Goal: Navigation & Orientation: Find specific page/section

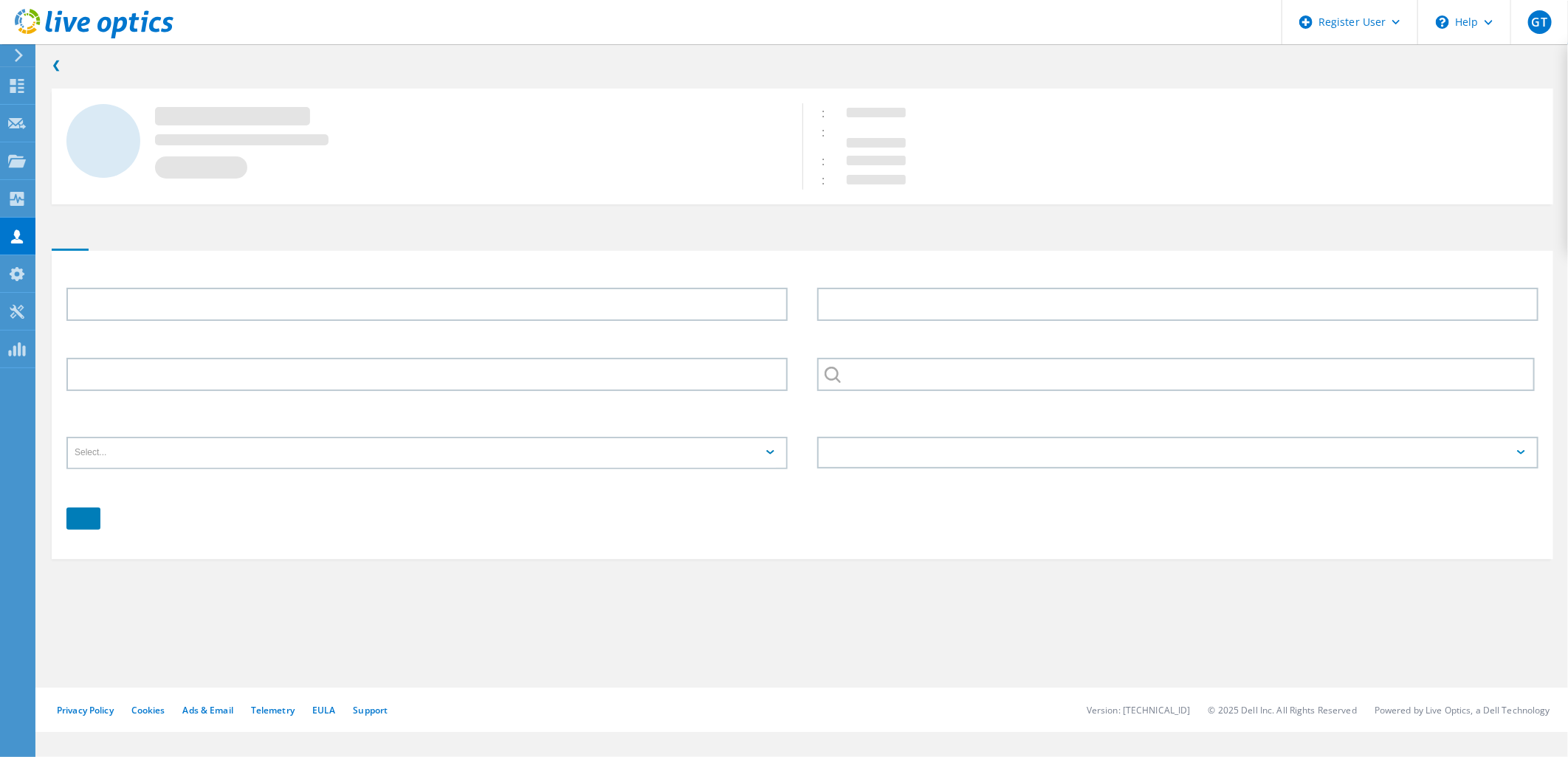
type input "[DEMOGRAPHIC_DATA]"
type input "Liveze"
type input "Equisoft Inc."
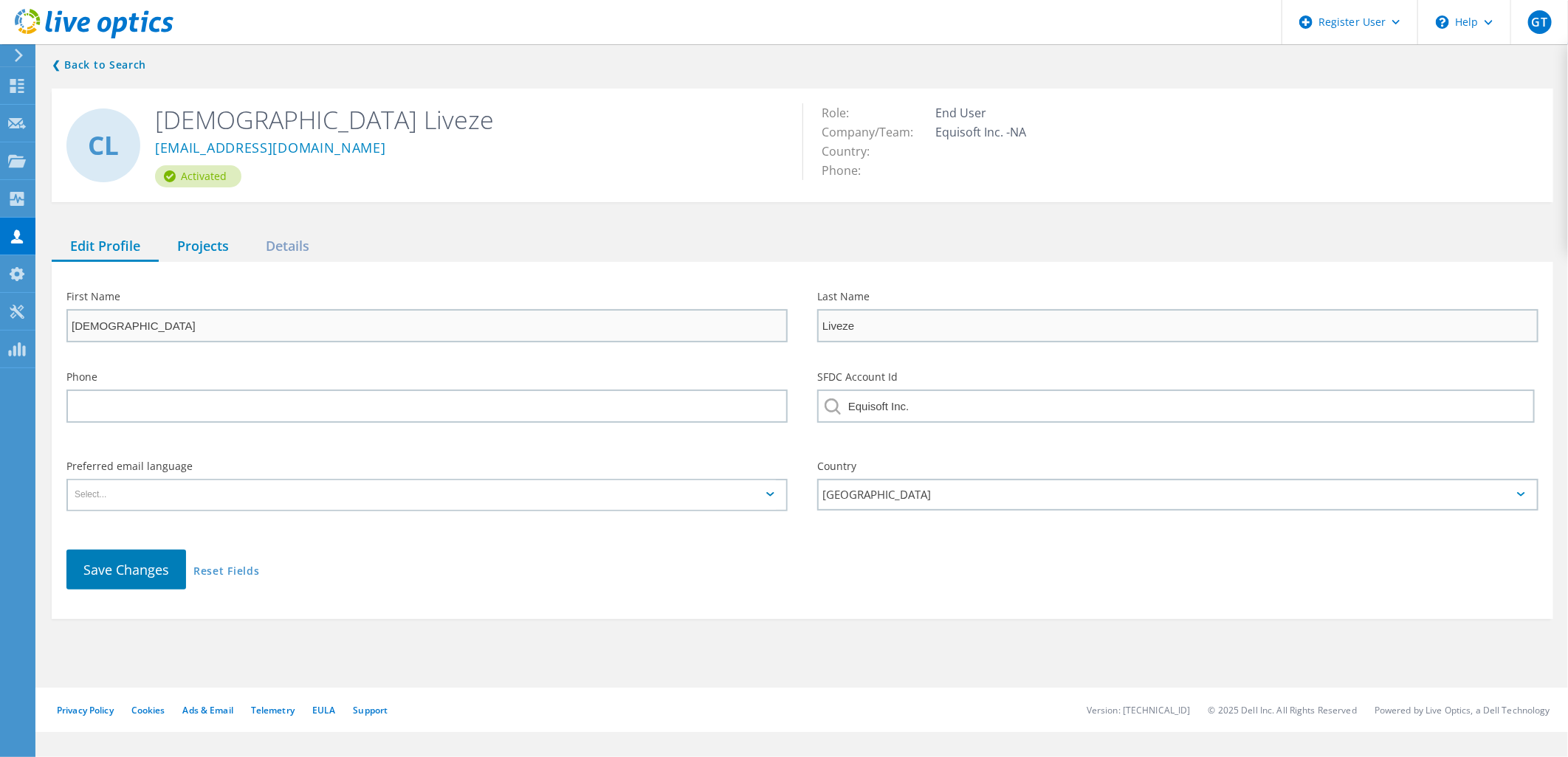
click at [203, 232] on div "Projects" at bounding box center [202, 246] width 89 height 30
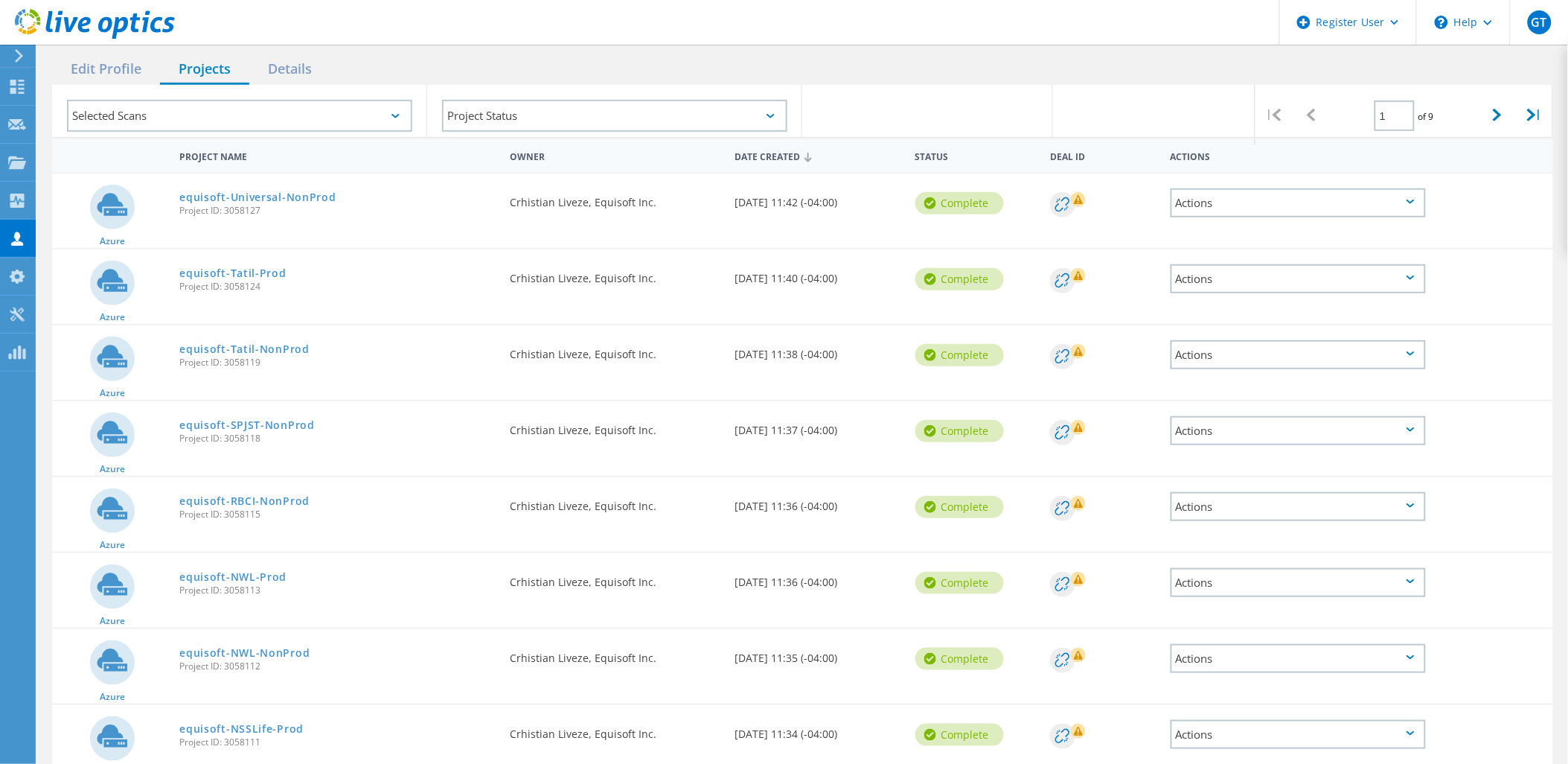
scroll to position [138, 0]
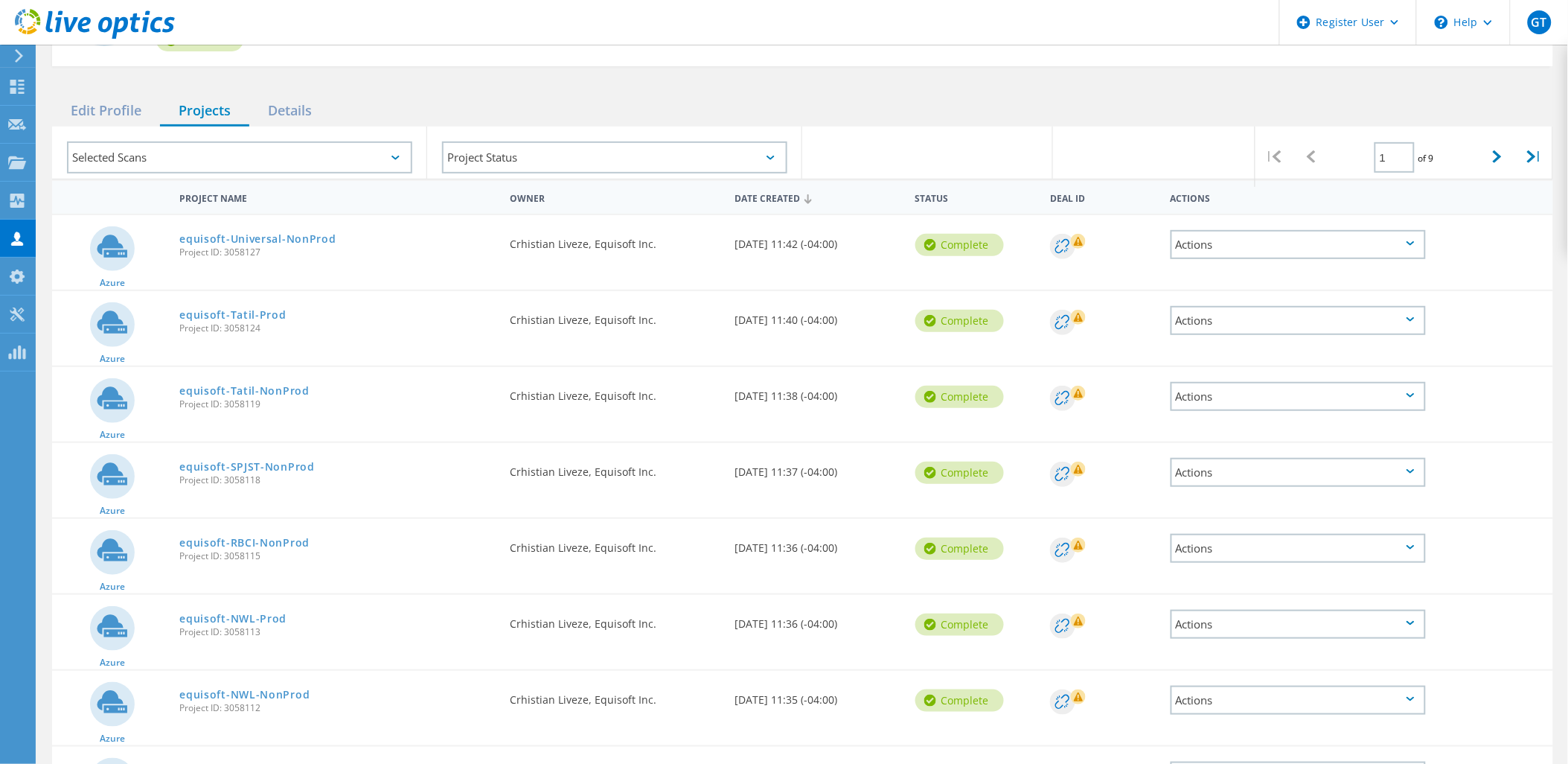
click at [1363, 234] on div "Actions" at bounding box center [1298, 244] width 255 height 29
click at [1508, 215] on div at bounding box center [1493, 235] width 120 height 39
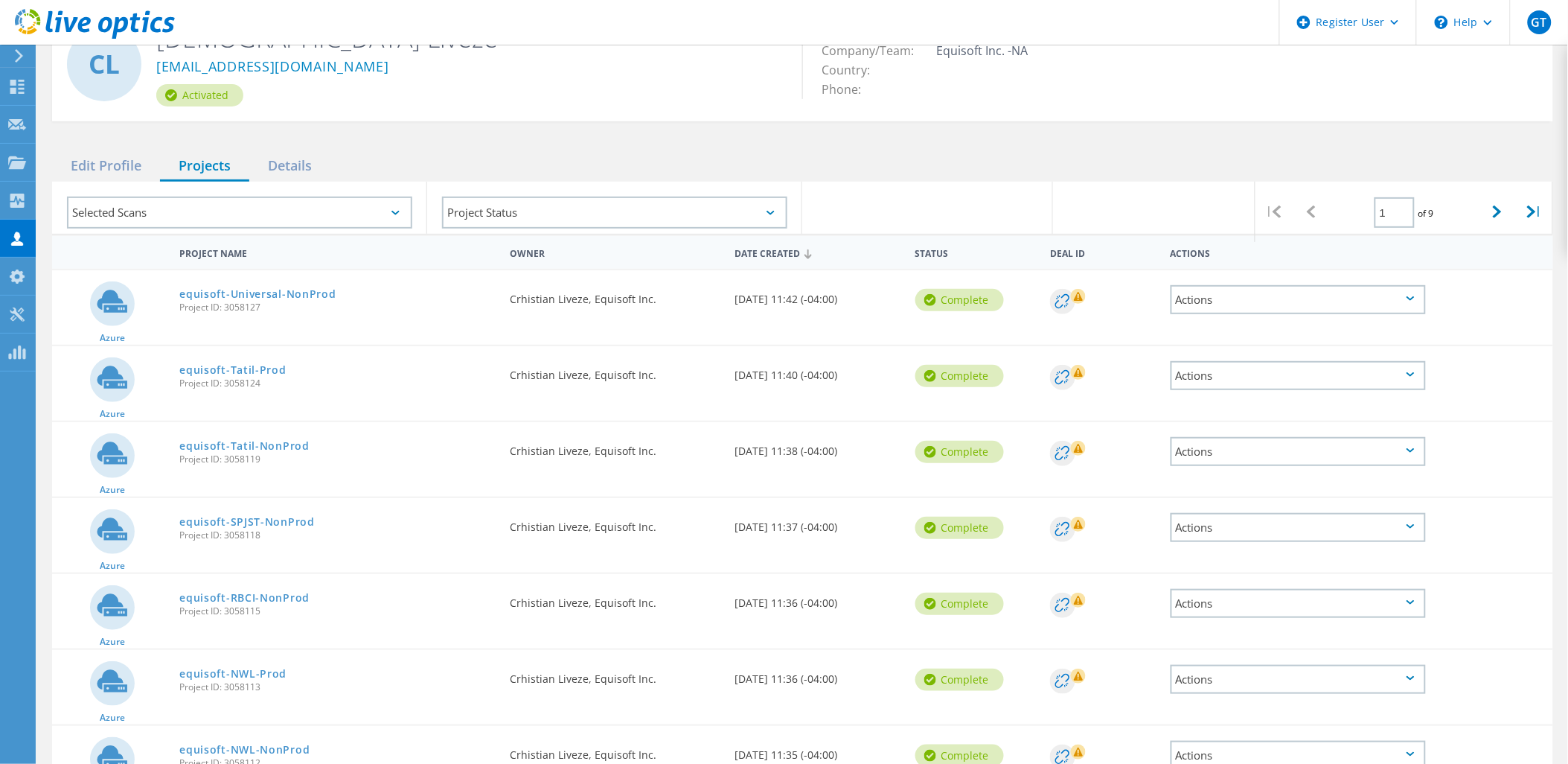
scroll to position [0, 0]
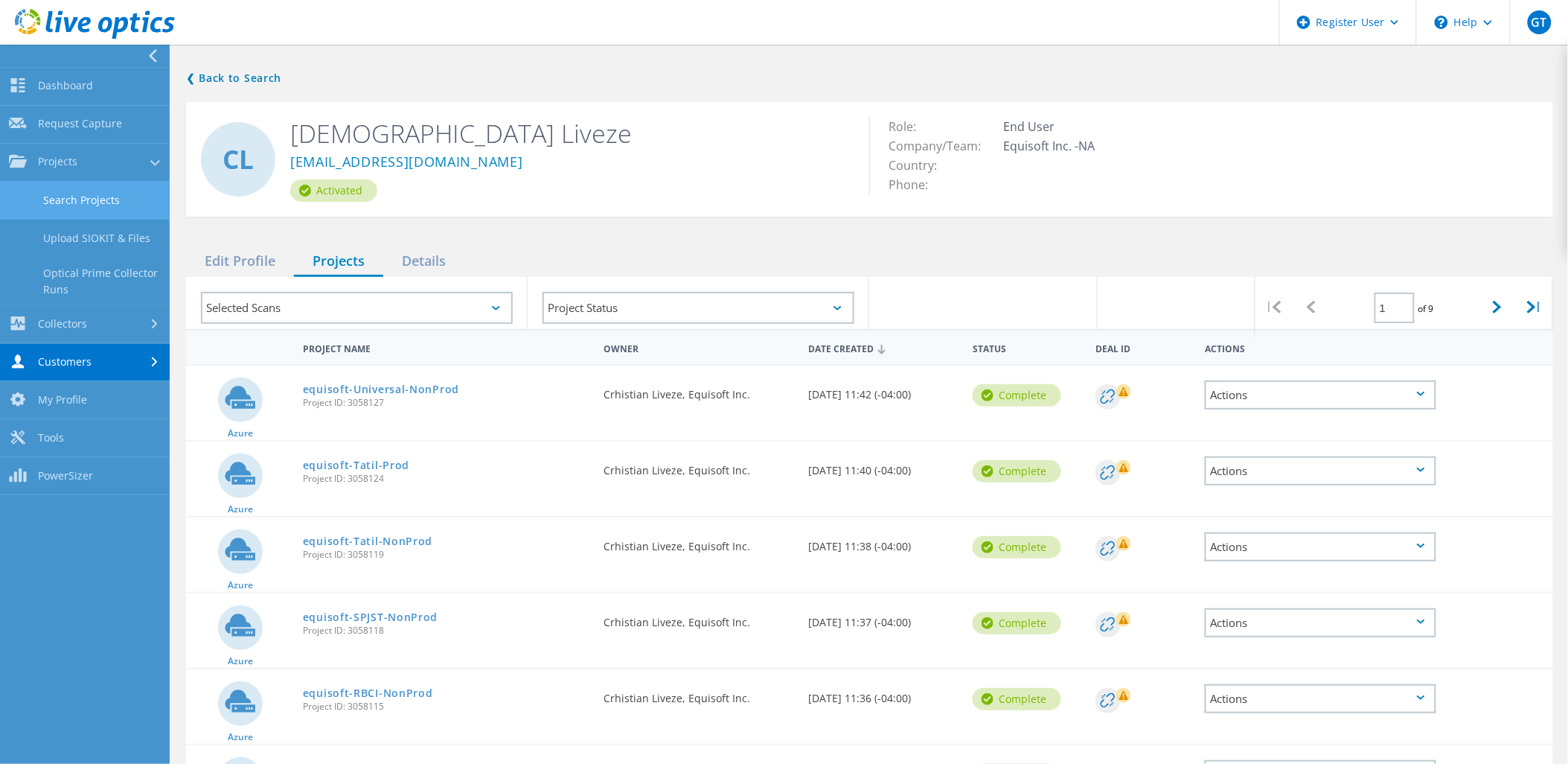
click at [80, 204] on link "Search Projects" at bounding box center [85, 200] width 170 height 38
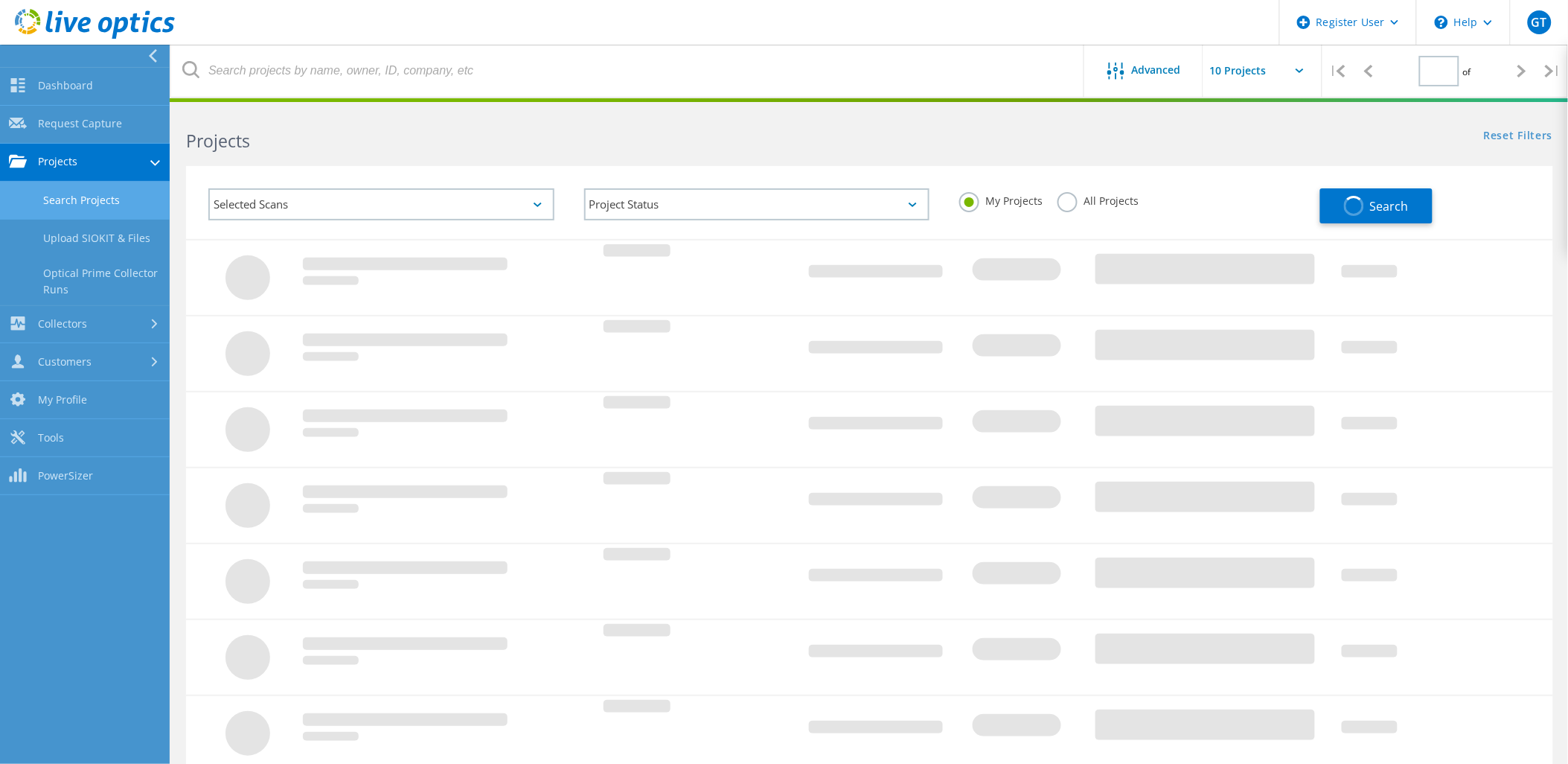
type input "1"
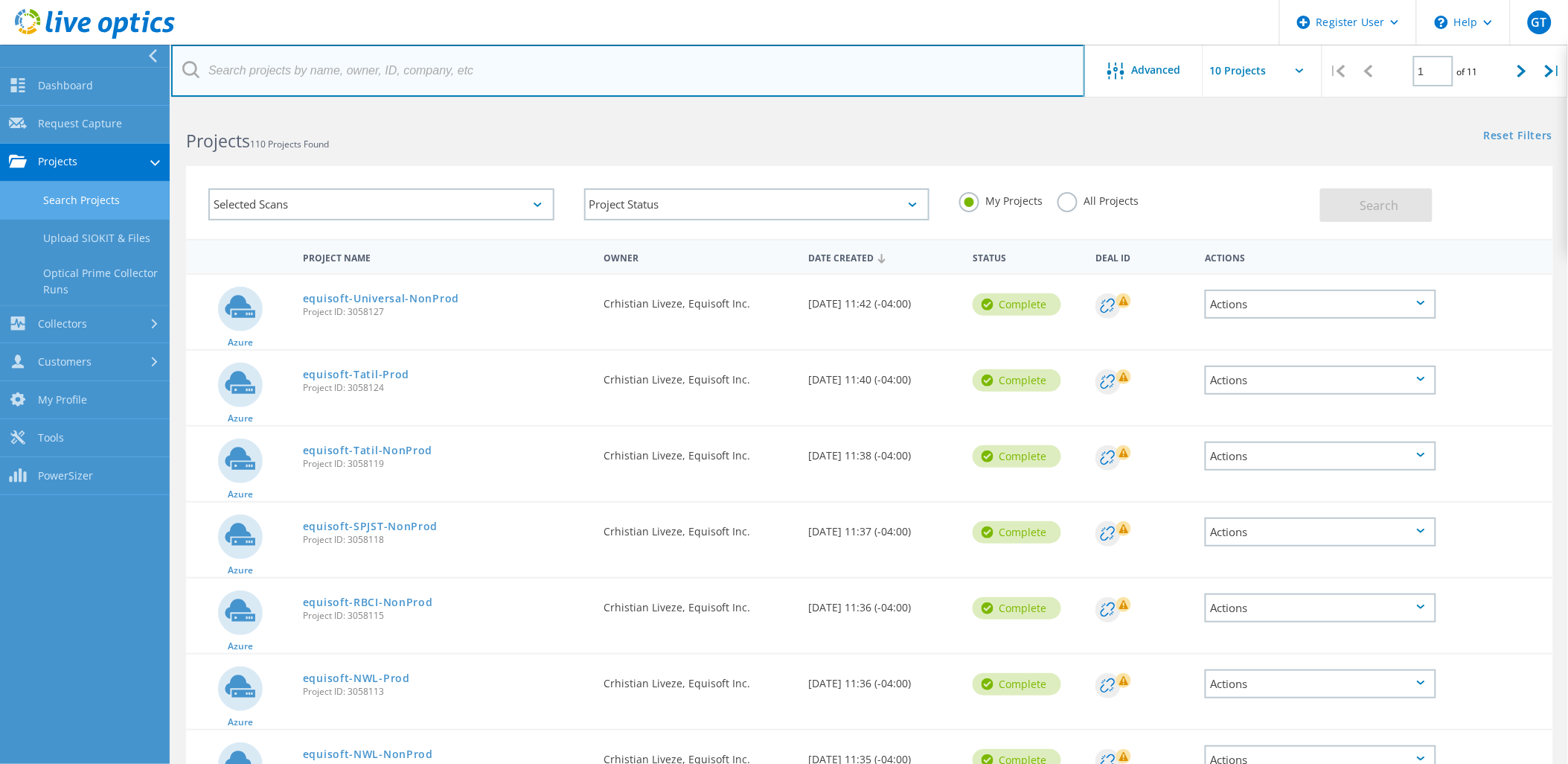
click at [323, 63] on input "text" at bounding box center [628, 70] width 914 height 52
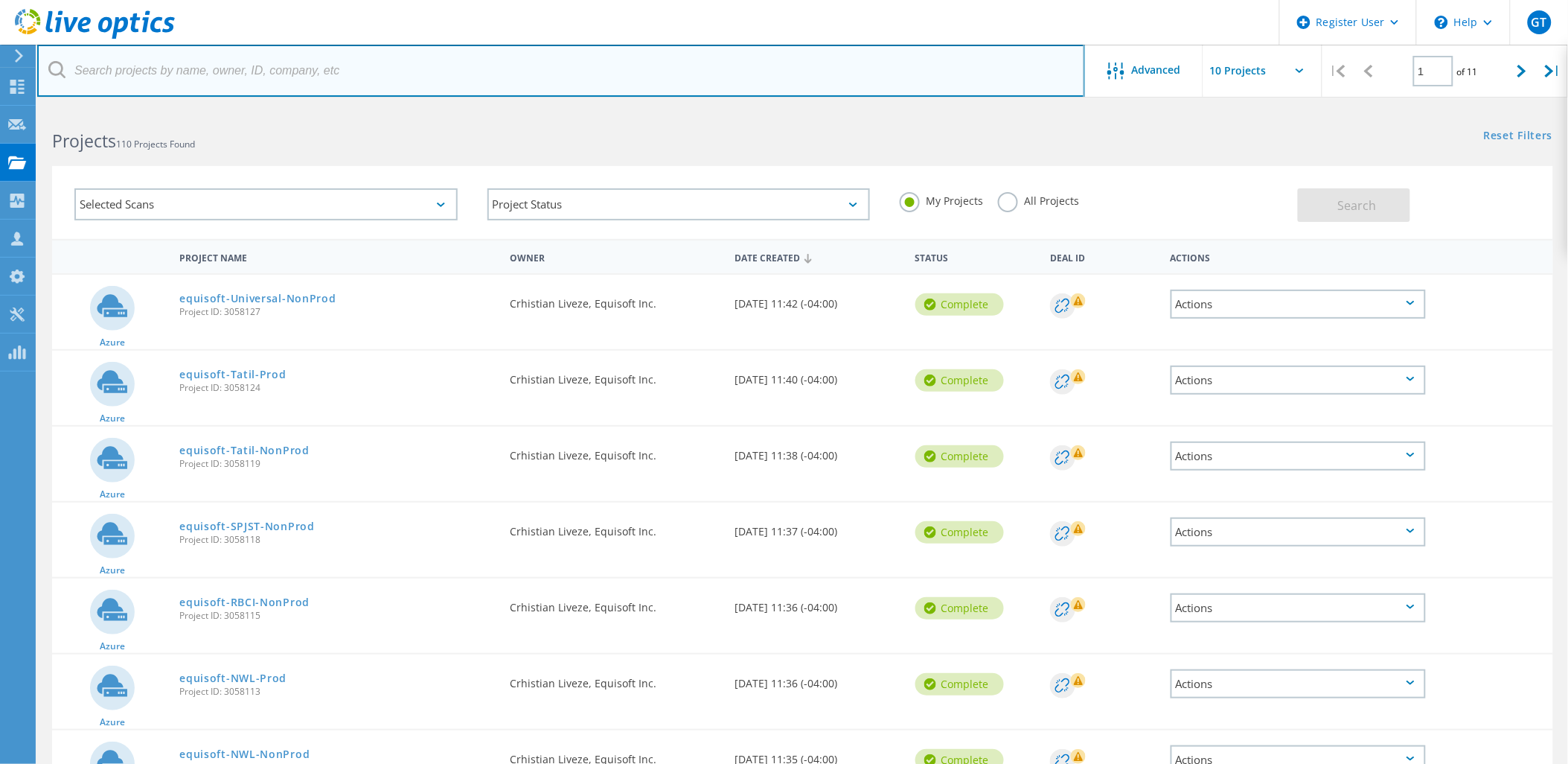
paste input "3058127"
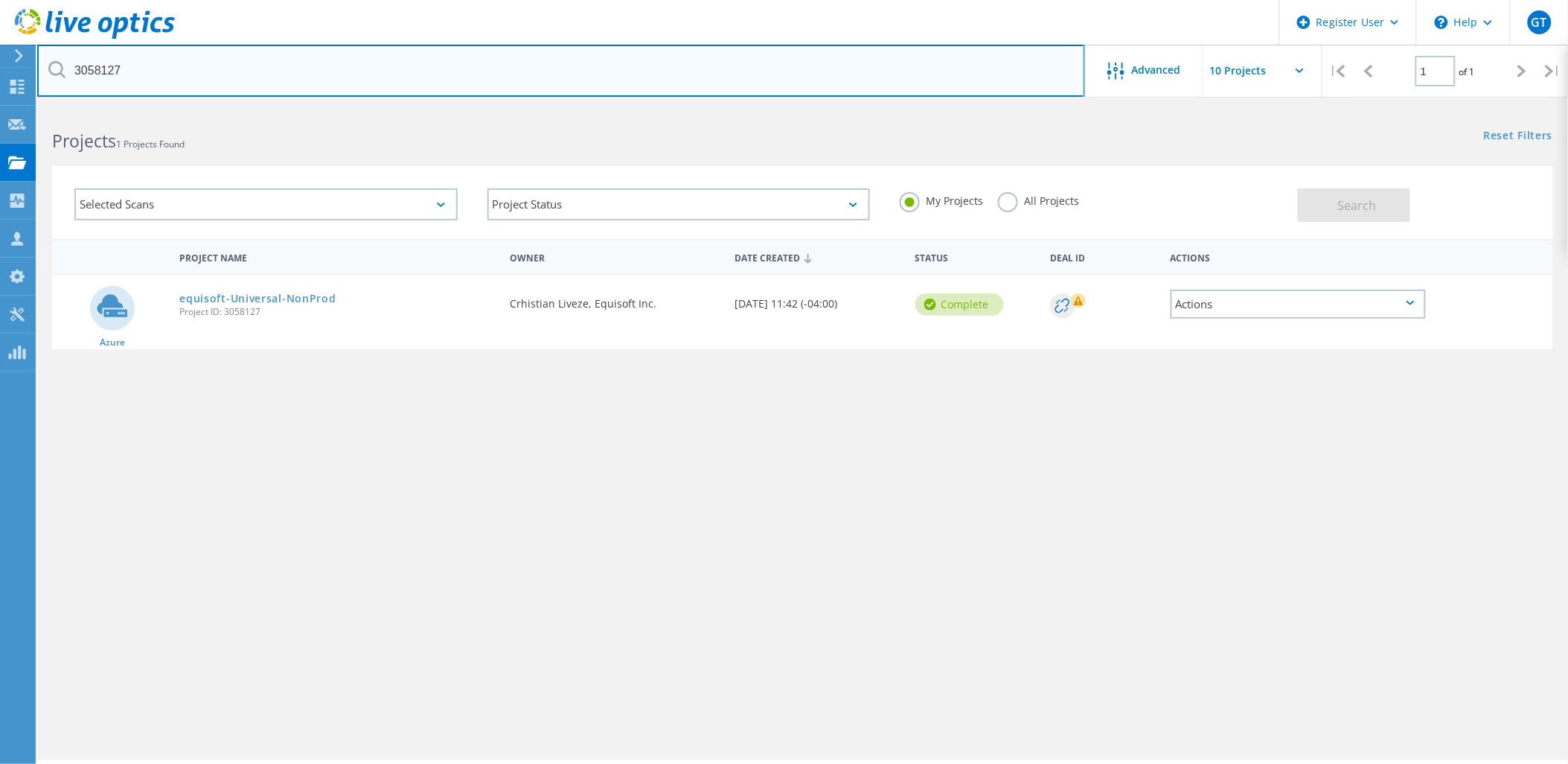
drag, startPoint x: 257, startPoint y: 63, endPoint x: -4, endPoint y: 64, distance: 261.0
click at [0, 64] on html "Register User \n Help Explore Helpful Articles Contact Support GT Dell User [PE…" at bounding box center [784, 402] width 1568 height 805
paste input "5"
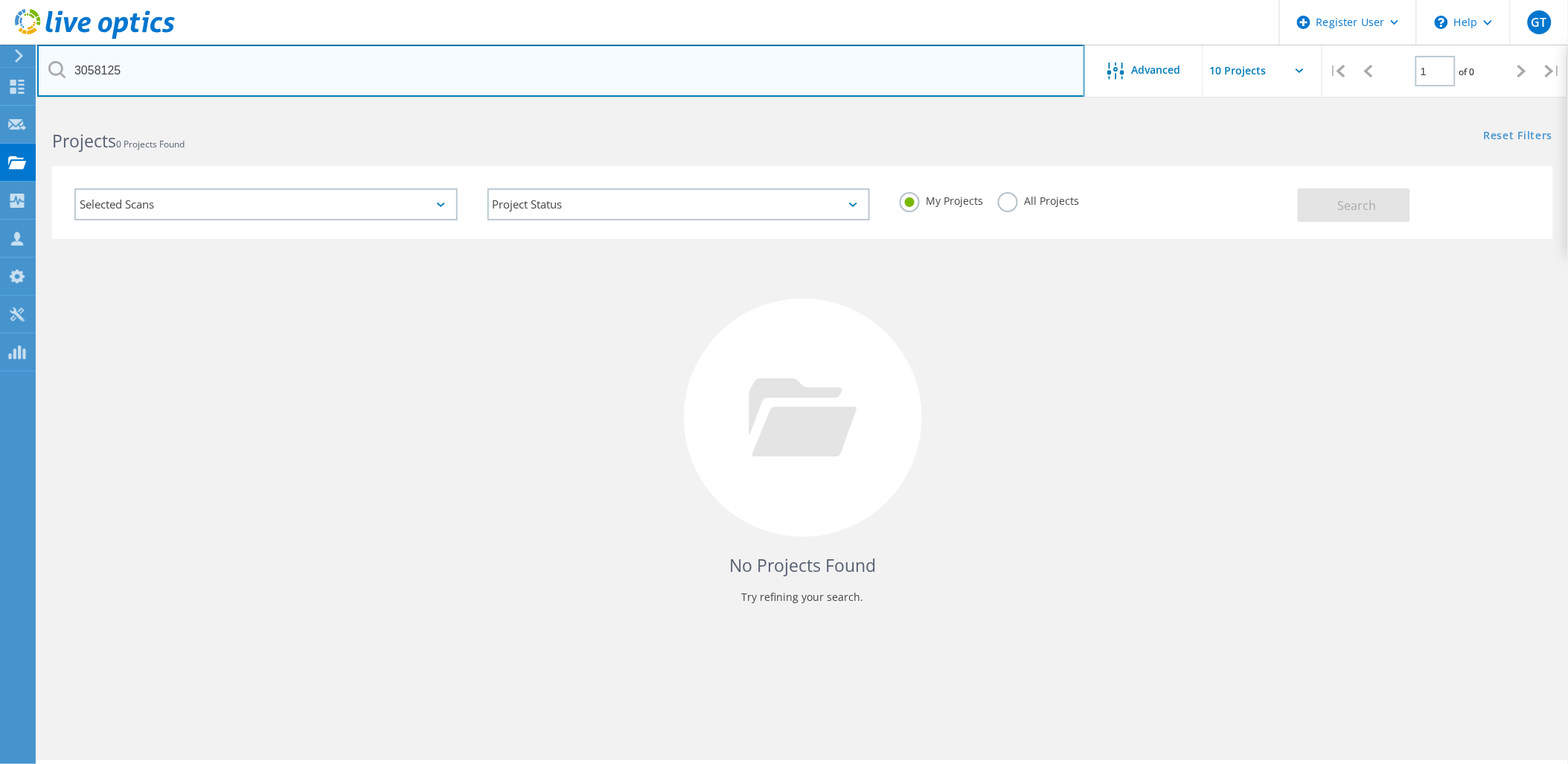
click at [261, 71] on input "3058125" at bounding box center [561, 70] width 1048 height 52
drag, startPoint x: 256, startPoint y: 84, endPoint x: -4, endPoint y: 68, distance: 260.5
click at [0, 68] on html "Register User \n Help Explore Helpful Articles Contact Support GT Dell User [PE…" at bounding box center [784, 402] width 1568 height 805
paste input "4"
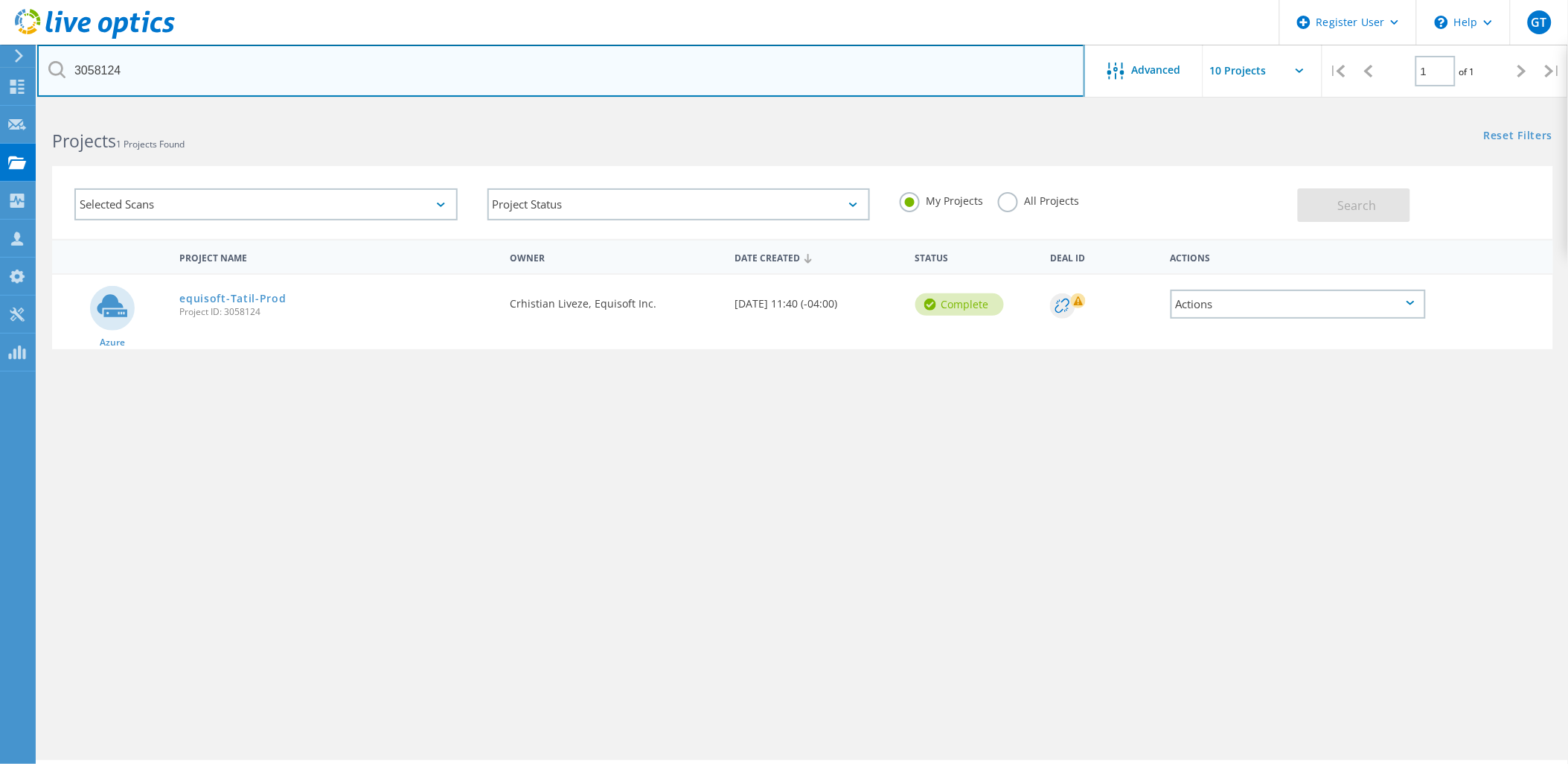
drag, startPoint x: 243, startPoint y: 77, endPoint x: -4, endPoint y: 55, distance: 248.0
click at [0, 55] on html "Register User \n Help Explore Helpful Articles Contact Support GT Dell User [PE…" at bounding box center [784, 402] width 1568 height 805
paste input "19"
drag, startPoint x: 163, startPoint y: 79, endPoint x: -4, endPoint y: 83, distance: 167.0
click at [0, 83] on html "Register User \n Help Explore Helpful Articles Contact Support GT Dell User [PE…" at bounding box center [784, 402] width 1568 height 805
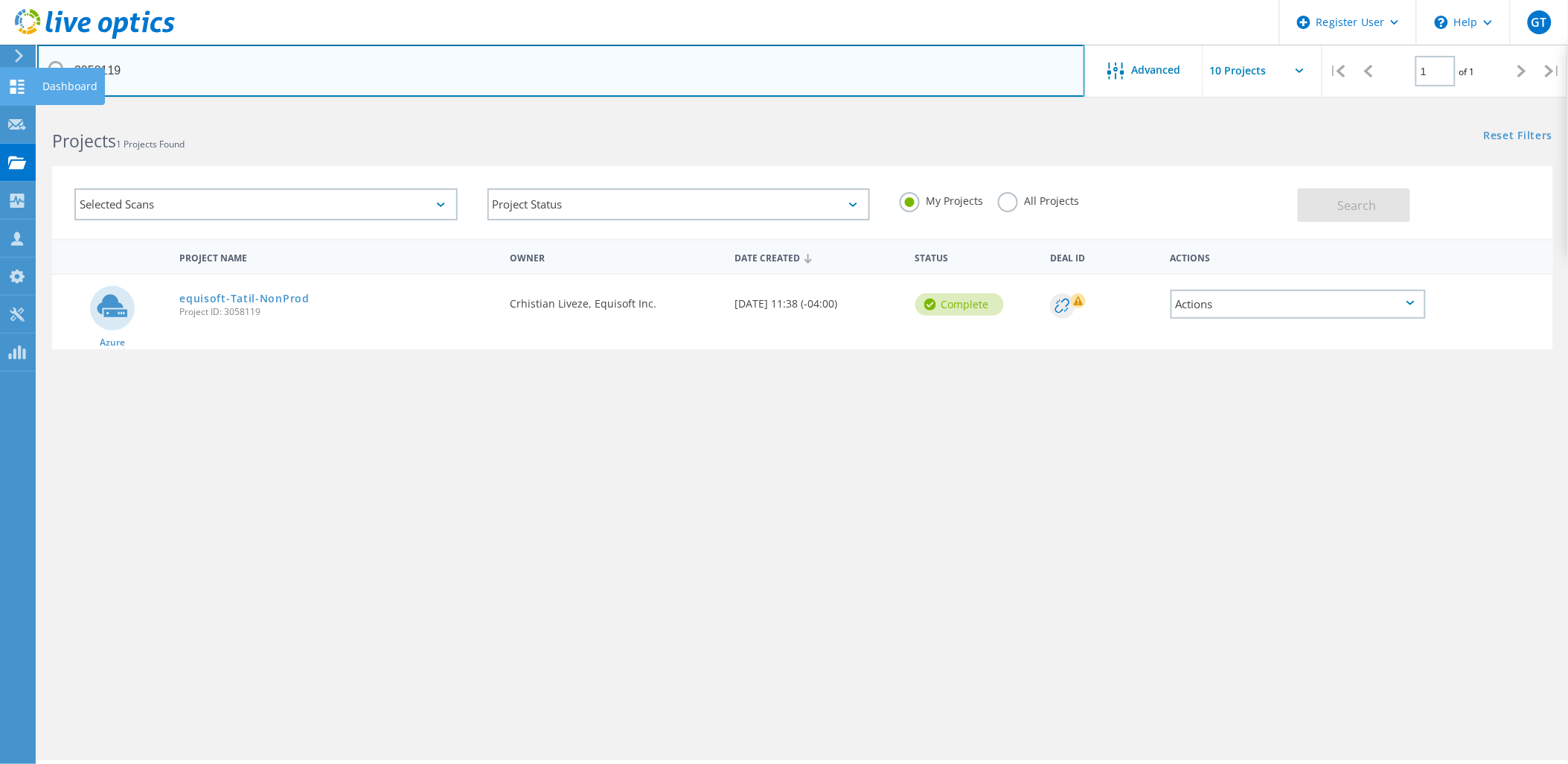
paste input "8"
drag, startPoint x: 182, startPoint y: 70, endPoint x: -4, endPoint y: 86, distance: 186.7
click at [0, 86] on html "Register User \n Help Explore Helpful Articles Contact Support GT Dell User [PE…" at bounding box center [784, 402] width 1568 height 805
paste input "5"
drag, startPoint x: 164, startPoint y: 64, endPoint x: 0, endPoint y: 67, distance: 164.0
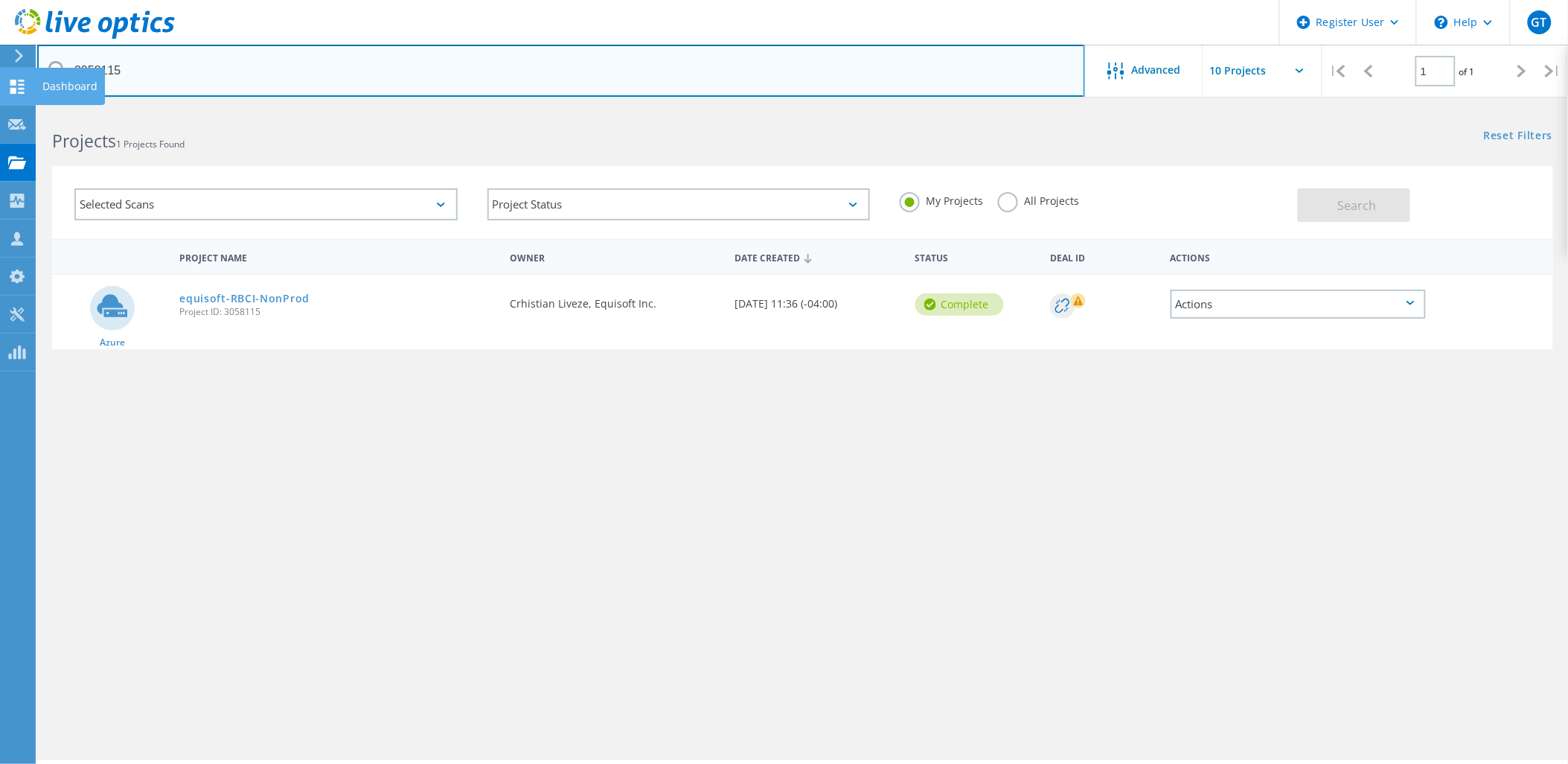
click at [0, 67] on html "Register User \n Help Explore Helpful Articles Contact Support GT Dell User [PE…" at bounding box center [784, 402] width 1568 height 805
paste input "3"
drag, startPoint x: 236, startPoint y: 83, endPoint x: 13, endPoint y: 77, distance: 223.1
click at [13, 108] on div "Register User \n Help Explore Helpful Articles Contact Support GT Dell User [PE…" at bounding box center [784, 456] width 1568 height 697
click at [232, 76] on input "3058113" at bounding box center [561, 70] width 1048 height 52
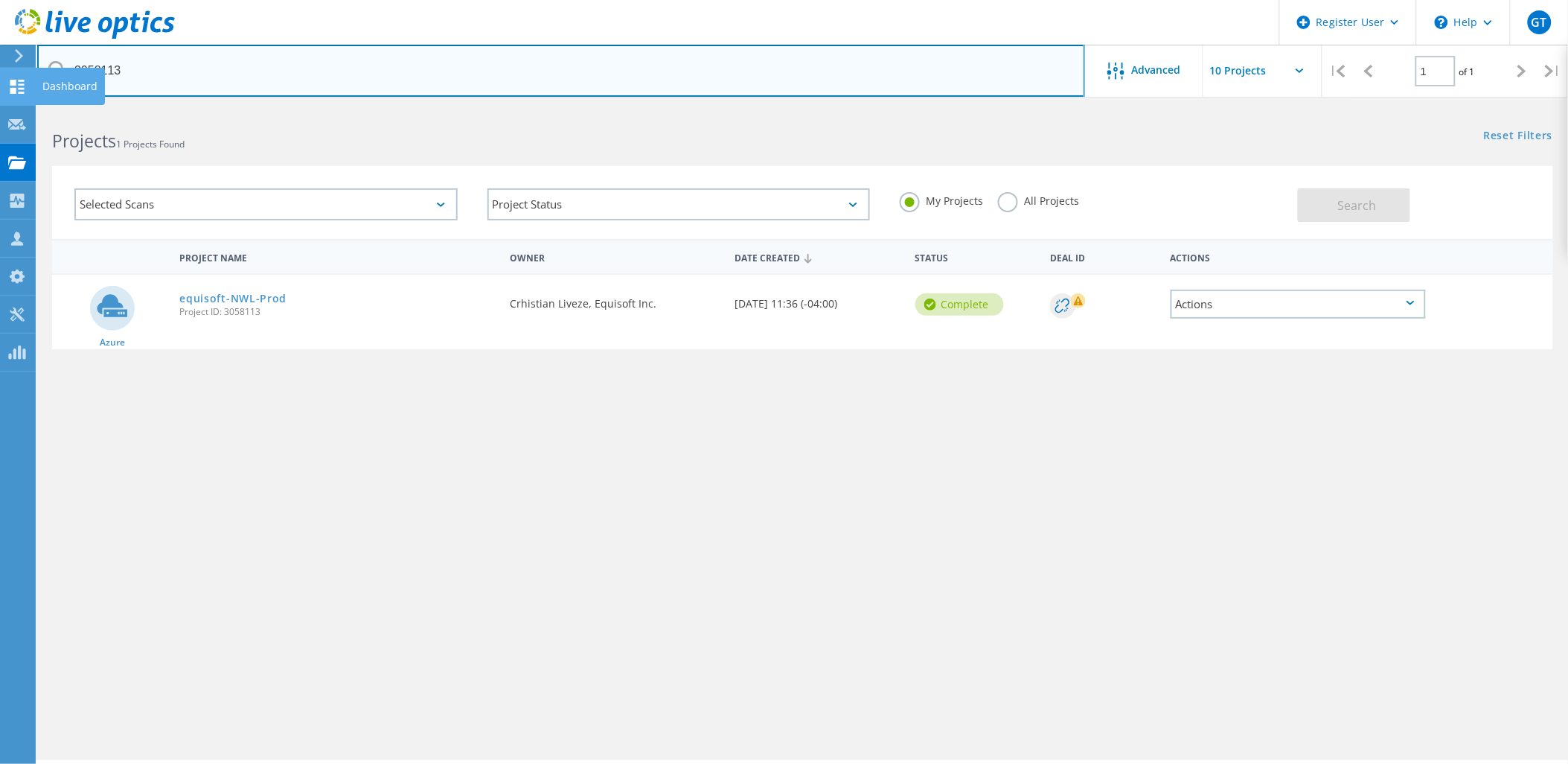
drag, startPoint x: 212, startPoint y: 75, endPoint x: 30, endPoint y: 75, distance: 182.0
click at [30, 108] on div "Register User \n Help Explore Helpful Articles Contact Support GT Dell User [PE…" at bounding box center [784, 456] width 1568 height 697
drag, startPoint x: 211, startPoint y: 64, endPoint x: 71, endPoint y: 64, distance: 140.0
click at [71, 64] on input "3058113" at bounding box center [561, 70] width 1048 height 52
paste input "2"
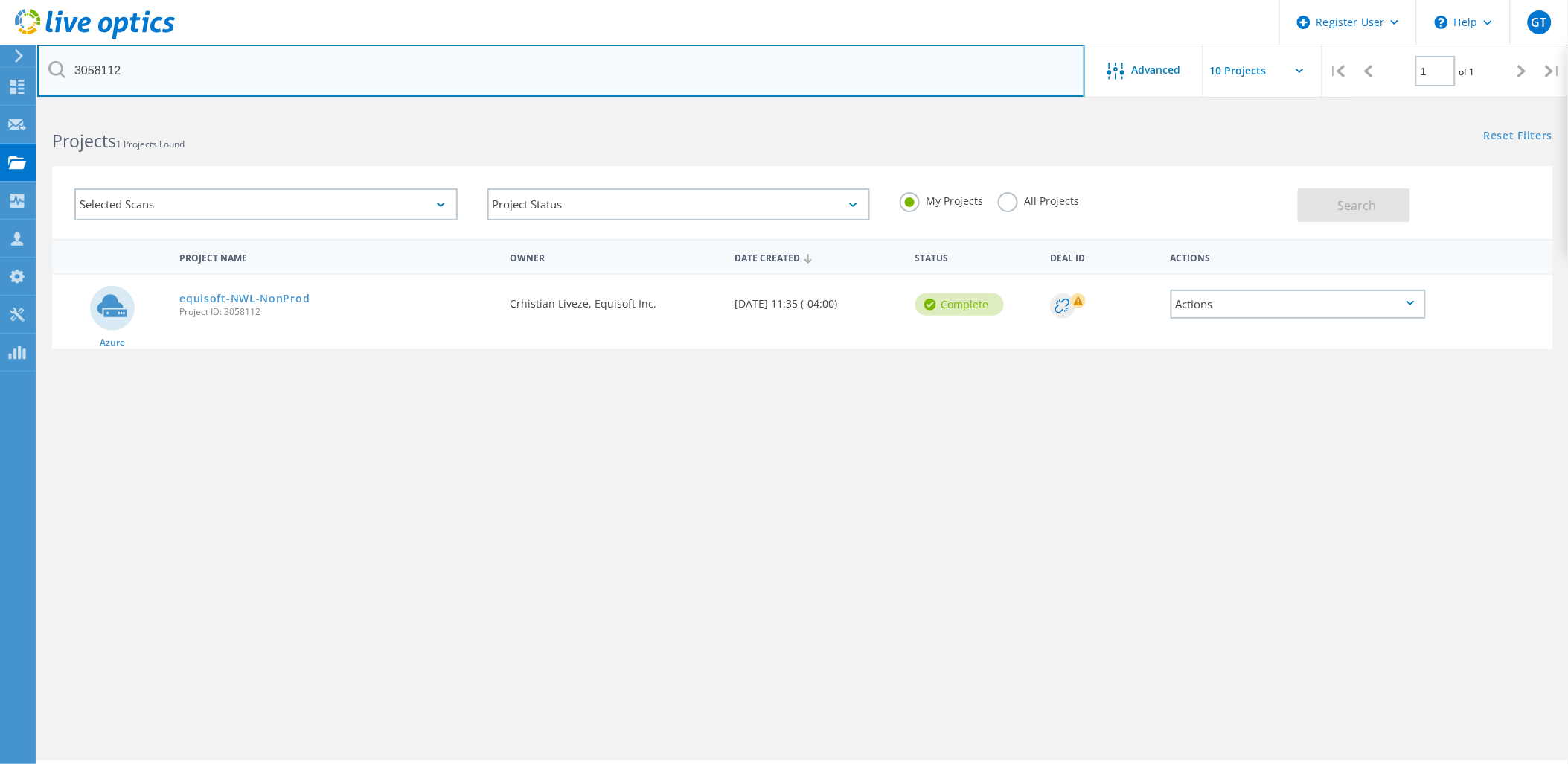
drag, startPoint x: 175, startPoint y: 72, endPoint x: 186, endPoint y: 70, distance: 11.2
click at [175, 72] on input "3058112" at bounding box center [561, 70] width 1048 height 52
drag, startPoint x: 203, startPoint y: 63, endPoint x: -4, endPoint y: 60, distance: 207.0
click at [0, 60] on html "Register User \n Help Explore Helpful Articles Contact Support GT Dell User [PE…" at bounding box center [784, 402] width 1568 height 805
paste input "1"
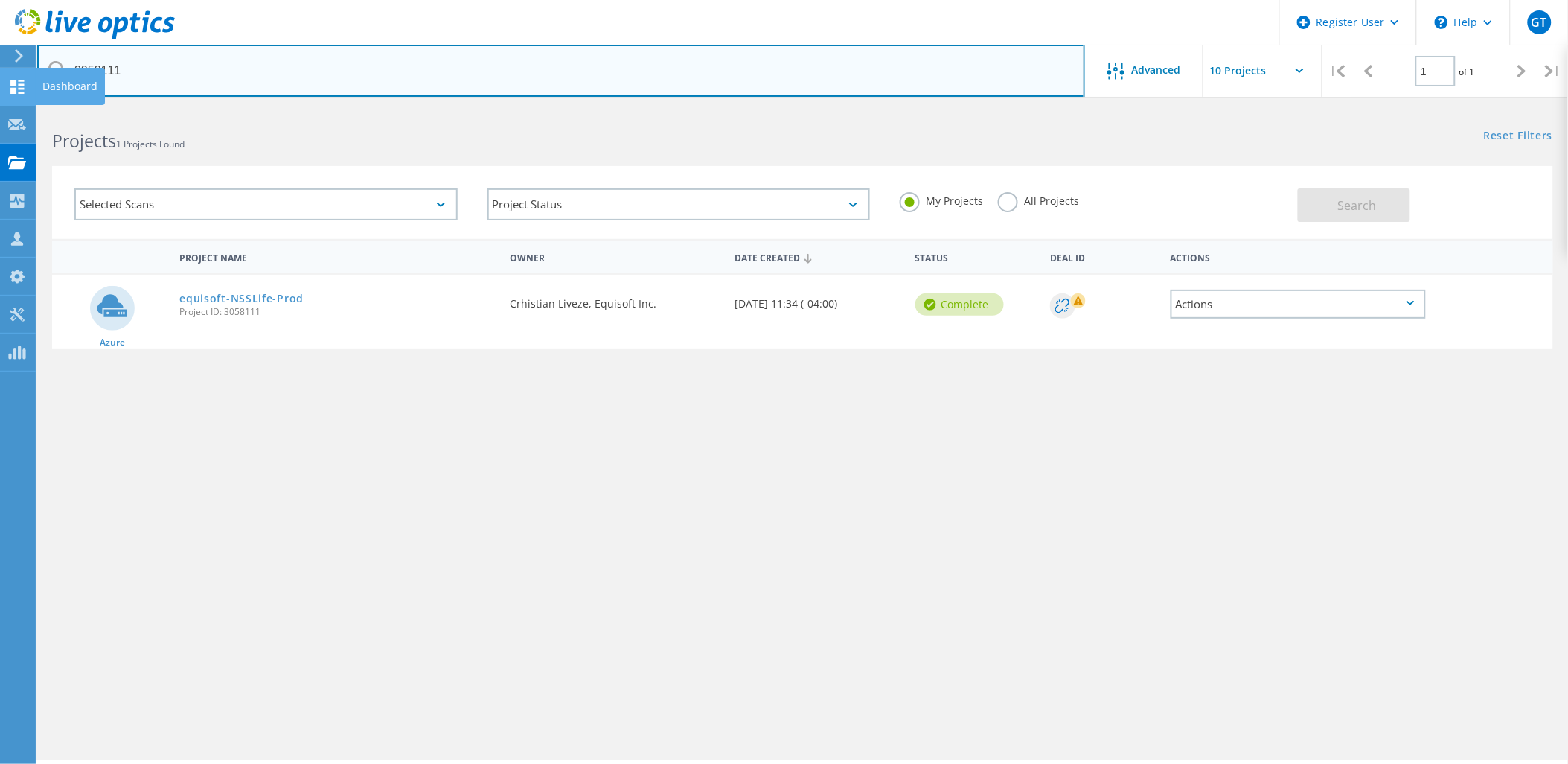
drag, startPoint x: 197, startPoint y: 79, endPoint x: 4, endPoint y: 75, distance: 193.0
click at [4, 108] on div "Register User \n Help Explore Helpful Articles Contact Support GT Dell User [PE…" at bounding box center [784, 456] width 1568 height 697
drag, startPoint x: 132, startPoint y: 71, endPoint x: 54, endPoint y: 71, distance: 78.0
click at [54, 71] on div "3058111" at bounding box center [561, 70] width 1047 height 52
paste input "00"
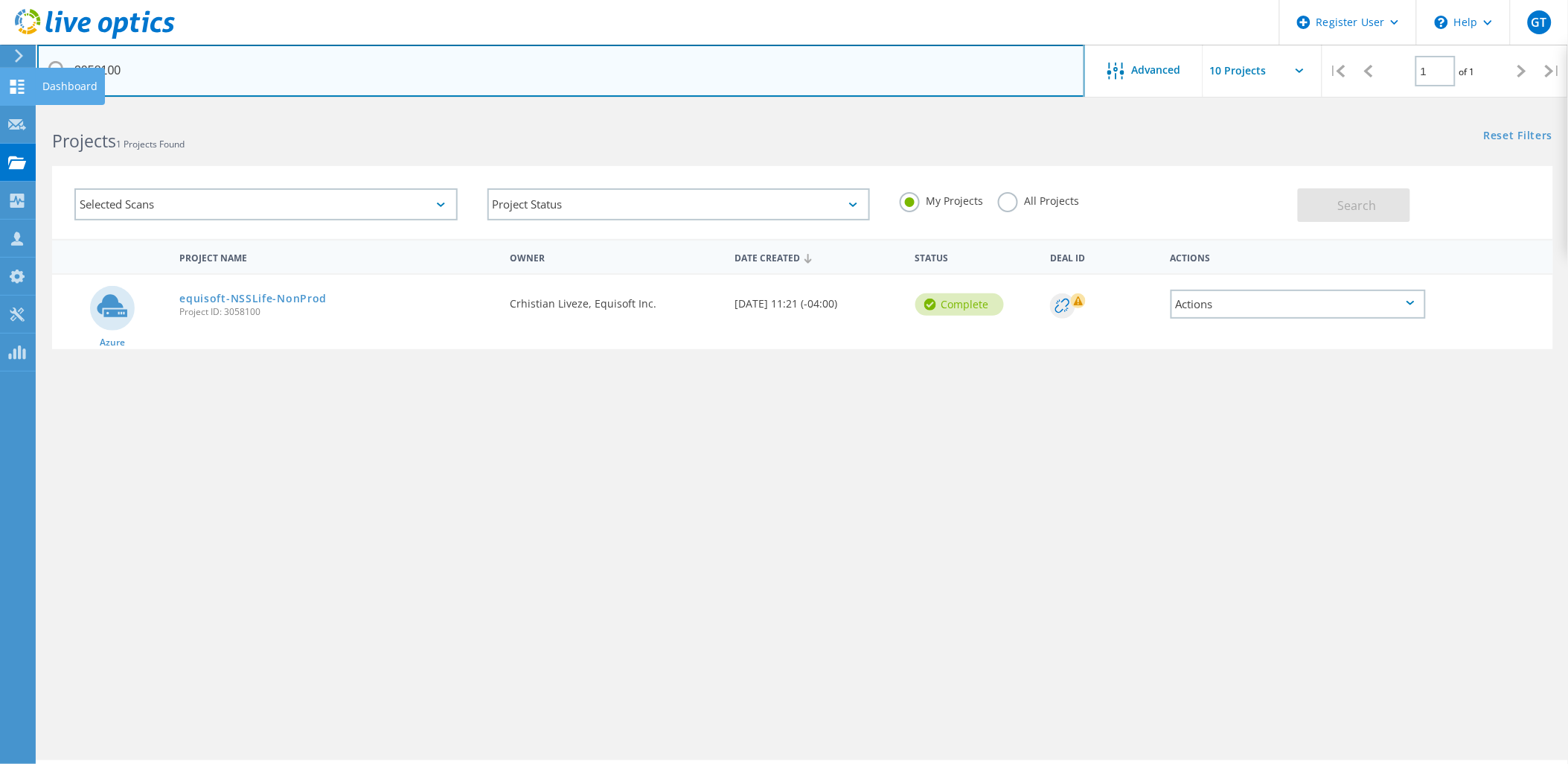
drag, startPoint x: 131, startPoint y: 66, endPoint x: 6, endPoint y: 85, distance: 126.4
click at [6, 108] on div "Register User \n Help Explore Helpful Articles Contact Support GT Dell User [PE…" at bounding box center [784, 456] width 1568 height 697
drag, startPoint x: 247, startPoint y: 78, endPoint x: 42, endPoint y: 66, distance: 205.4
click at [42, 66] on input "3058100" at bounding box center [561, 70] width 1048 height 52
paste input "097"
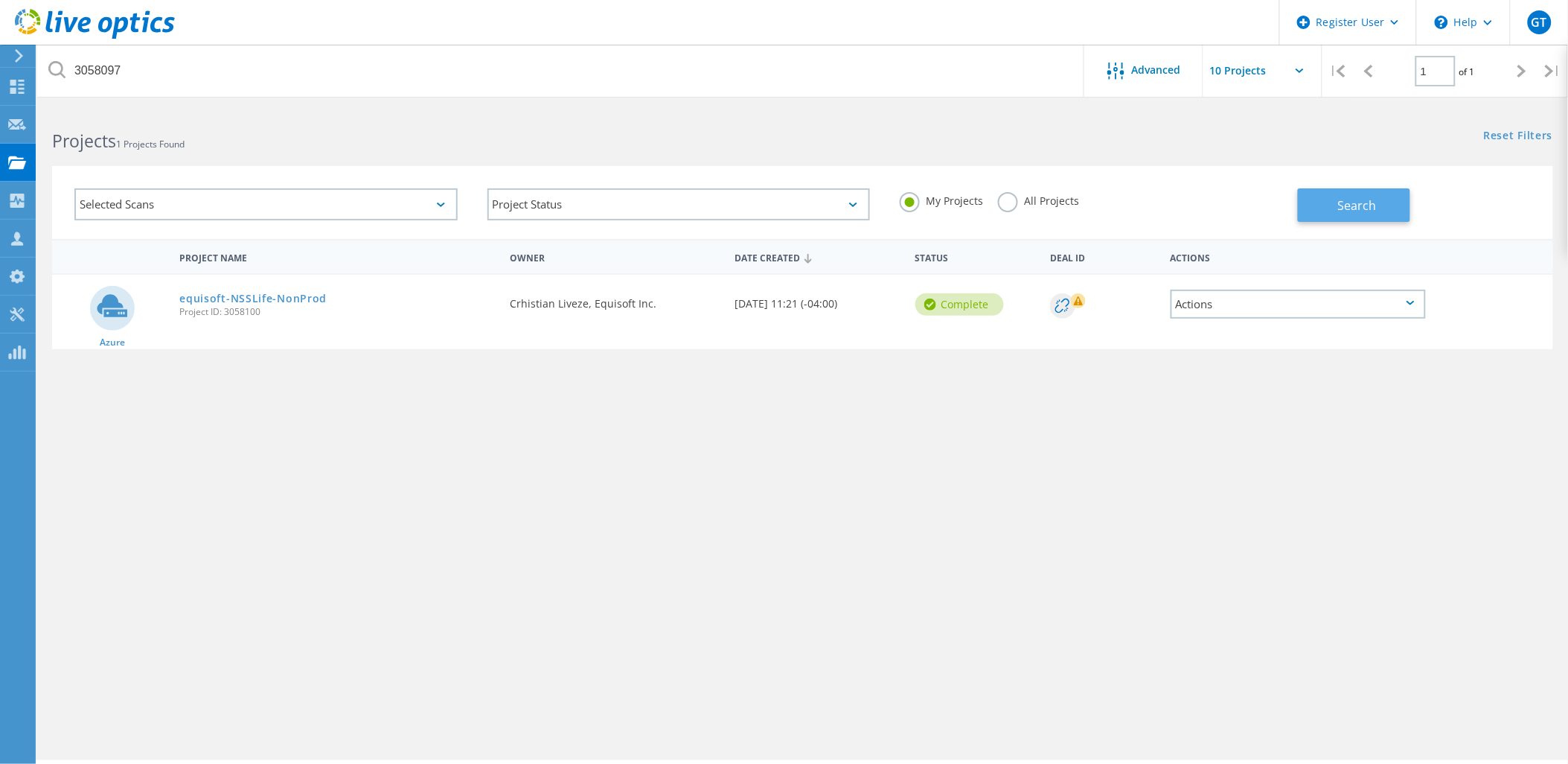
click at [1348, 202] on span "Search" at bounding box center [1357, 206] width 39 height 17
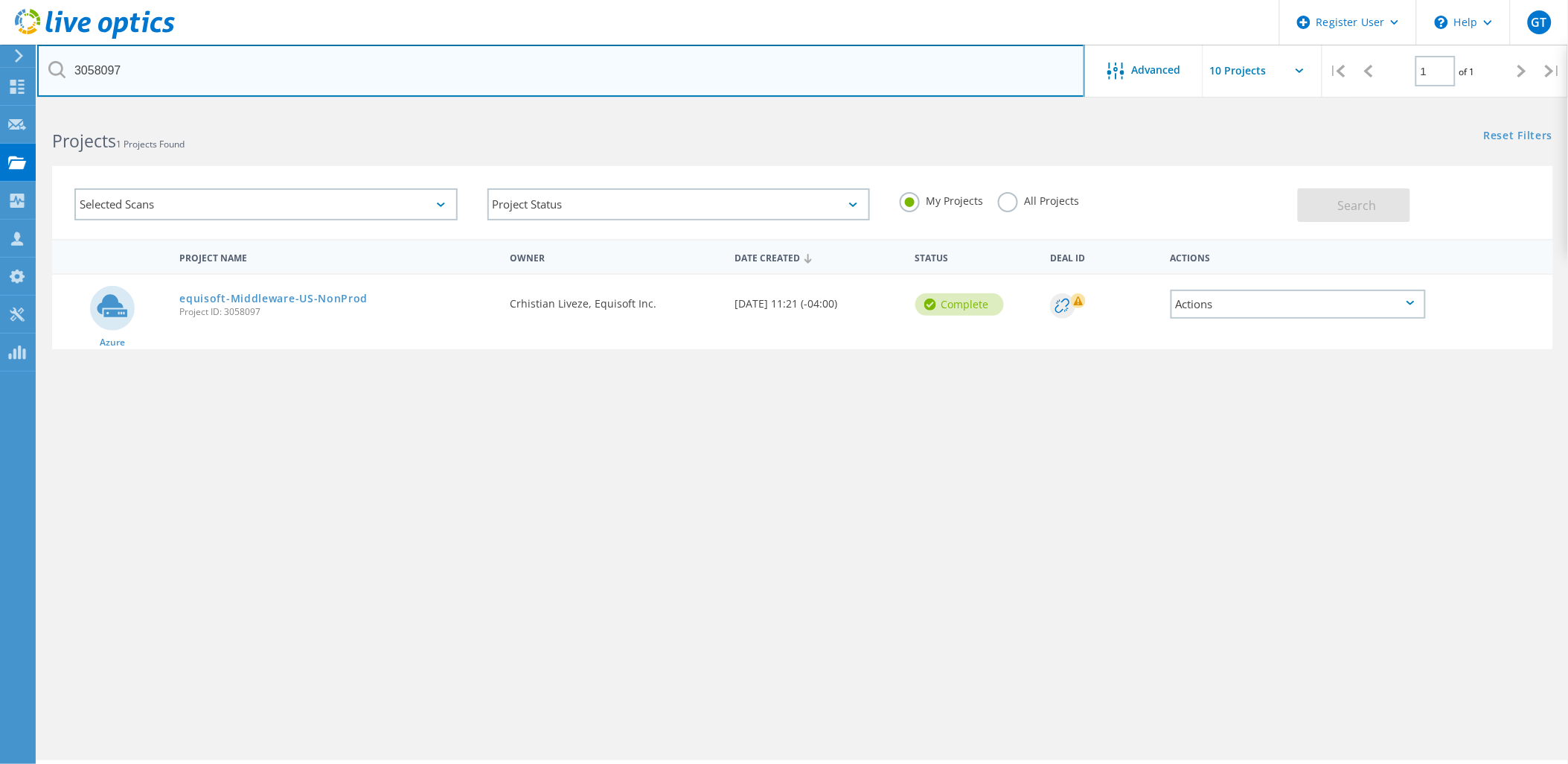
click at [485, 88] on input "3058097" at bounding box center [561, 70] width 1048 height 52
drag, startPoint x: 263, startPoint y: 72, endPoint x: -4, endPoint y: 77, distance: 267.0
click at [0, 77] on html "Register User \n Help Explore Helpful Articles Contact Support GT Dell User [PE…" at bounding box center [784, 402] width 1568 height 805
paste input "5"
drag, startPoint x: 201, startPoint y: 64, endPoint x: -2, endPoint y: 64, distance: 203.0
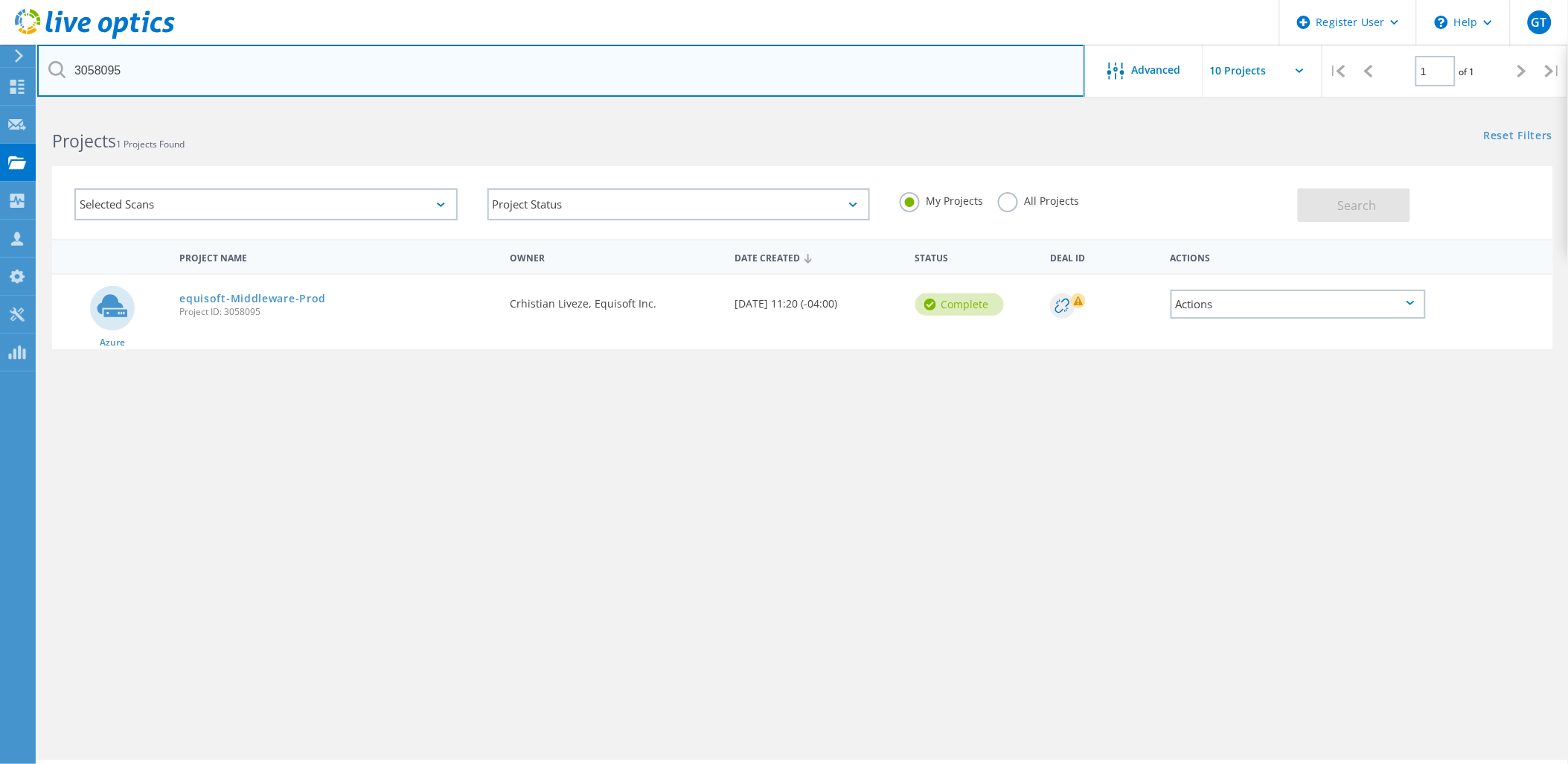
click at [0, 64] on html "Register User \n Help Explore Helpful Articles Contact Support GT Dell User [PE…" at bounding box center [784, 402] width 1568 height 805
paste input "4"
click at [275, 78] on input "3058094" at bounding box center [561, 70] width 1048 height 52
drag, startPoint x: 322, startPoint y: 76, endPoint x: -4, endPoint y: 77, distance: 326.0
click at [0, 77] on html "Register User \n Help Explore Helpful Articles Contact Support GT Dell User [PE…" at bounding box center [784, 402] width 1568 height 805
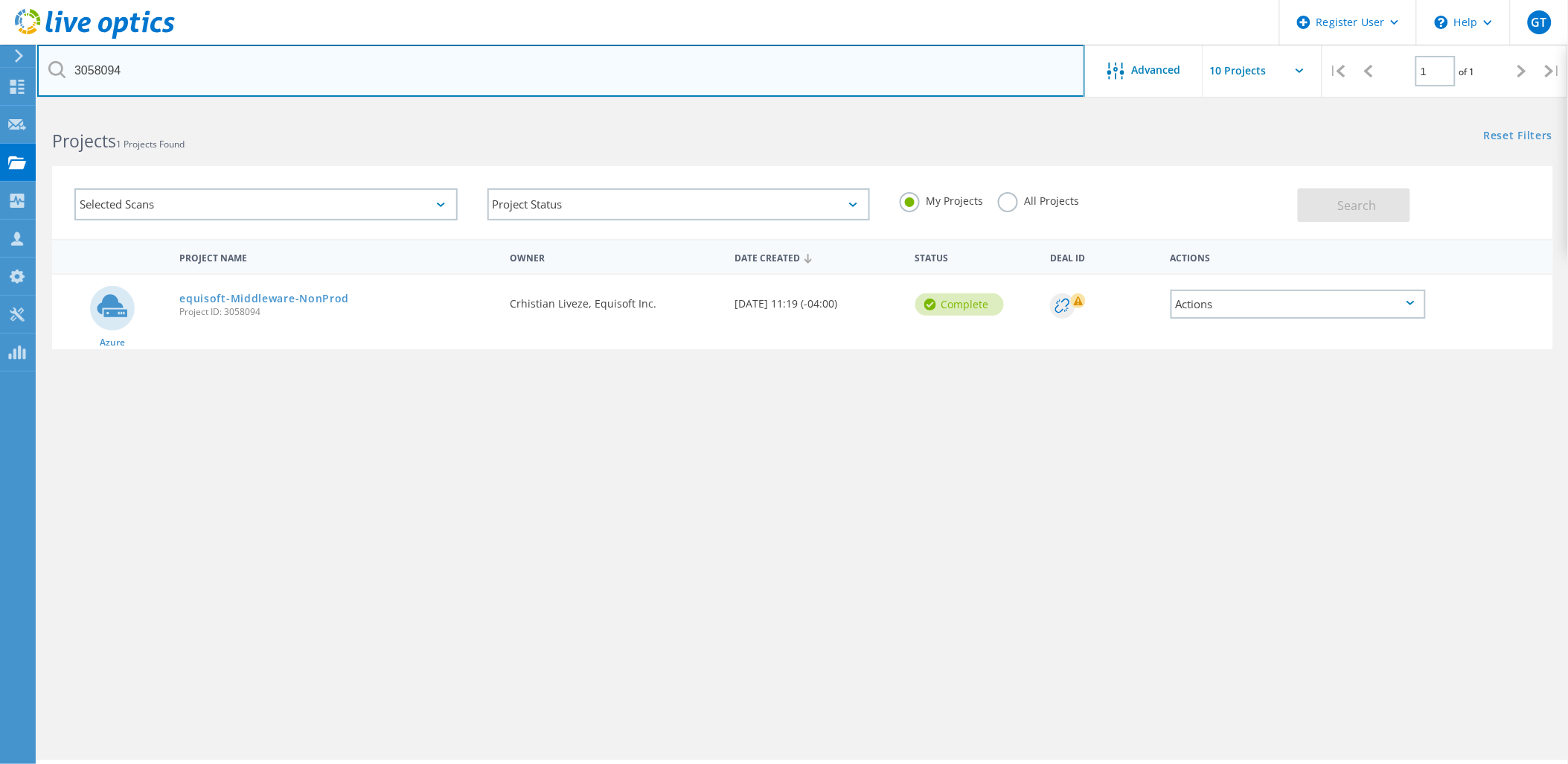
paste input "2 3058091"
click at [990, 79] on input "3058092 3058091" at bounding box center [561, 70] width 1048 height 52
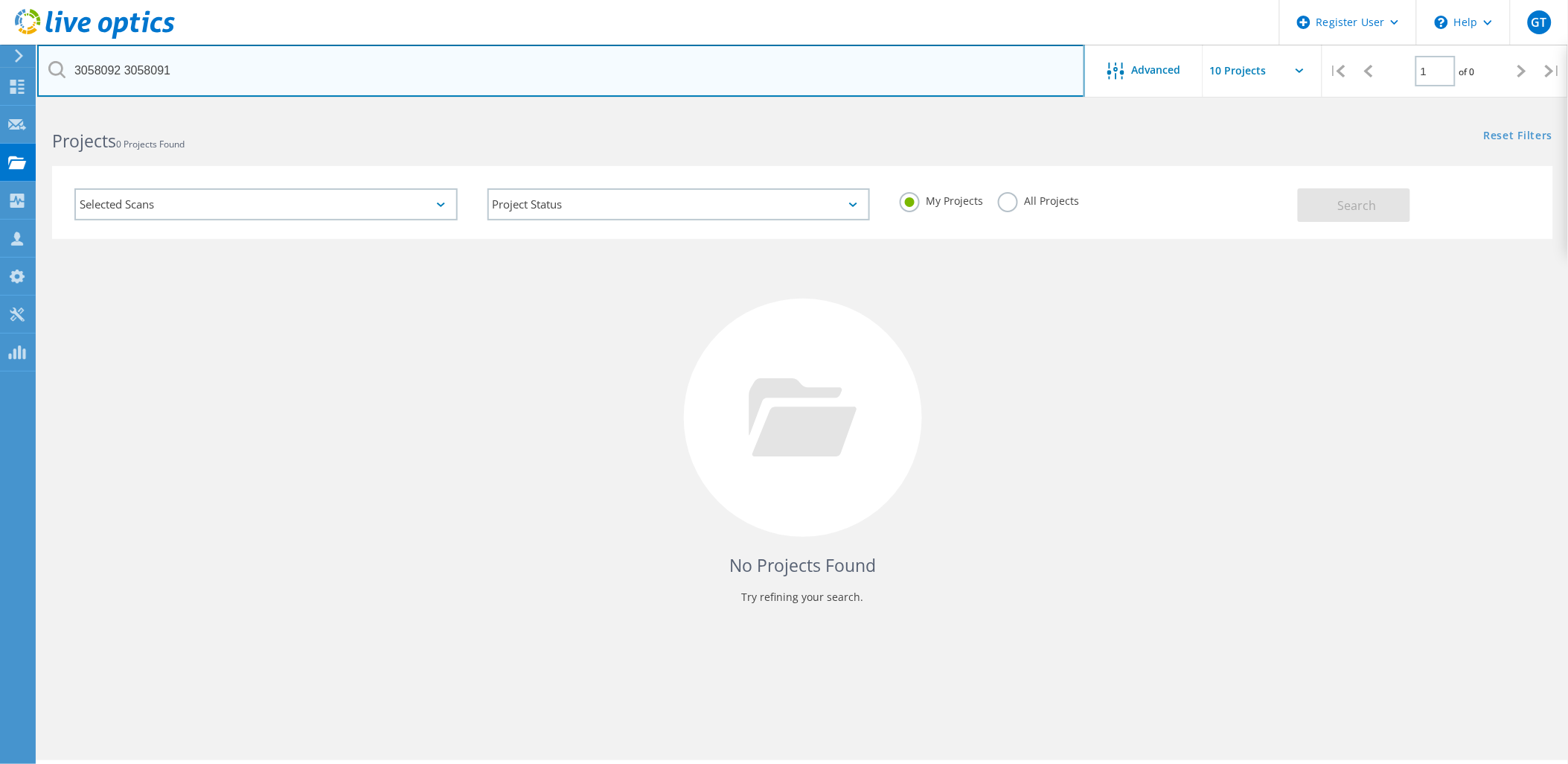
click at [128, 67] on input "3058092 3058091" at bounding box center [561, 70] width 1048 height 52
type input "3058092"
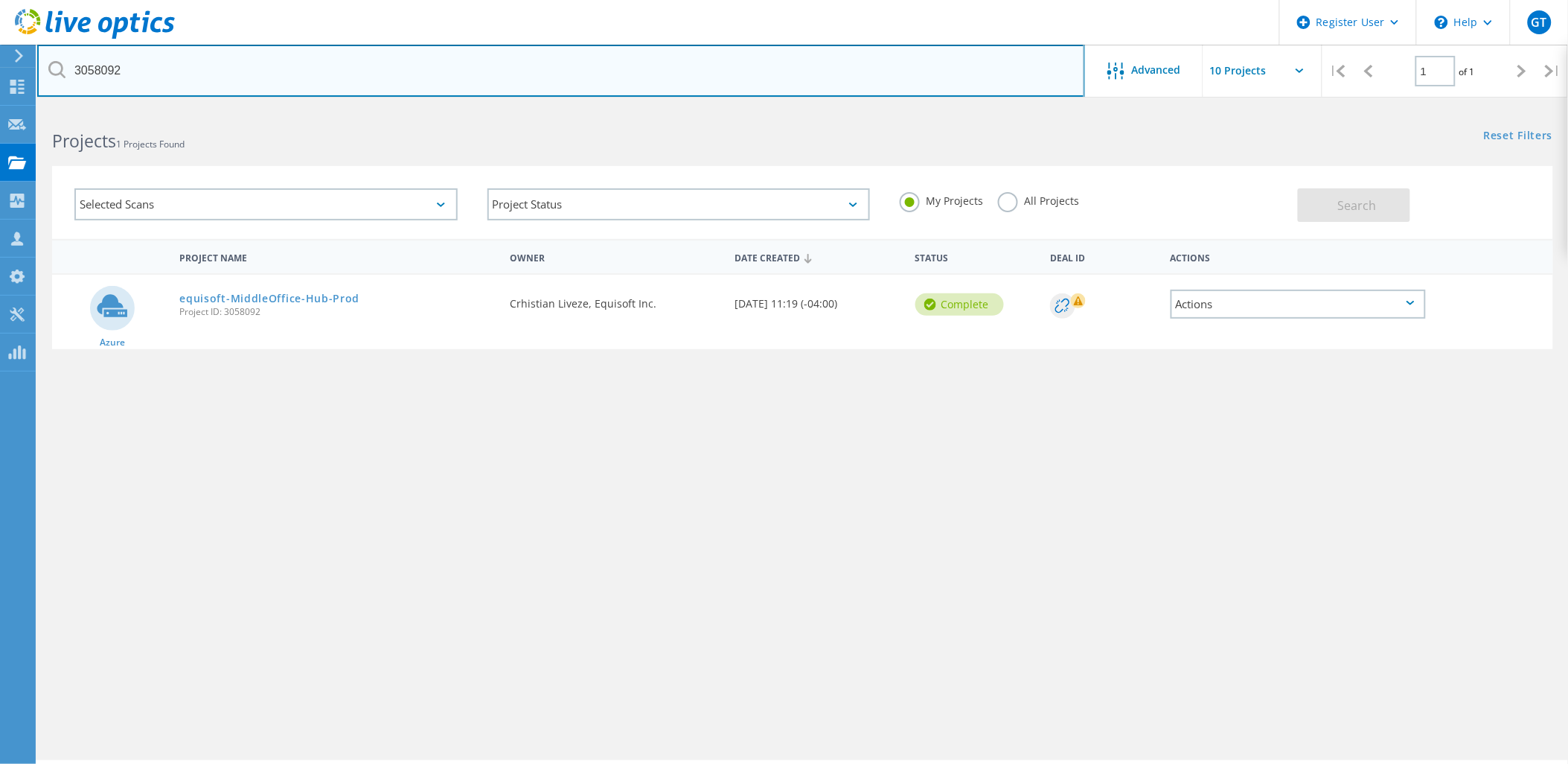
drag, startPoint x: 239, startPoint y: 72, endPoint x: -4, endPoint y: 73, distance: 243.0
click at [0, 73] on html "Register User \n Help Explore Helpful Articles Contact Support GT Dell User [PE…" at bounding box center [784, 402] width 1568 height 805
click at [228, 75] on input "text" at bounding box center [561, 70] width 1048 height 52
paste input "3058091"
click at [170, 78] on input "3058091" at bounding box center [561, 70] width 1048 height 52
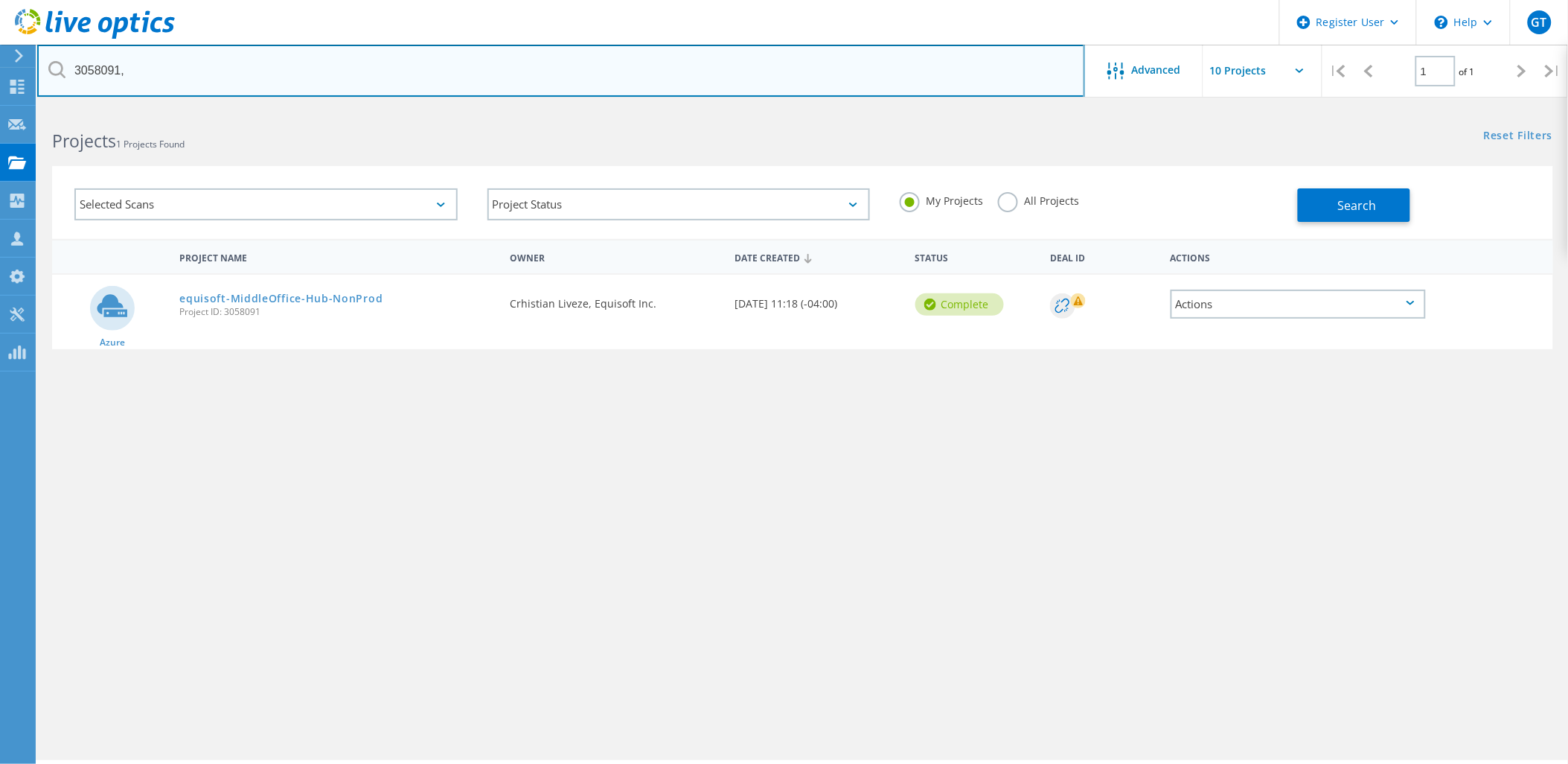
paste input "3058090"
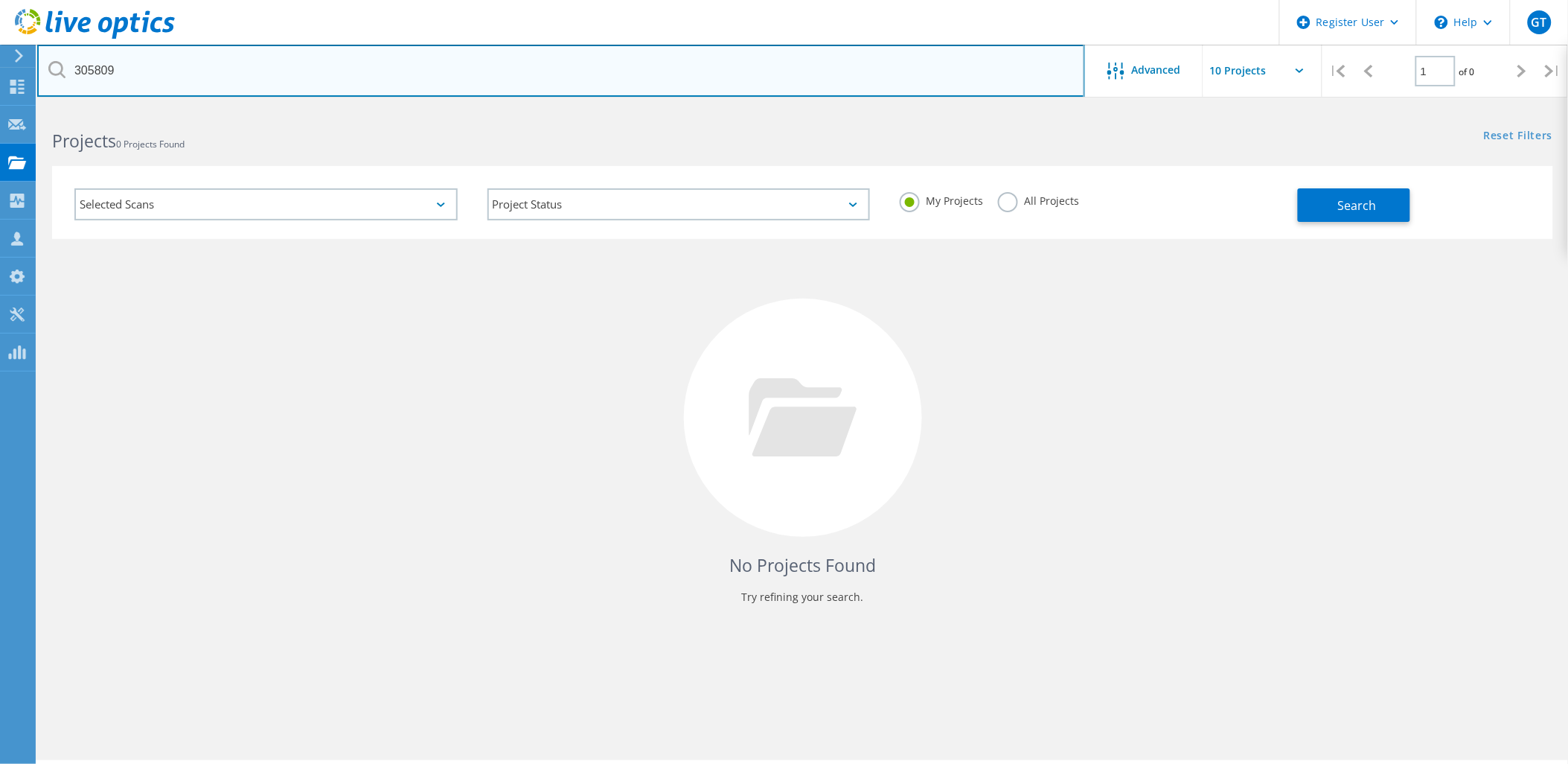
drag, startPoint x: 148, startPoint y: 71, endPoint x: -4, endPoint y: 72, distance: 152.0
click at [0, 72] on html "Register User \n Help Explore Helpful Articles Contact Support GT Dell User [PE…" at bounding box center [784, 402] width 1568 height 805
paste input "0"
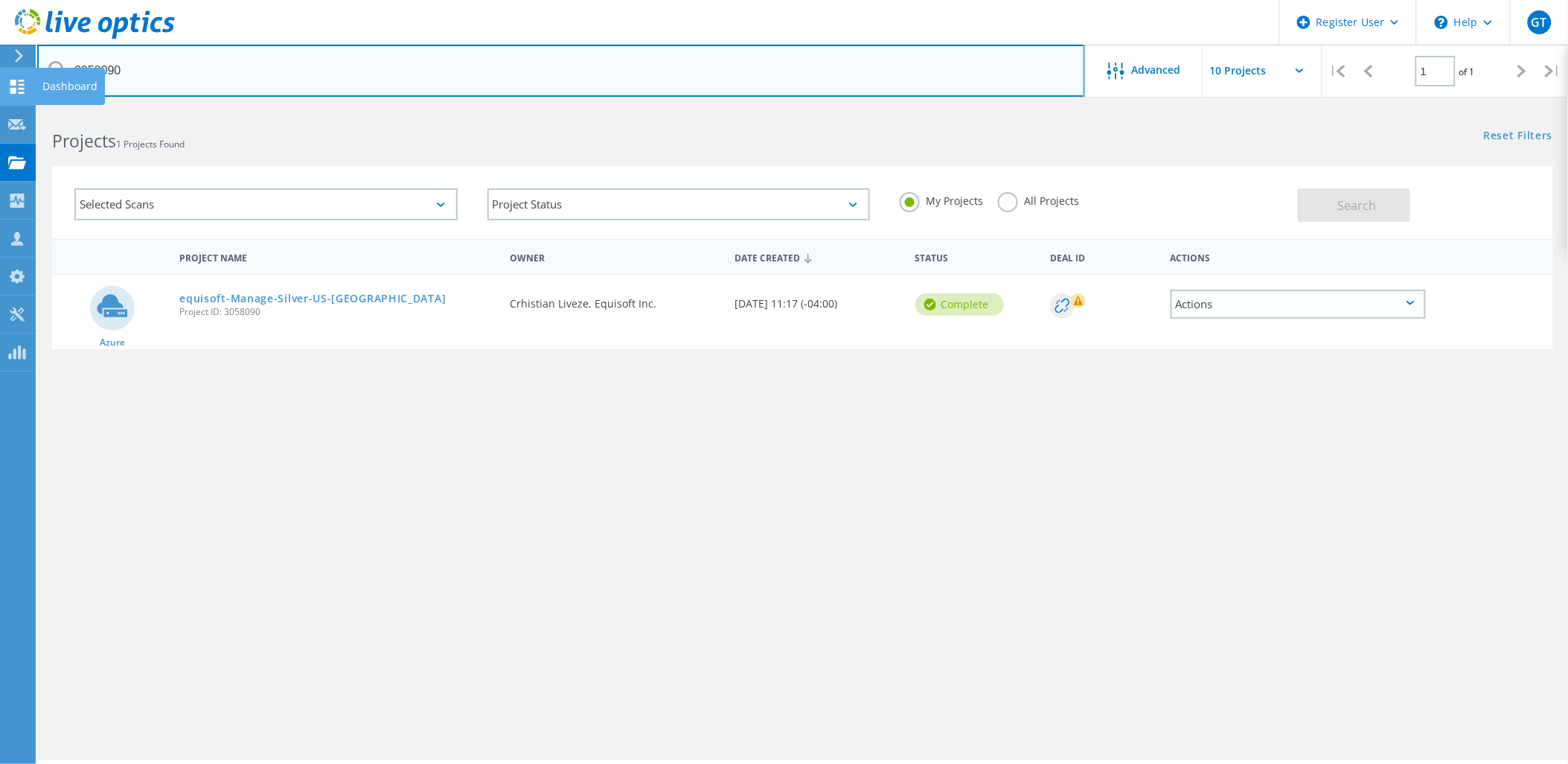
drag, startPoint x: 235, startPoint y: 68, endPoint x: 3, endPoint y: 70, distance: 232.0
click at [0, 69] on html "Register User \n Help Explore Helpful Articles Contact Support GT Dell User [PE…" at bounding box center [784, 402] width 1568 height 805
paste input "89"
drag, startPoint x: 222, startPoint y: 62, endPoint x: -2, endPoint y: 90, distance: 225.7
click at [0, 90] on html "Register User \n Help Explore Helpful Articles Contact Support GT Dell User [PE…" at bounding box center [784, 402] width 1568 height 805
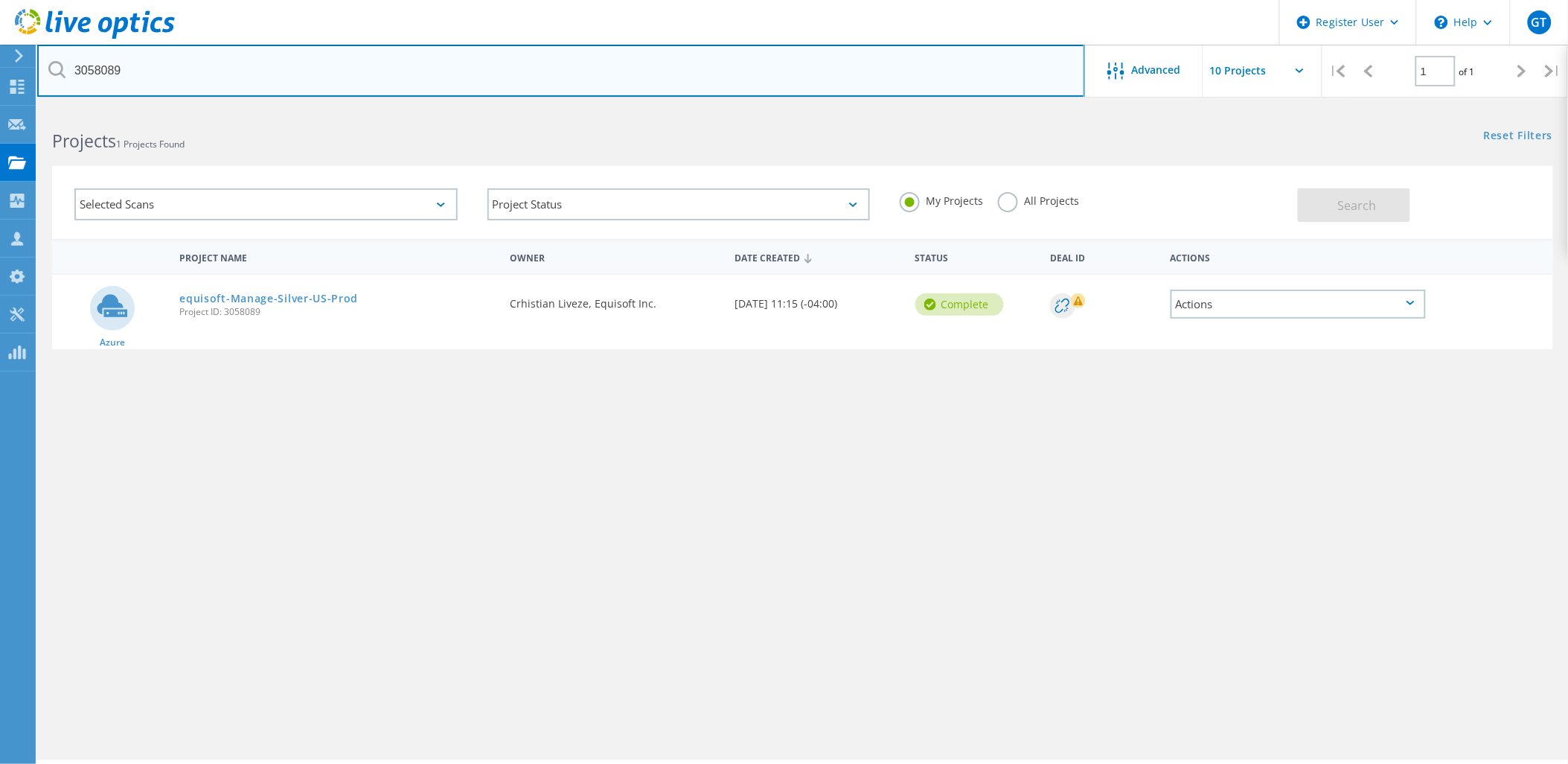
paste input "8"
drag, startPoint x: 175, startPoint y: 77, endPoint x: -4, endPoint y: 67, distance: 179.3
click at [0, 67] on html "Register User \n Help Explore Helpful Articles Contact Support GT Dell User [PE…" at bounding box center [784, 402] width 1568 height 805
paste input "7"
drag, startPoint x: 188, startPoint y: 68, endPoint x: 0, endPoint y: 67, distance: 188.0
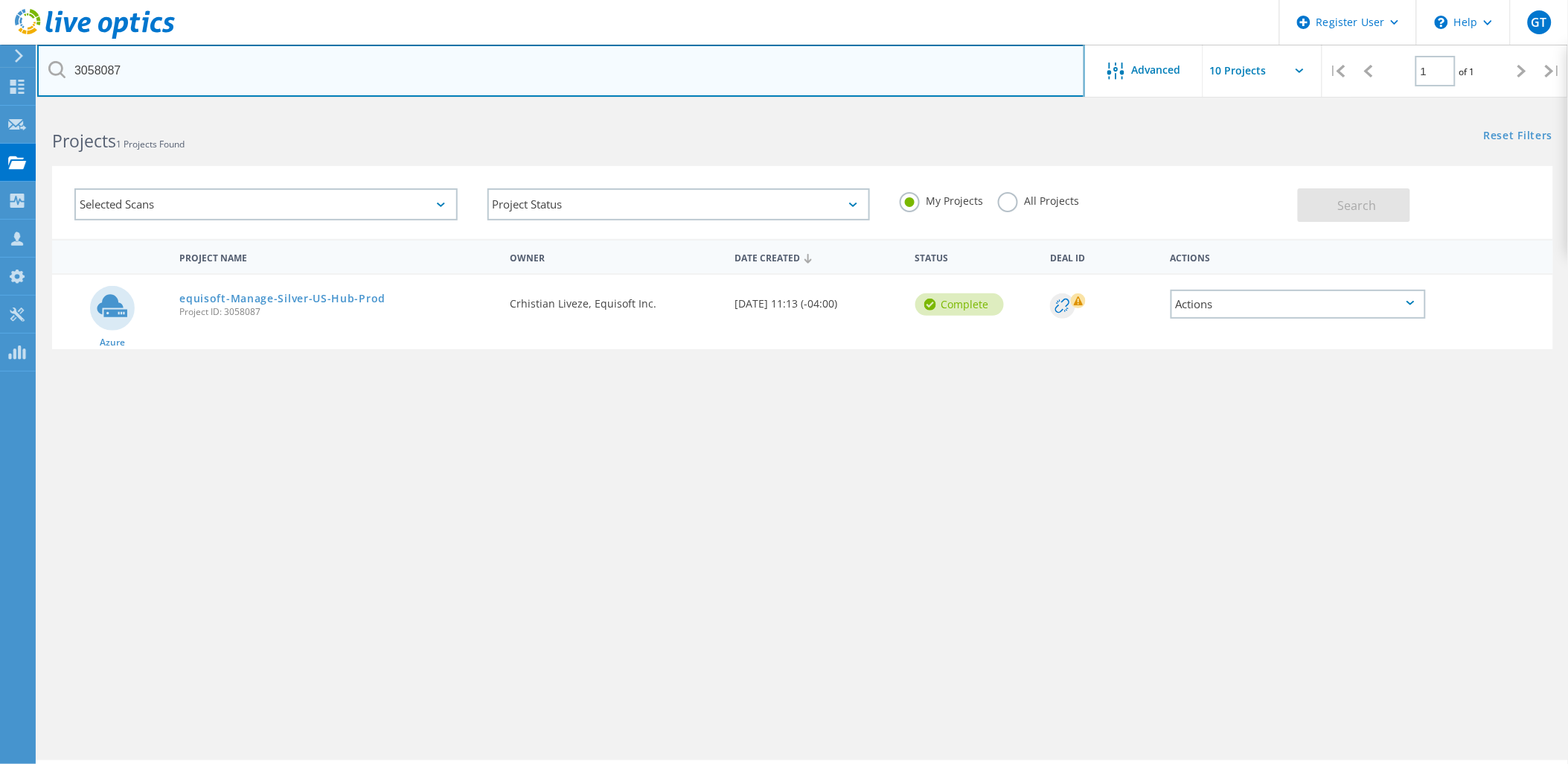
click at [0, 108] on div "Register User \n Help Explore Helpful Articles Contact Support GT Dell User [PE…" at bounding box center [784, 456] width 1568 height 697
drag, startPoint x: 259, startPoint y: 71, endPoint x: 22, endPoint y: 60, distance: 237.3
click at [22, 108] on div "Register User \n Help Explore Helpful Articles Contact Support GT Dell User [PE…" at bounding box center [784, 456] width 1568 height 697
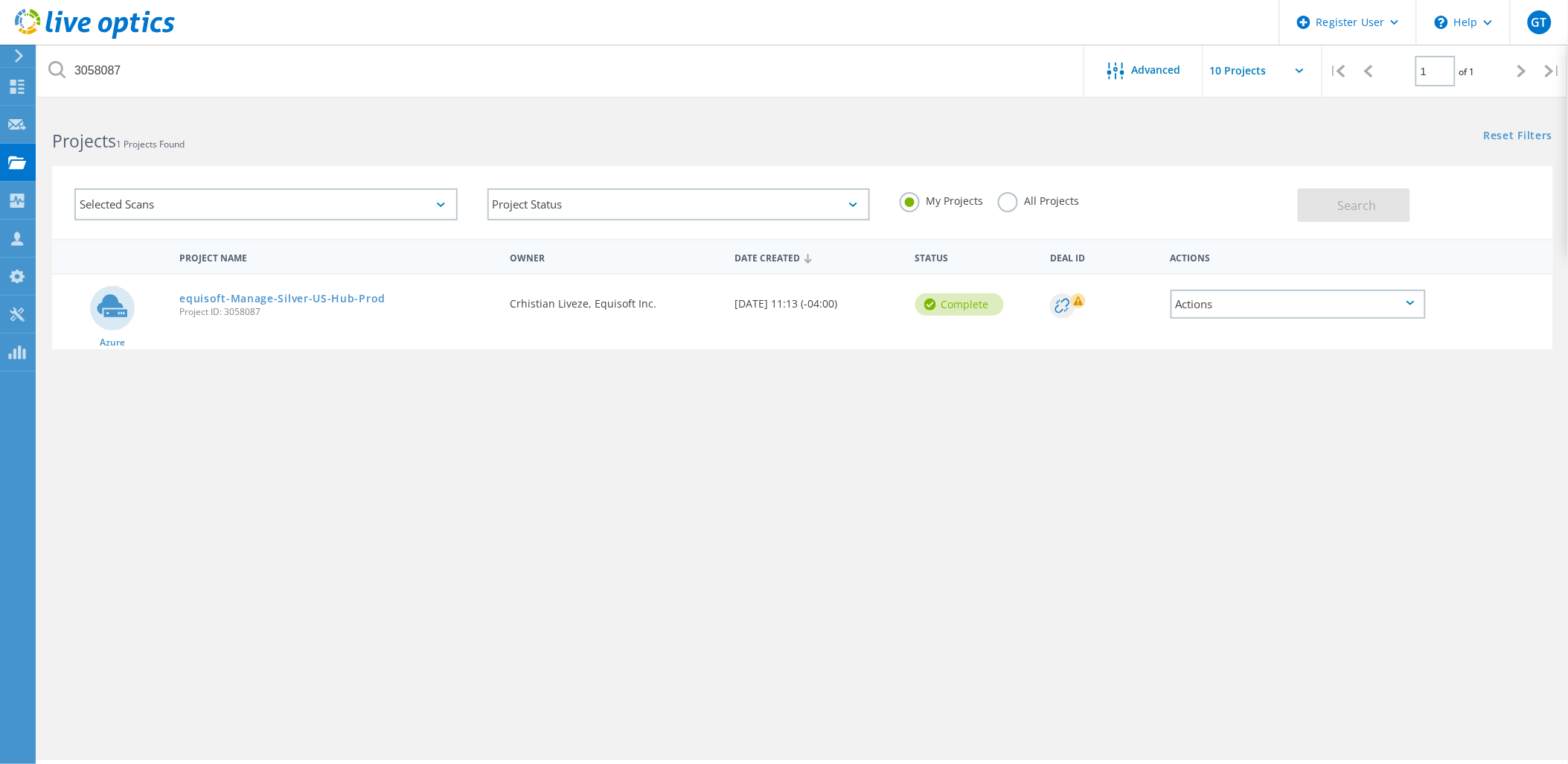
drag, startPoint x: 28, startPoint y: 56, endPoint x: 151, endPoint y: 79, distance: 125.1
click at [88, 108] on div "Register User \n Help Explore Helpful Articles Contact Support GT Dell User [PE…" at bounding box center [784, 456] width 1568 height 697
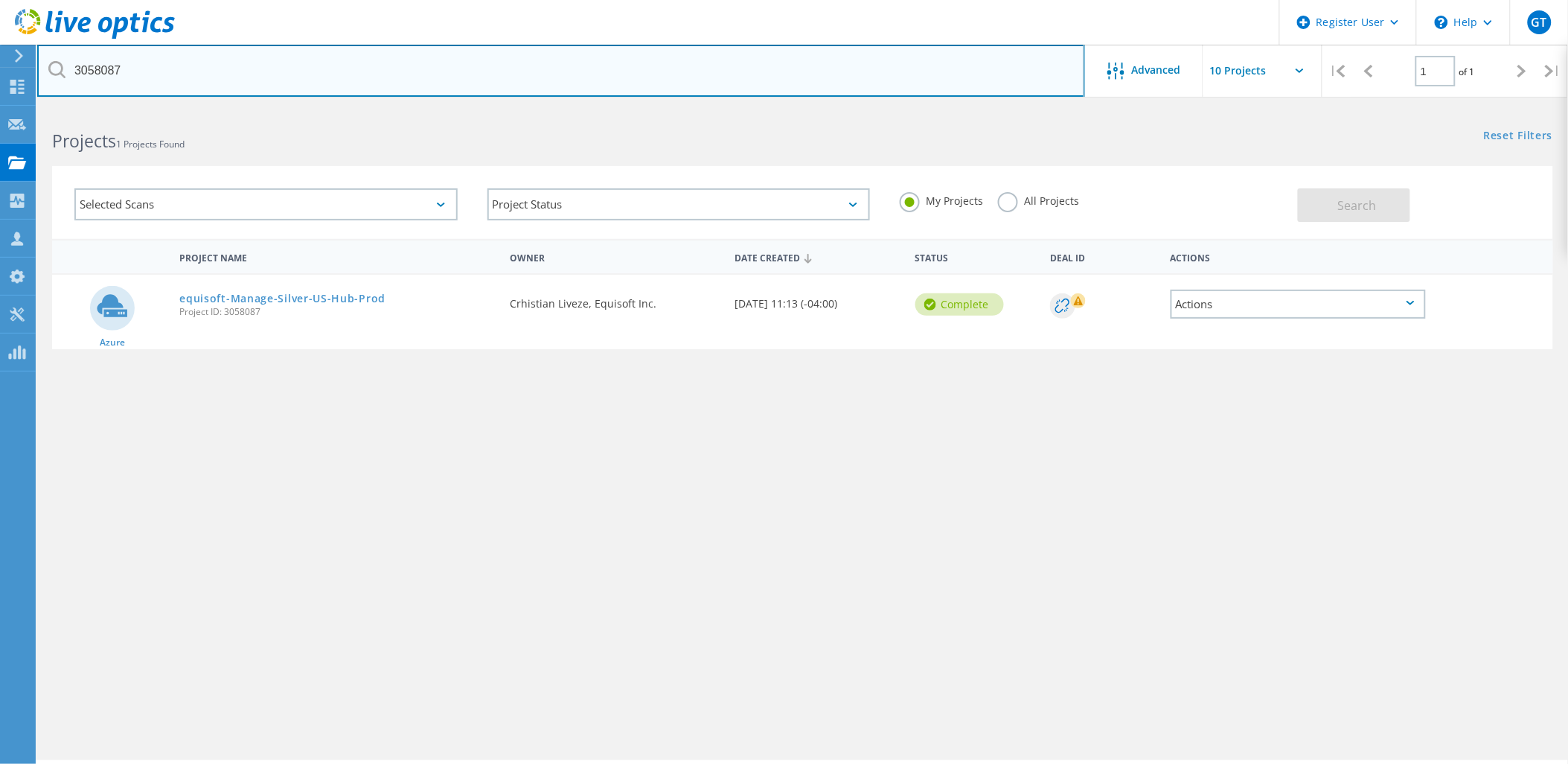
drag, startPoint x: 162, startPoint y: 76, endPoint x: 75, endPoint y: 75, distance: 87.0
click at [75, 75] on input "3058087" at bounding box center [561, 70] width 1048 height 52
paste input "5"
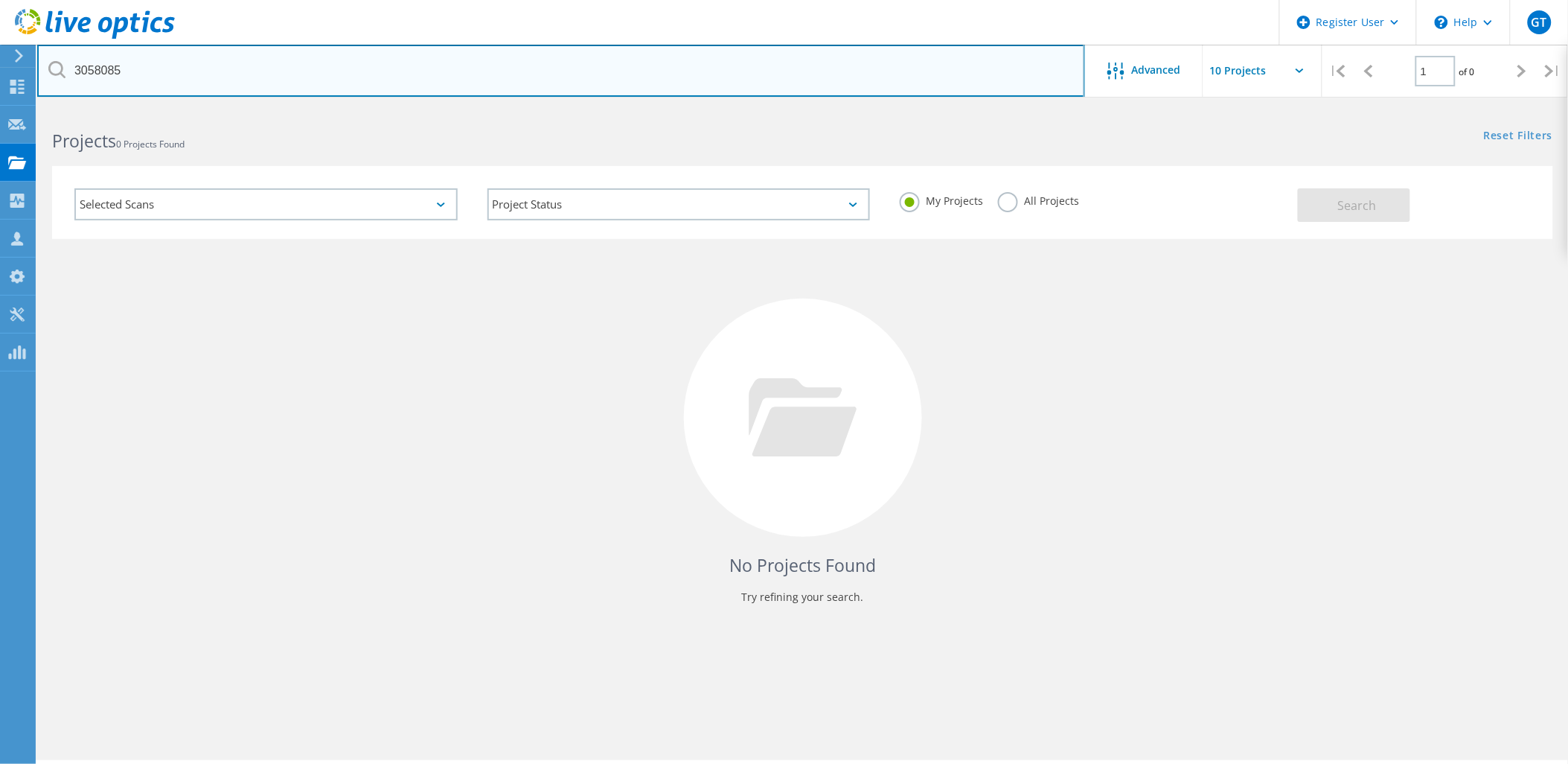
drag, startPoint x: 229, startPoint y: 72, endPoint x: 70, endPoint y: 69, distance: 159.0
click at [70, 69] on input "3058085" at bounding box center [561, 70] width 1048 height 52
paste input "2"
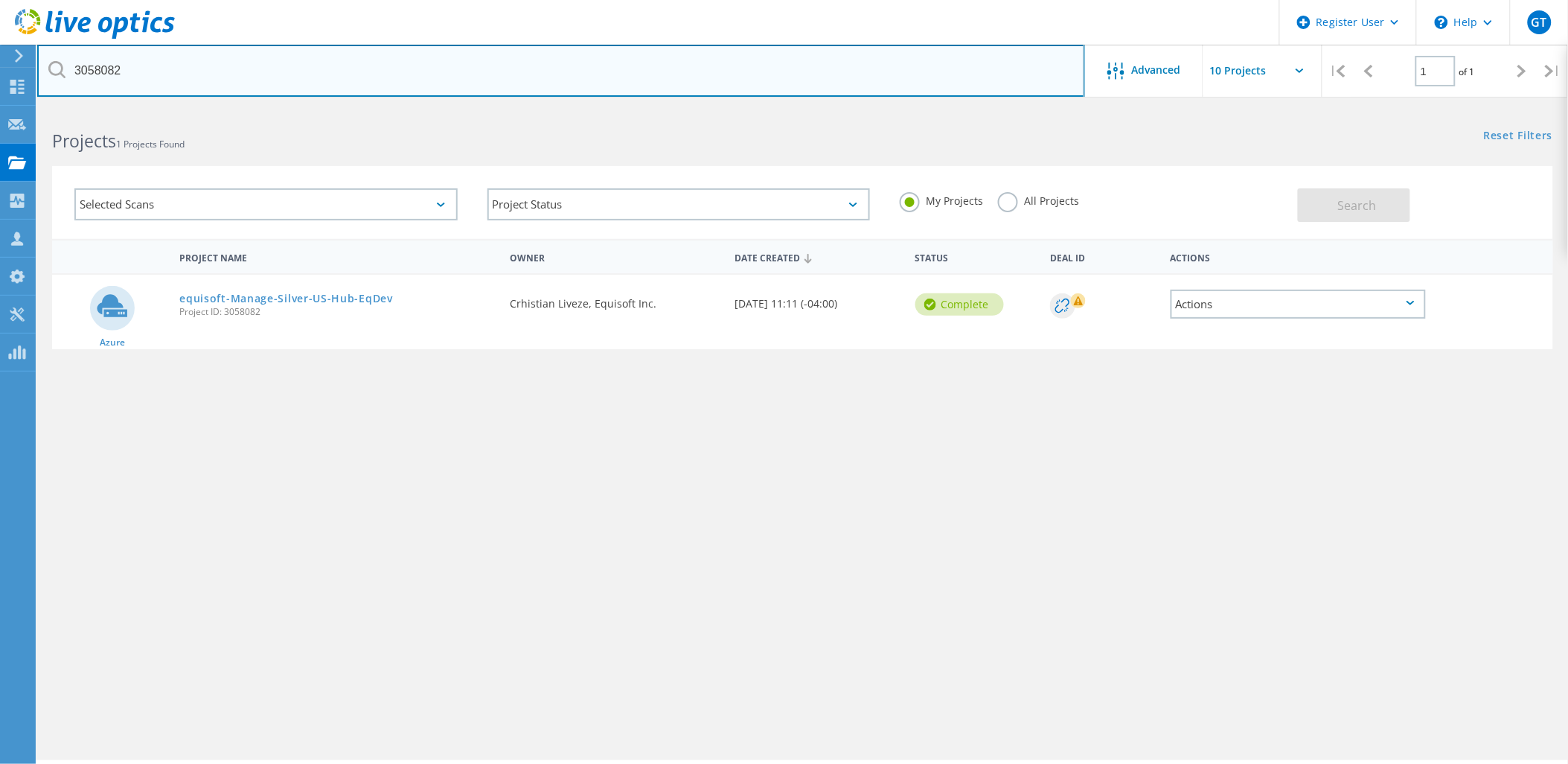
drag, startPoint x: 207, startPoint y: 69, endPoint x: 55, endPoint y: 71, distance: 152.0
click at [55, 71] on div "3058082" at bounding box center [561, 70] width 1047 height 52
paste input "0"
drag, startPoint x: 182, startPoint y: 77, endPoint x: -3, endPoint y: 64, distance: 185.5
click at [0, 64] on html "Register User \n Help Explore Helpful Articles Contact Support GT Dell User [PE…" at bounding box center [784, 402] width 1568 height 805
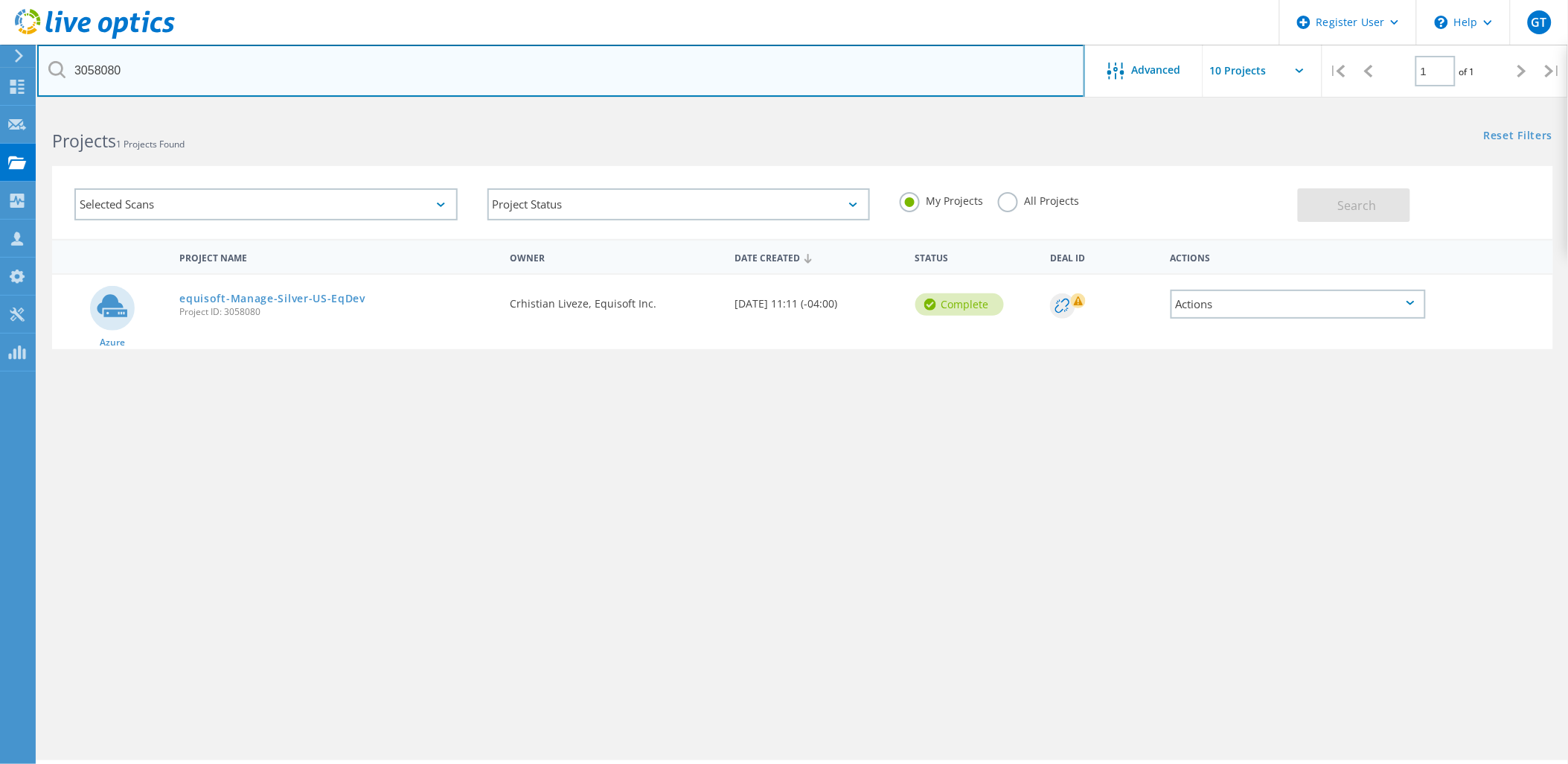
drag, startPoint x: 190, startPoint y: 82, endPoint x: -4, endPoint y: 77, distance: 194.1
click at [0, 77] on html "Register User \n Help Explore Helpful Articles Contact Support GT Dell User [PE…" at bounding box center [784, 402] width 1568 height 805
paste input "79"
drag, startPoint x: 248, startPoint y: 75, endPoint x: -4, endPoint y: 75, distance: 252.0
click at [0, 75] on html "Register User \n Help Explore Helpful Articles Contact Support GT Dell User [PE…" at bounding box center [784, 402] width 1568 height 805
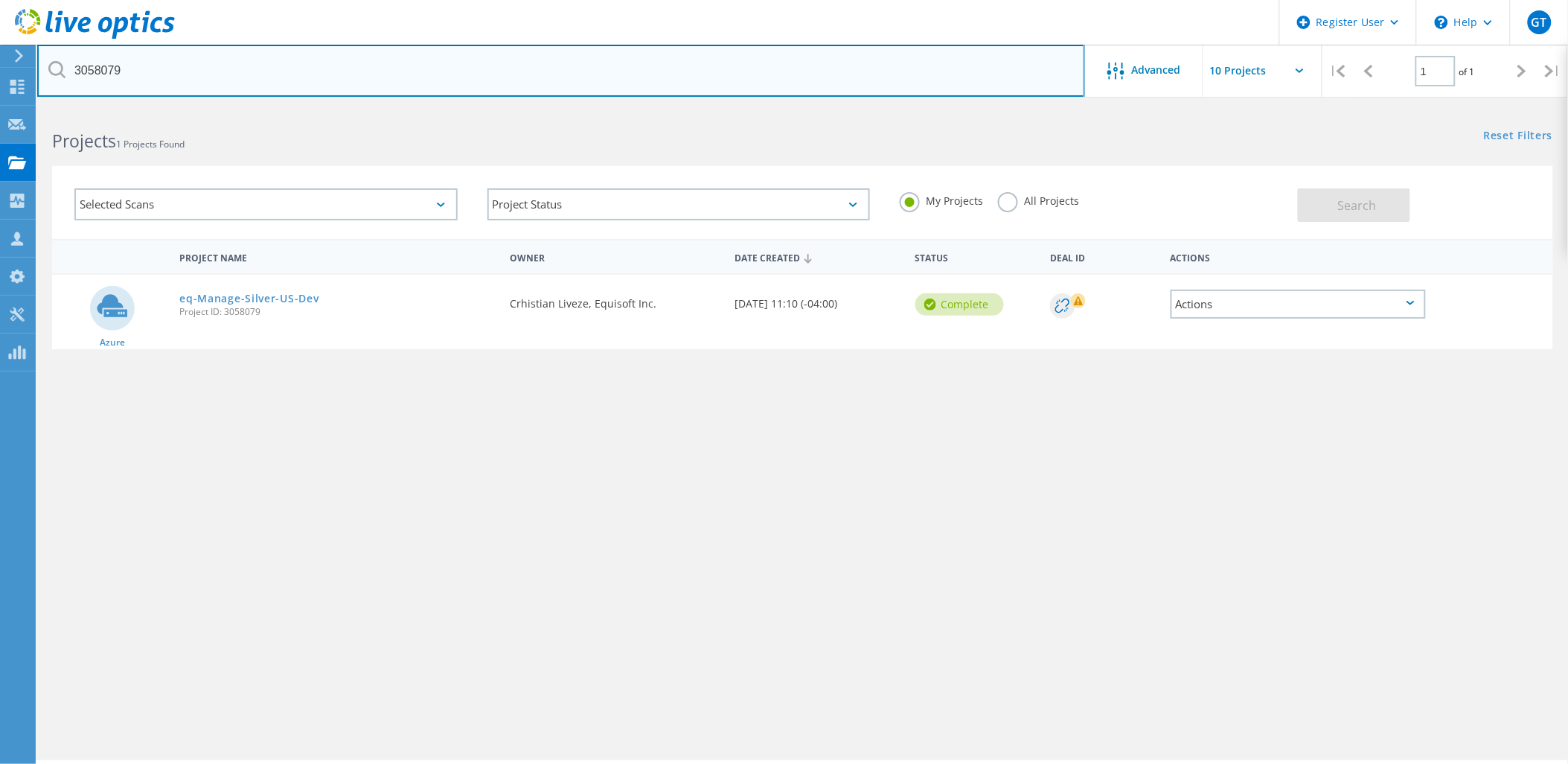
paste input "6"
drag, startPoint x: 253, startPoint y: 64, endPoint x: 0, endPoint y: 91, distance: 254.4
click at [0, 91] on html "Register User \n Help Explore Helpful Articles Contact Support GT Dell User [PE…" at bounding box center [784, 402] width 1568 height 805
paste input "4"
drag, startPoint x: 163, startPoint y: 75, endPoint x: 56, endPoint y: 69, distance: 107.2
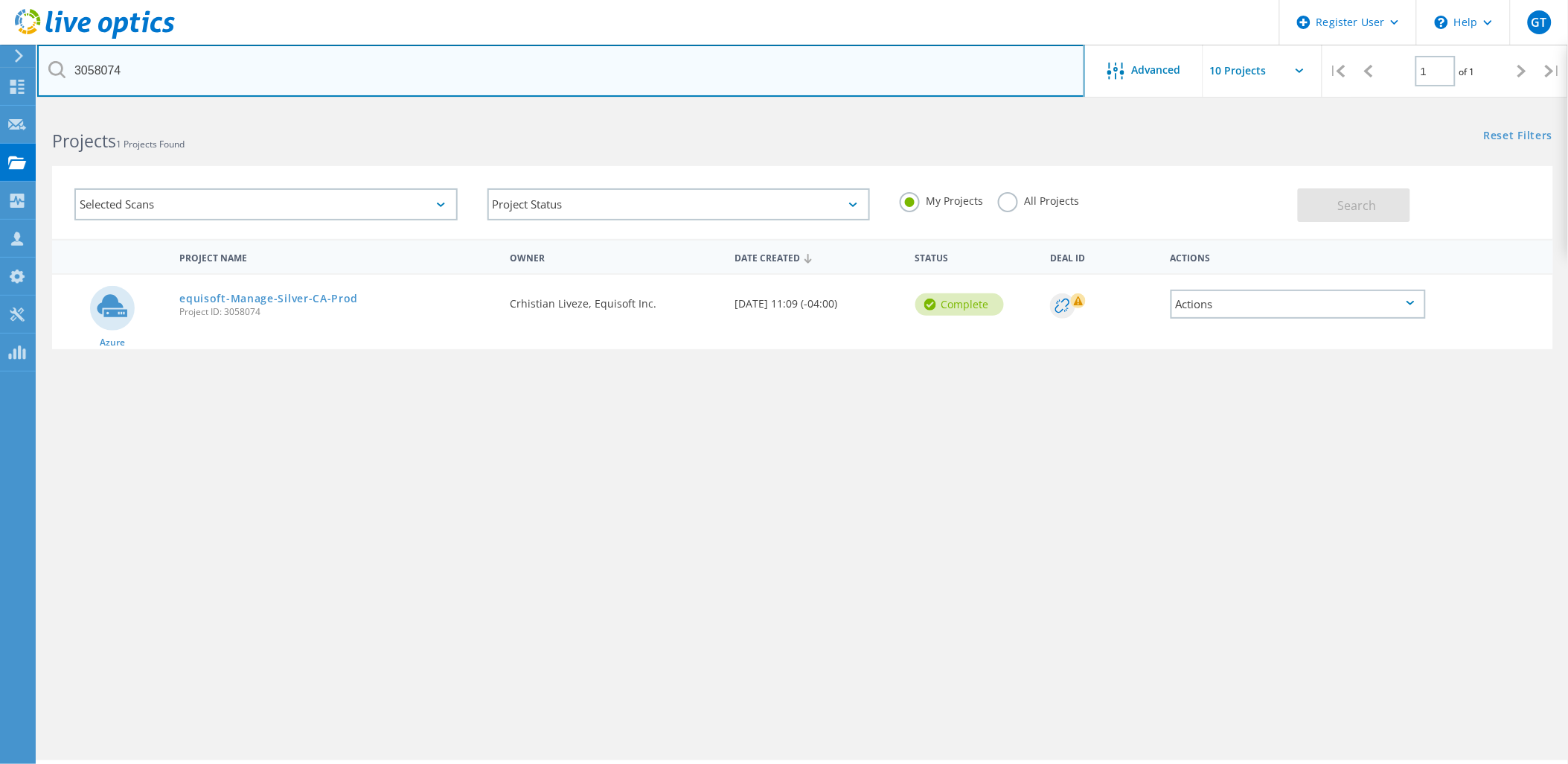
click at [56, 69] on div "3058074" at bounding box center [561, 70] width 1047 height 52
paste input "65"
drag, startPoint x: 141, startPoint y: 71, endPoint x: 56, endPoint y: 71, distance: 85.0
click at [56, 71] on div "3058065" at bounding box center [561, 70] width 1047 height 52
paste input "4"
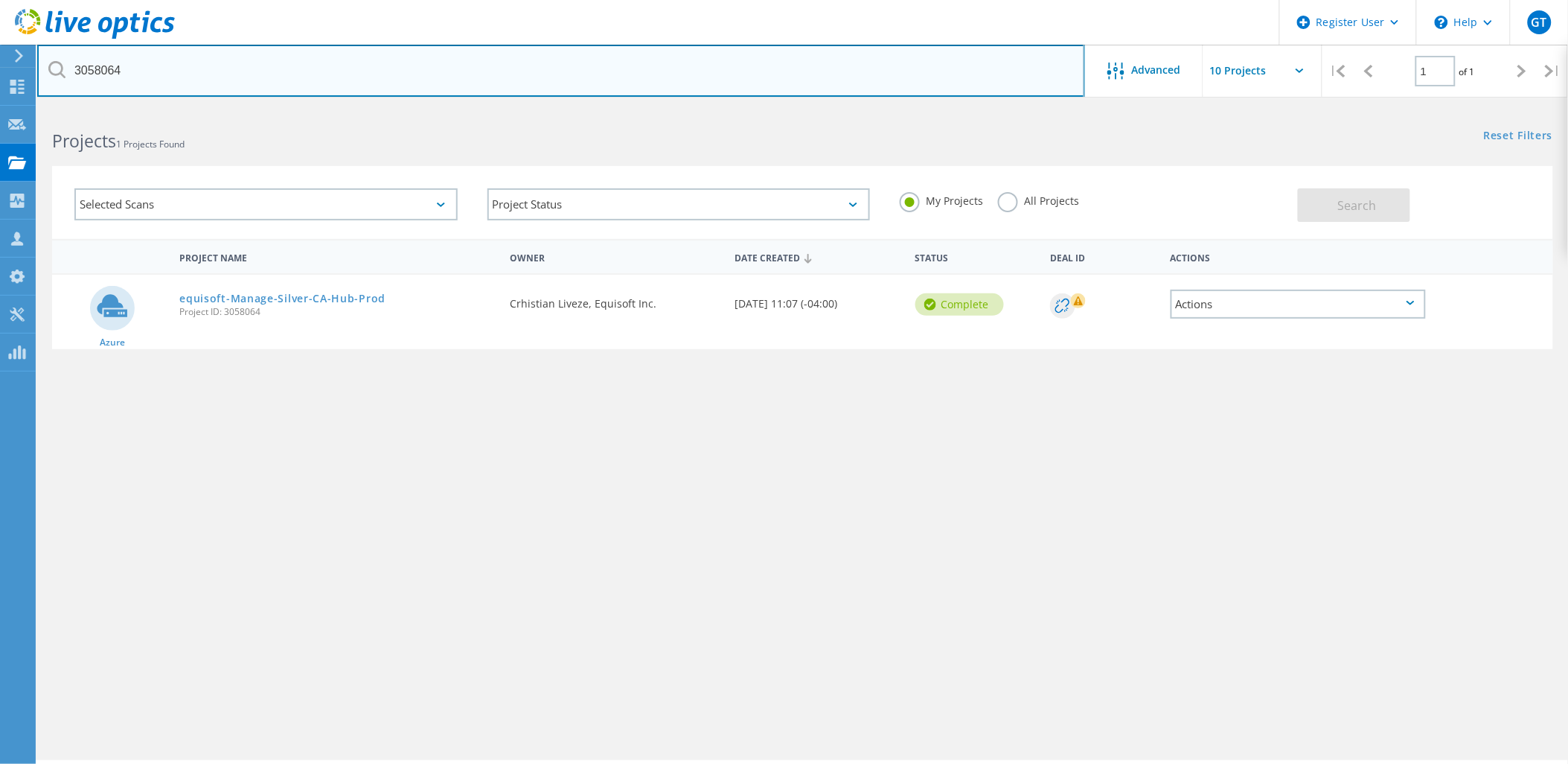
drag, startPoint x: 233, startPoint y: 73, endPoint x: 37, endPoint y: 73, distance: 196.0
click at [37, 73] on input "3058064" at bounding box center [561, 70] width 1048 height 52
paste input "2"
drag, startPoint x: 221, startPoint y: 68, endPoint x: -4, endPoint y: 65, distance: 225.0
click at [0, 65] on html "Register User \n Help Explore Helpful Articles Contact Support GT Dell User [PE…" at bounding box center [784, 402] width 1568 height 805
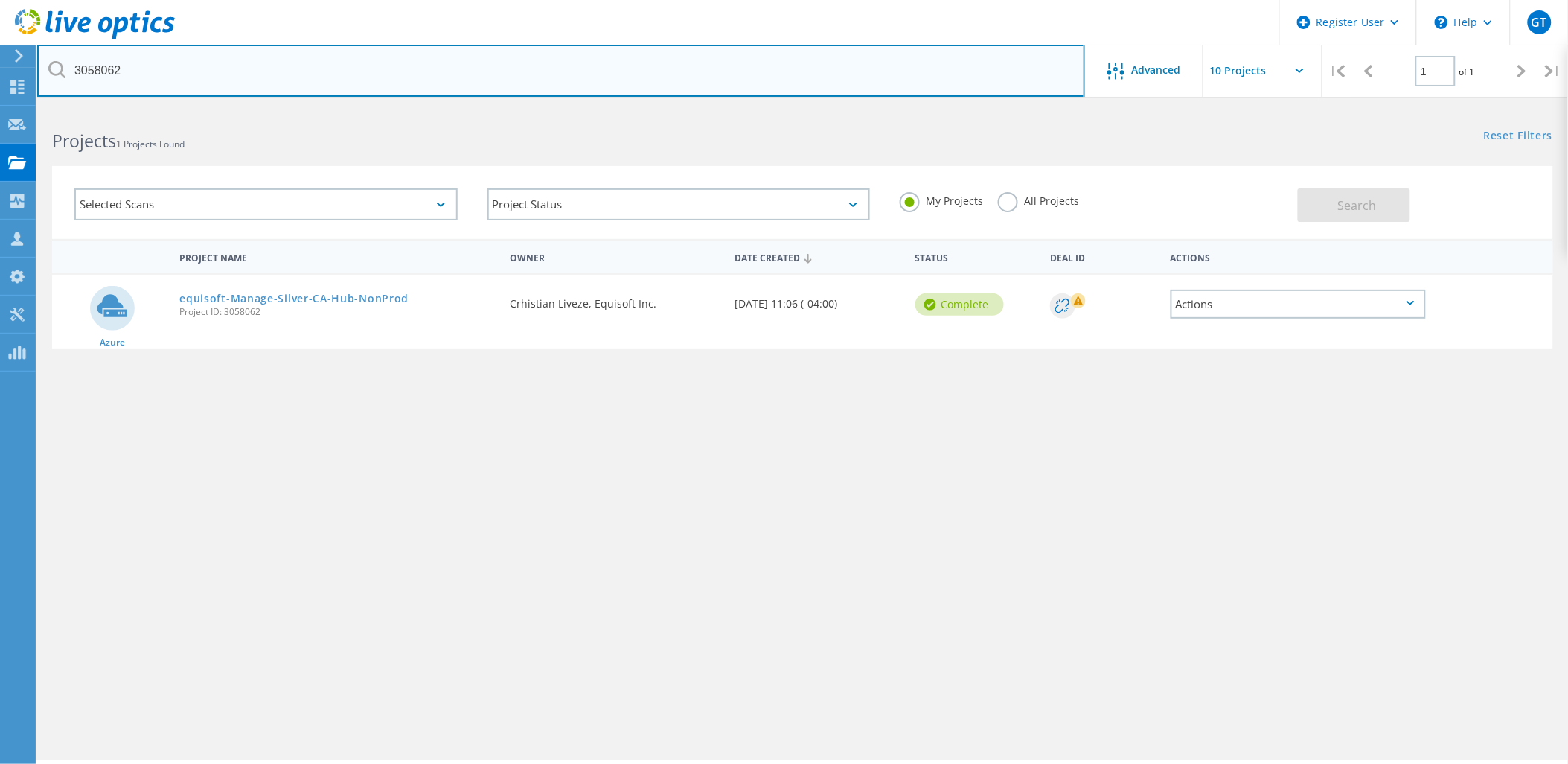
paste input "6841"
drag, startPoint x: 306, startPoint y: 67, endPoint x: 0, endPoint y: 56, distance: 306.2
click at [0, 56] on html "Register User \n Help Explore Helpful Articles Contact Support GT Dell User [PE…" at bounding box center [784, 402] width 1568 height 805
paste input "0"
drag, startPoint x: 166, startPoint y: 72, endPoint x: 40, endPoint y: 75, distance: 126.0
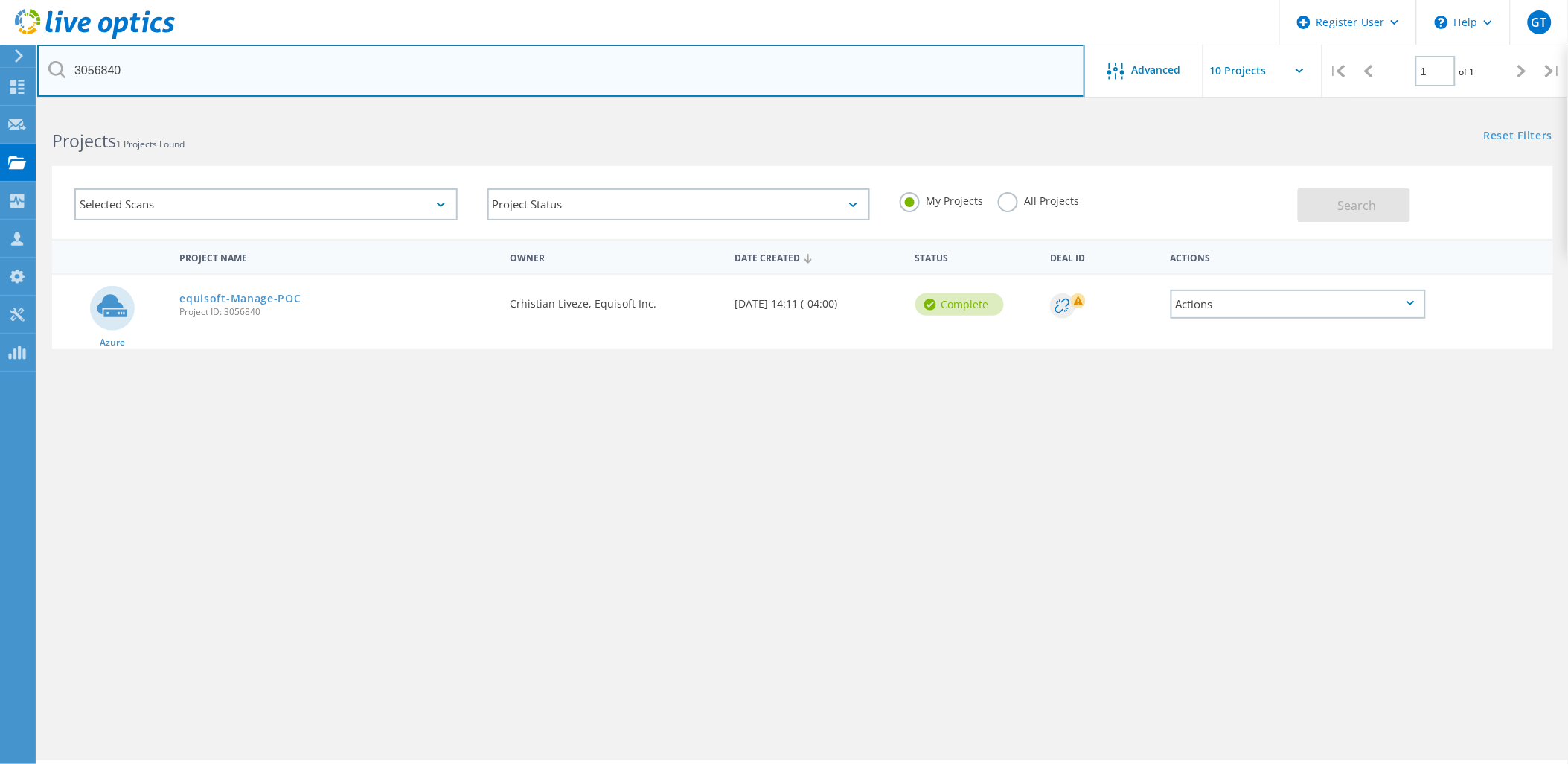
click at [40, 75] on input "3056840" at bounding box center [561, 70] width 1048 height 52
paste input "37"
drag, startPoint x: 130, startPoint y: 77, endPoint x: -4, endPoint y: 77, distance: 134.0
click at [0, 77] on html "Register User \n Help Explore Helpful Articles Contact Support GT Dell User [PE…" at bounding box center [784, 402] width 1568 height 805
paste input "6"
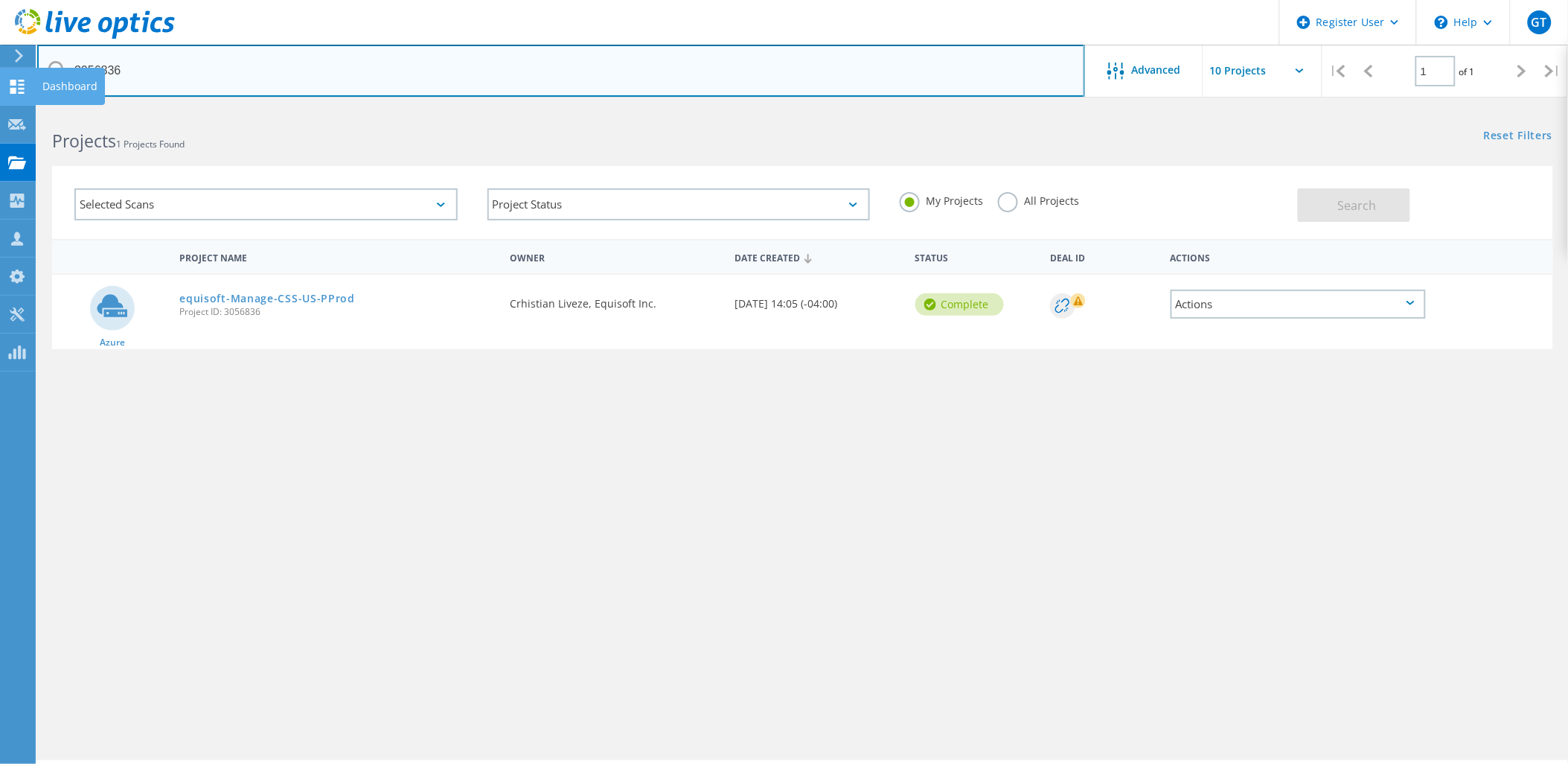
drag, startPoint x: 148, startPoint y: 71, endPoint x: 25, endPoint y: 75, distance: 123.1
click at [25, 108] on div "Register User \n Help Explore Helpful Articles Contact Support GT Dell User [PE…" at bounding box center [784, 456] width 1568 height 697
drag, startPoint x: 173, startPoint y: 67, endPoint x: 42, endPoint y: 69, distance: 131.0
click at [42, 69] on input "3056836" at bounding box center [561, 70] width 1048 height 52
paste input "79"
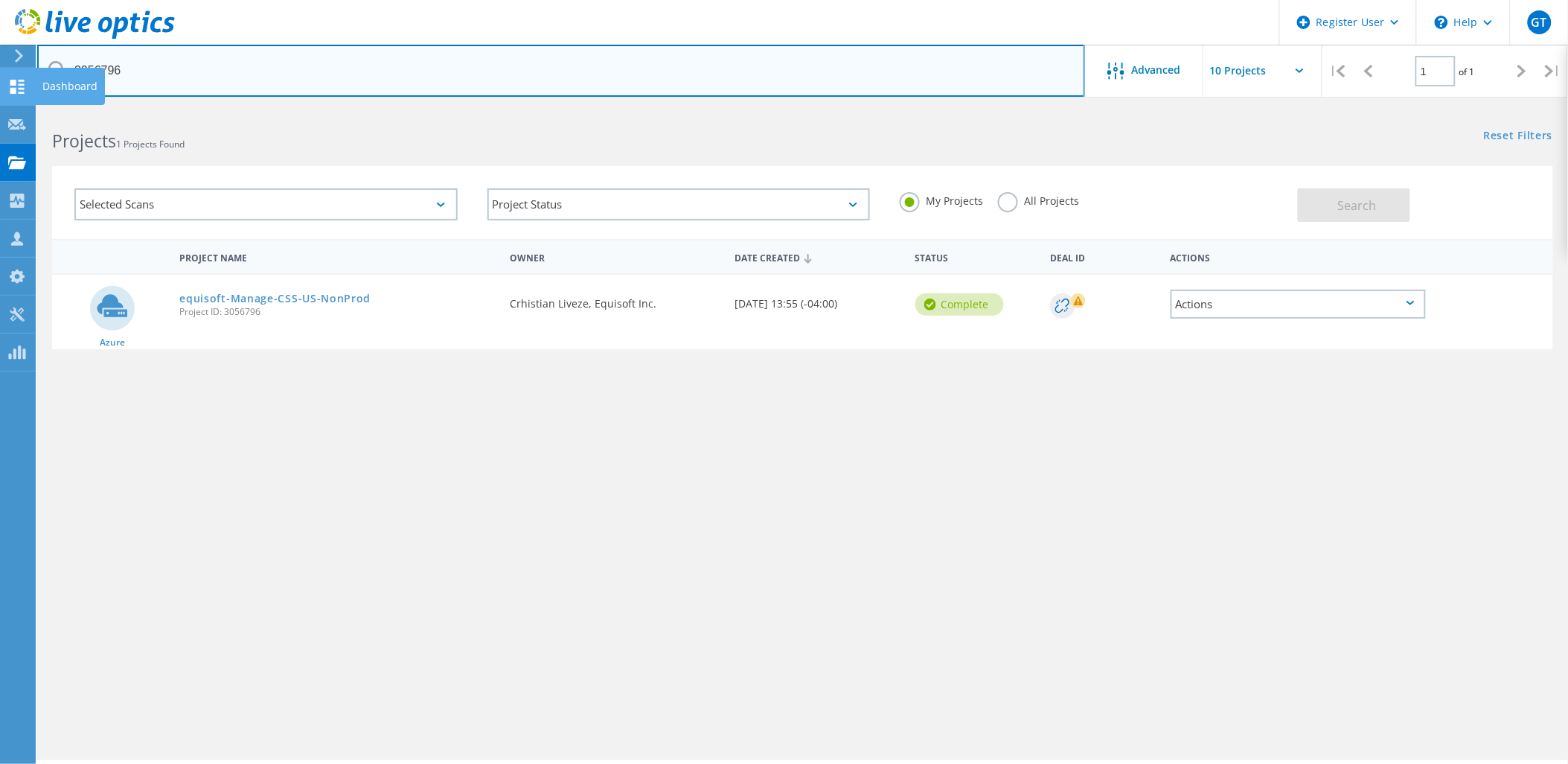
drag, startPoint x: 62, startPoint y: 73, endPoint x: 13, endPoint y: 73, distance: 49.0
click at [13, 108] on div "Register User \n Help Explore Helpful Articles Contact Support GT Dell User [PE…" at bounding box center [784, 456] width 1568 height 697
drag, startPoint x: 172, startPoint y: 68, endPoint x: 72, endPoint y: 69, distance: 100.0
click at [72, 69] on input "3056796" at bounding box center [561, 70] width 1048 height 52
paste input "4"
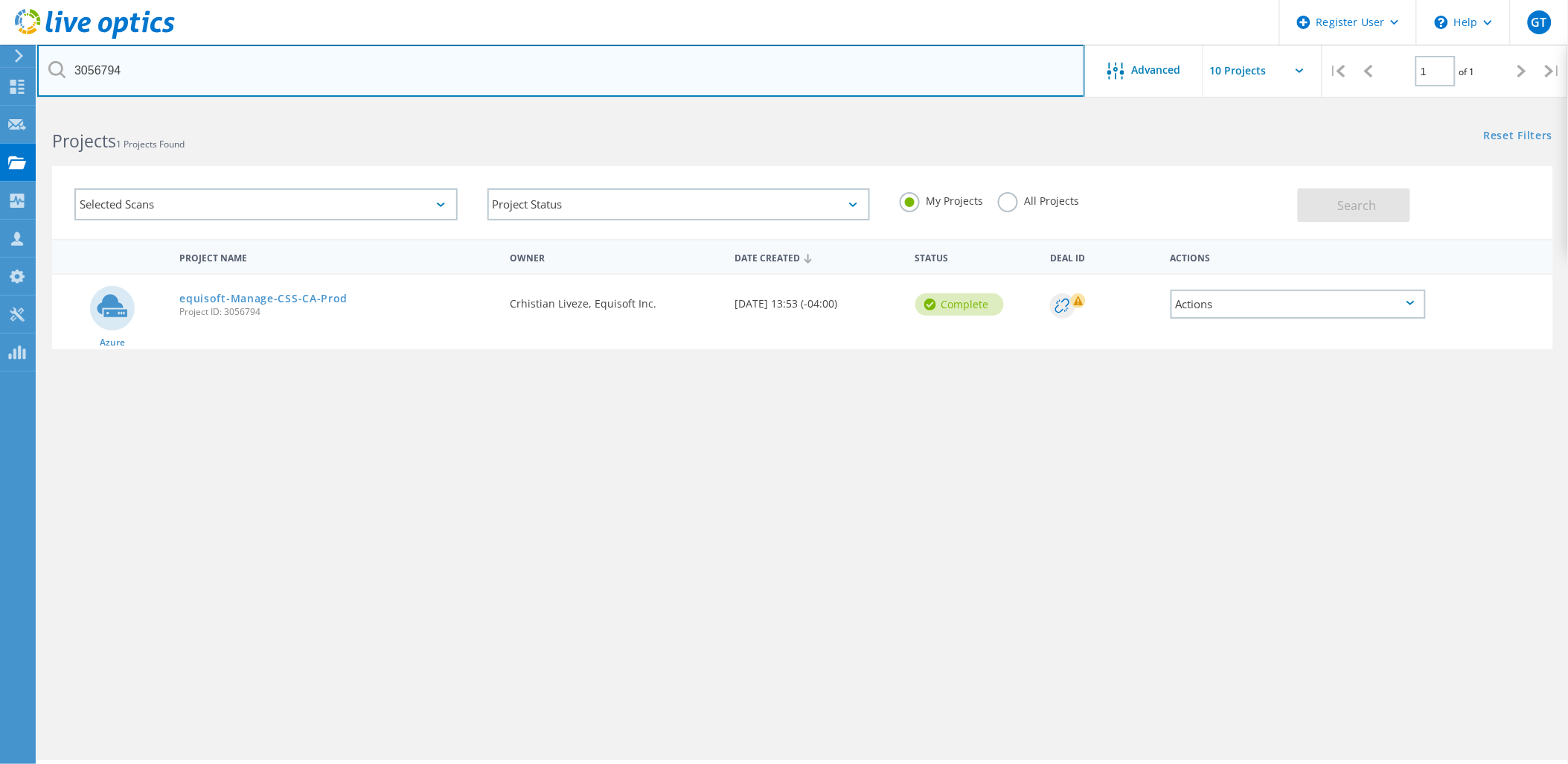
drag, startPoint x: 175, startPoint y: 69, endPoint x: -4, endPoint y: 65, distance: 179.0
click at [0, 65] on html "Register User \n Help Explore Helpful Articles Contact Support GT Dell User [PE…" at bounding box center [784, 402] width 1568 height 805
paste input "3"
drag, startPoint x: 212, startPoint y: 66, endPoint x: -4, endPoint y: 50, distance: 216.6
click at [0, 50] on html "Register User \n Help Explore Helpful Articles Contact Support GT Dell User [PE…" at bounding box center [784, 402] width 1568 height 805
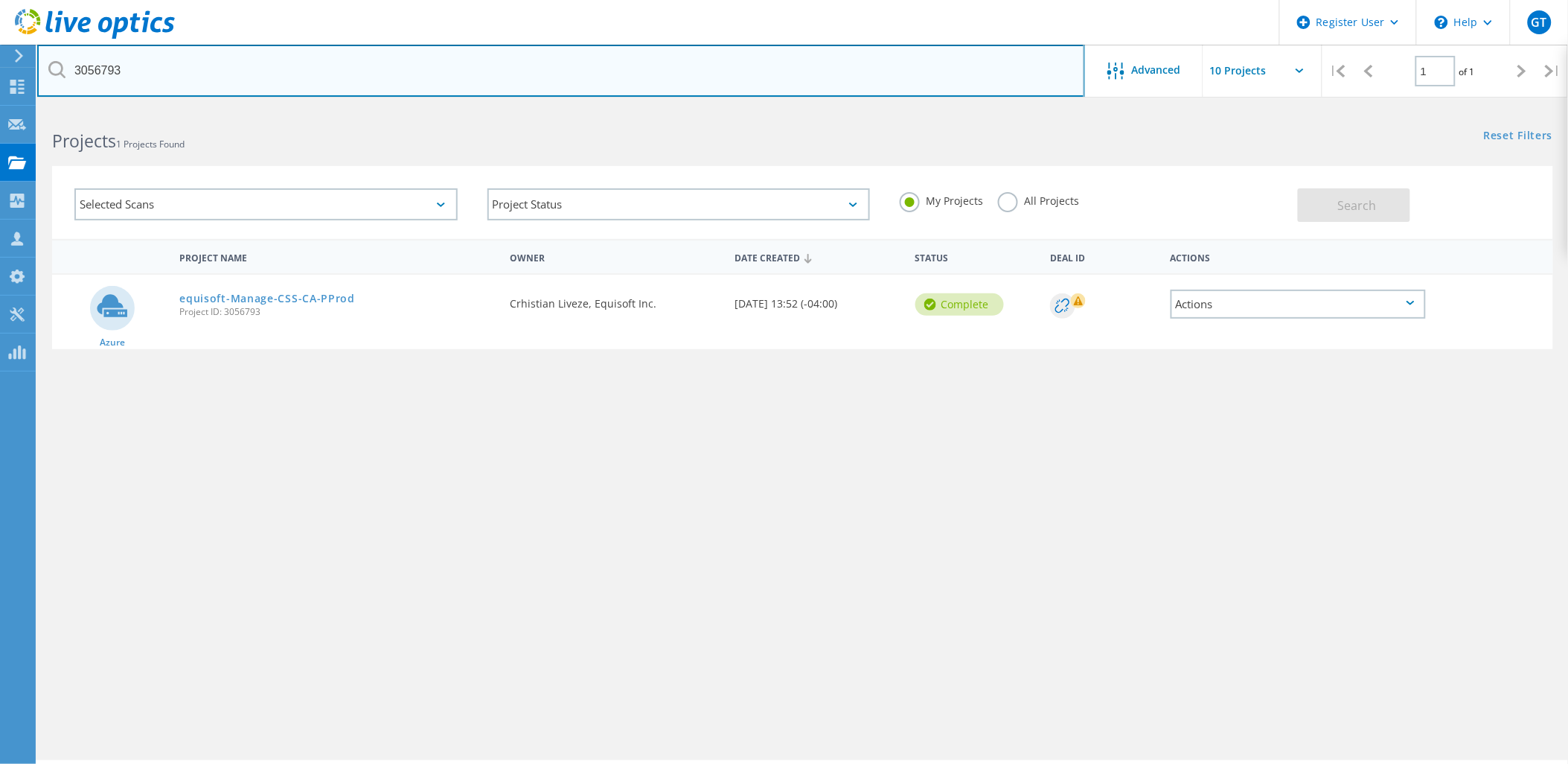
paste input "1"
drag, startPoint x: 214, startPoint y: 62, endPoint x: -4, endPoint y: 69, distance: 218.1
click at [0, 69] on html "Register User \n Help Explore Helpful Articles Contact Support GT Dell User [PE…" at bounding box center [784, 402] width 1568 height 805
paste input "89"
drag, startPoint x: 65, startPoint y: 75, endPoint x: 48, endPoint y: 75, distance: 17.0
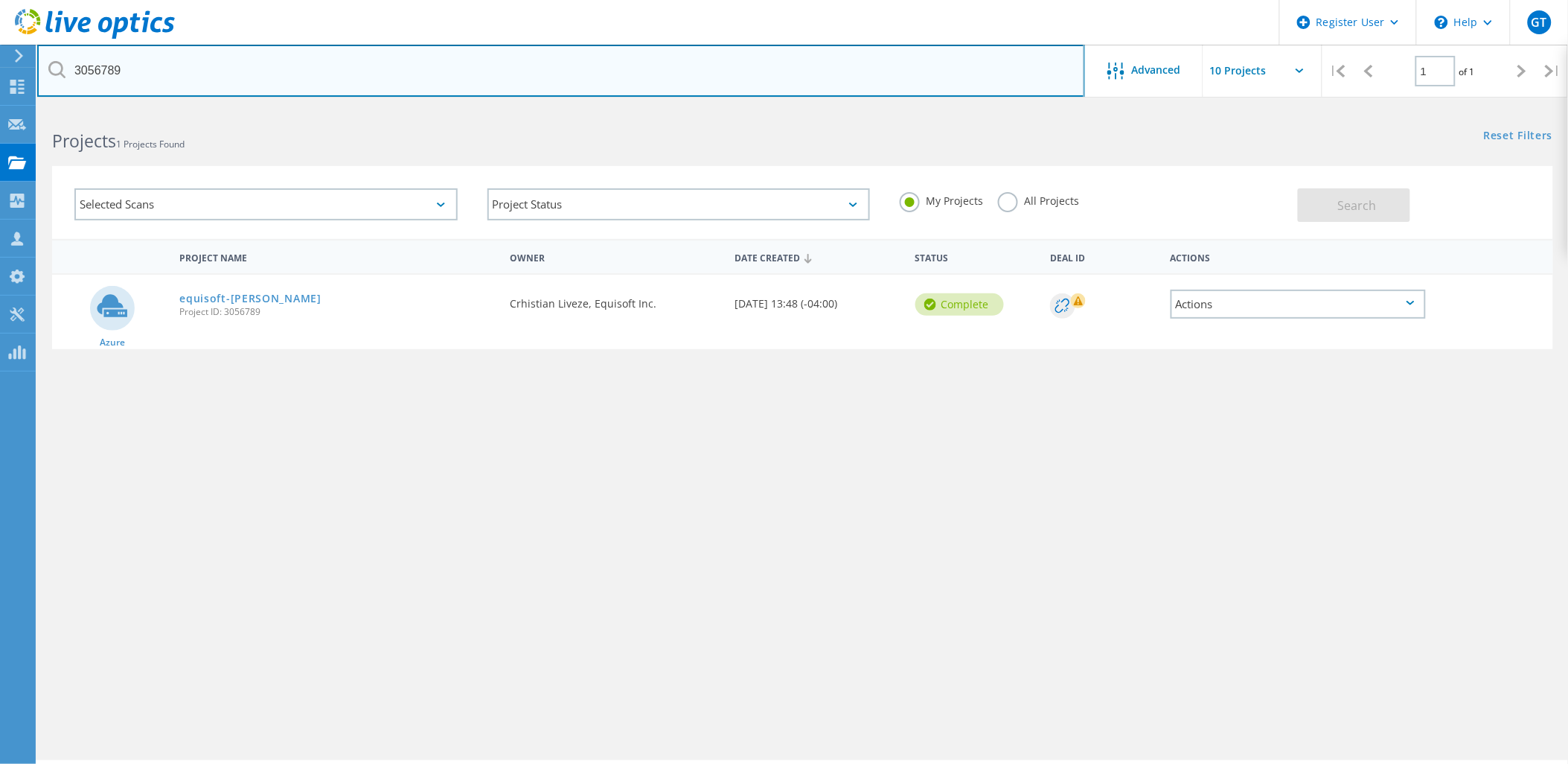
click at [48, 75] on div "3056789" at bounding box center [561, 70] width 1047 height 52
paste input "8"
click at [173, 64] on input "3056788" at bounding box center [561, 70] width 1048 height 52
drag, startPoint x: 187, startPoint y: 71, endPoint x: 47, endPoint y: 65, distance: 140.1
click at [47, 65] on input "3056788" at bounding box center [561, 70] width 1048 height 52
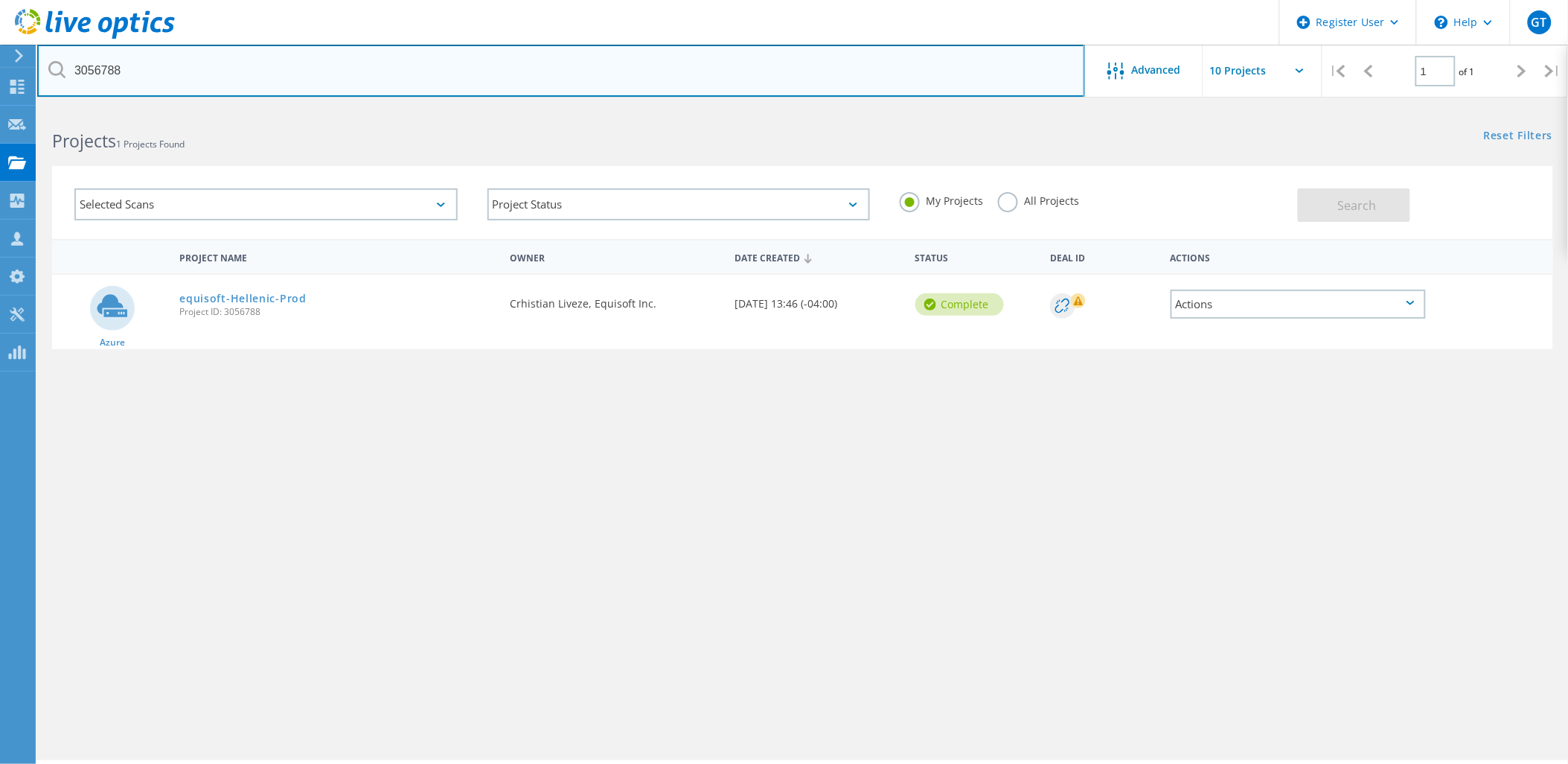
paste input "7"
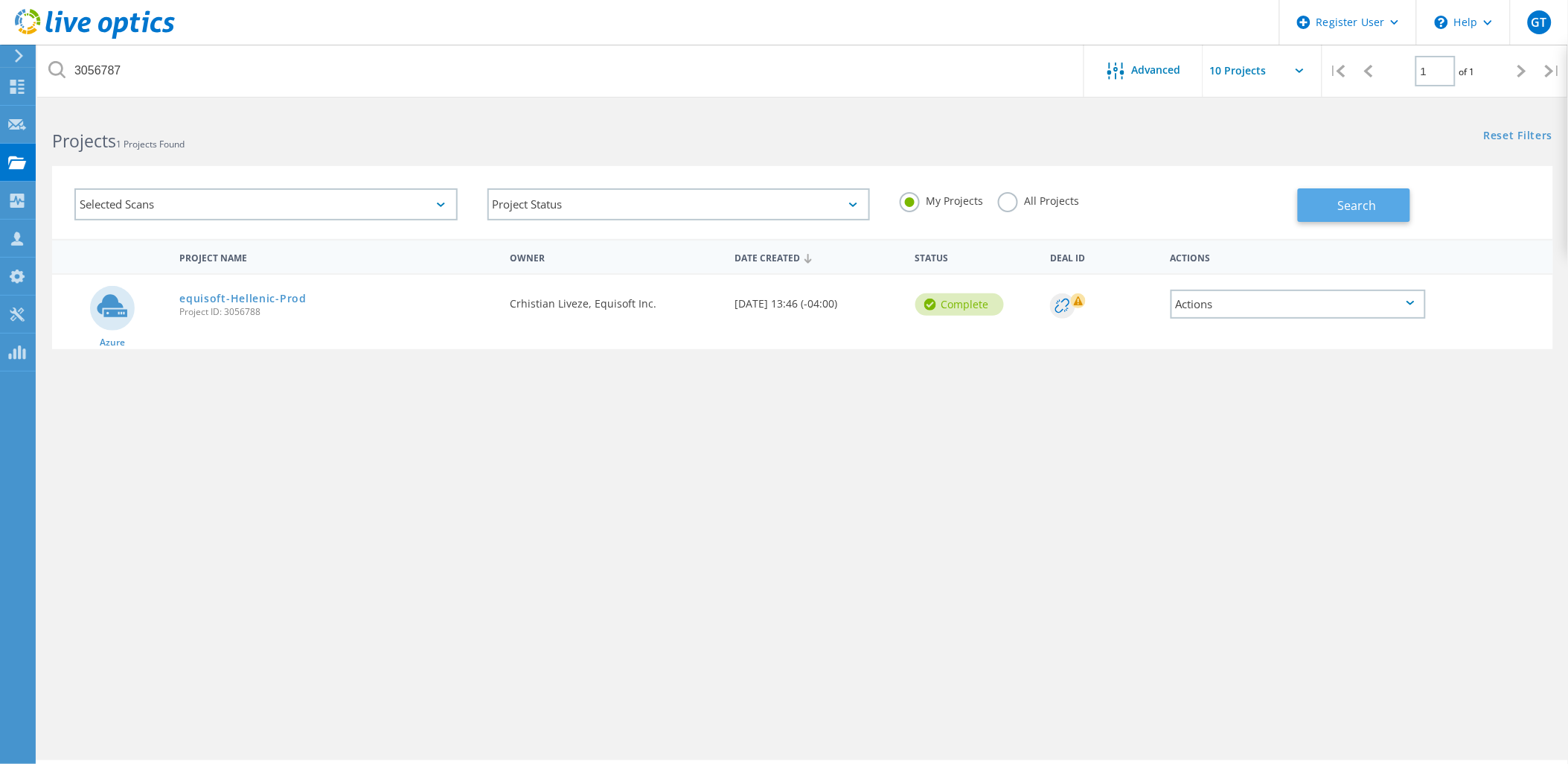
click at [1372, 199] on span "Search" at bounding box center [1357, 206] width 39 height 17
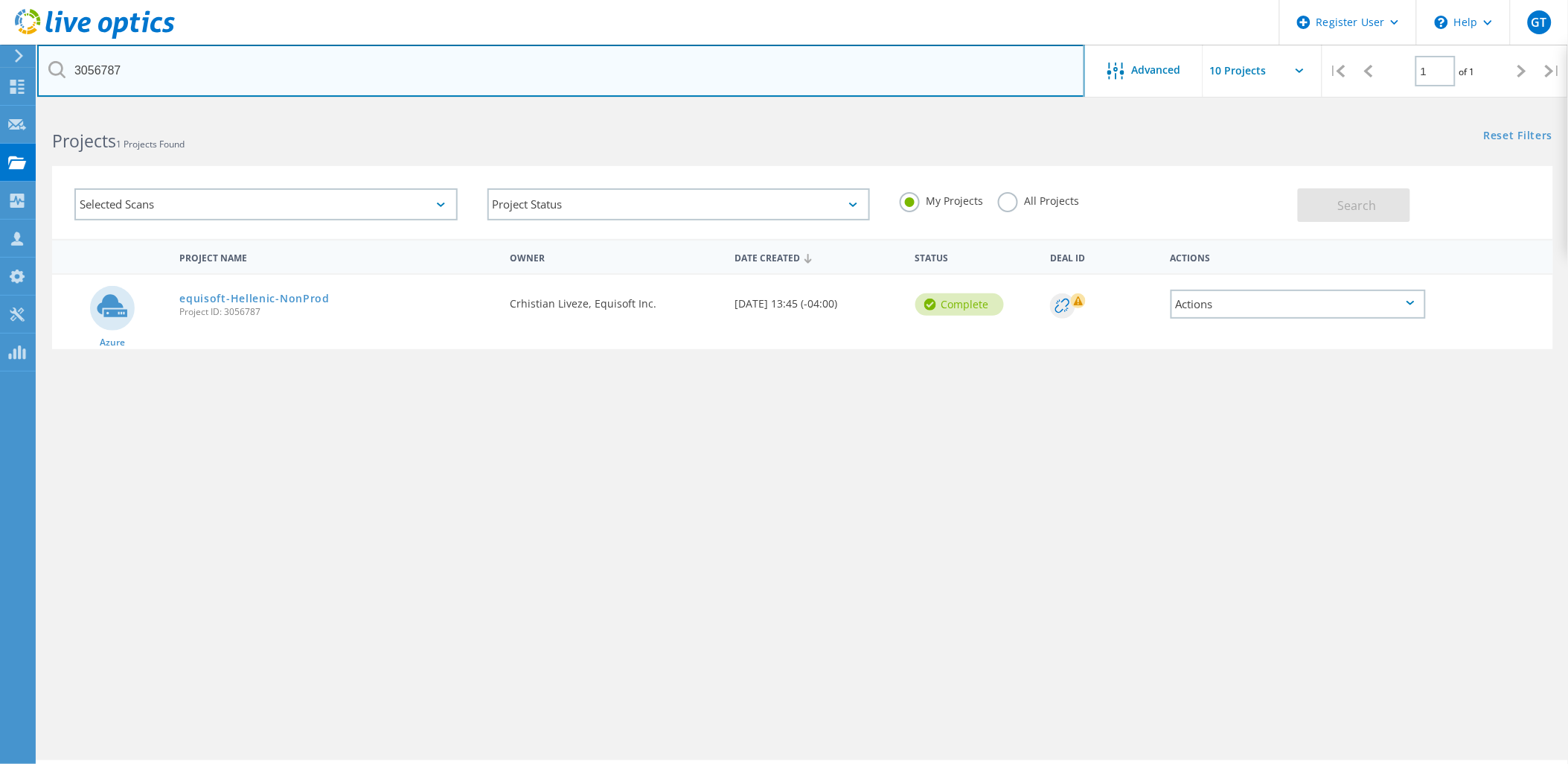
drag, startPoint x: 192, startPoint y: 67, endPoint x: 40, endPoint y: 65, distance: 152.0
click at [40, 65] on input "3056787" at bounding box center [561, 70] width 1048 height 52
paste input "6"
drag, startPoint x: 157, startPoint y: 62, endPoint x: -4, endPoint y: 71, distance: 161.3
click at [0, 71] on html "Register User \n Help Explore Helpful Articles Contact Support GT Dell User [PE…" at bounding box center [784, 402] width 1568 height 805
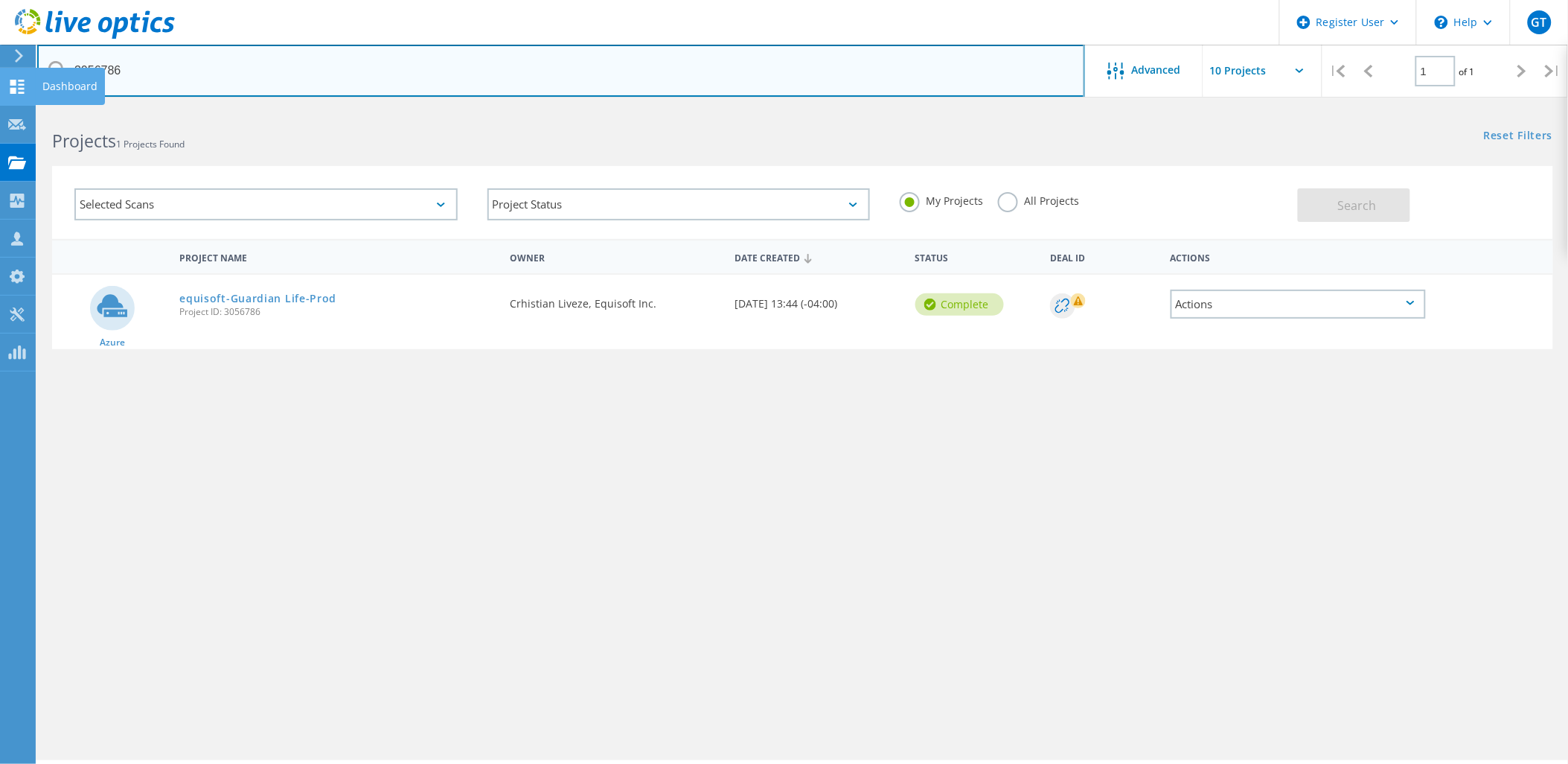
paste input "5"
drag, startPoint x: 209, startPoint y: 78, endPoint x: 40, endPoint y: 78, distance: 169.0
click at [40, 78] on input "3056785" at bounding box center [561, 70] width 1048 height 52
paste input "4"
drag, startPoint x: 151, startPoint y: 73, endPoint x: -4, endPoint y: 61, distance: 155.5
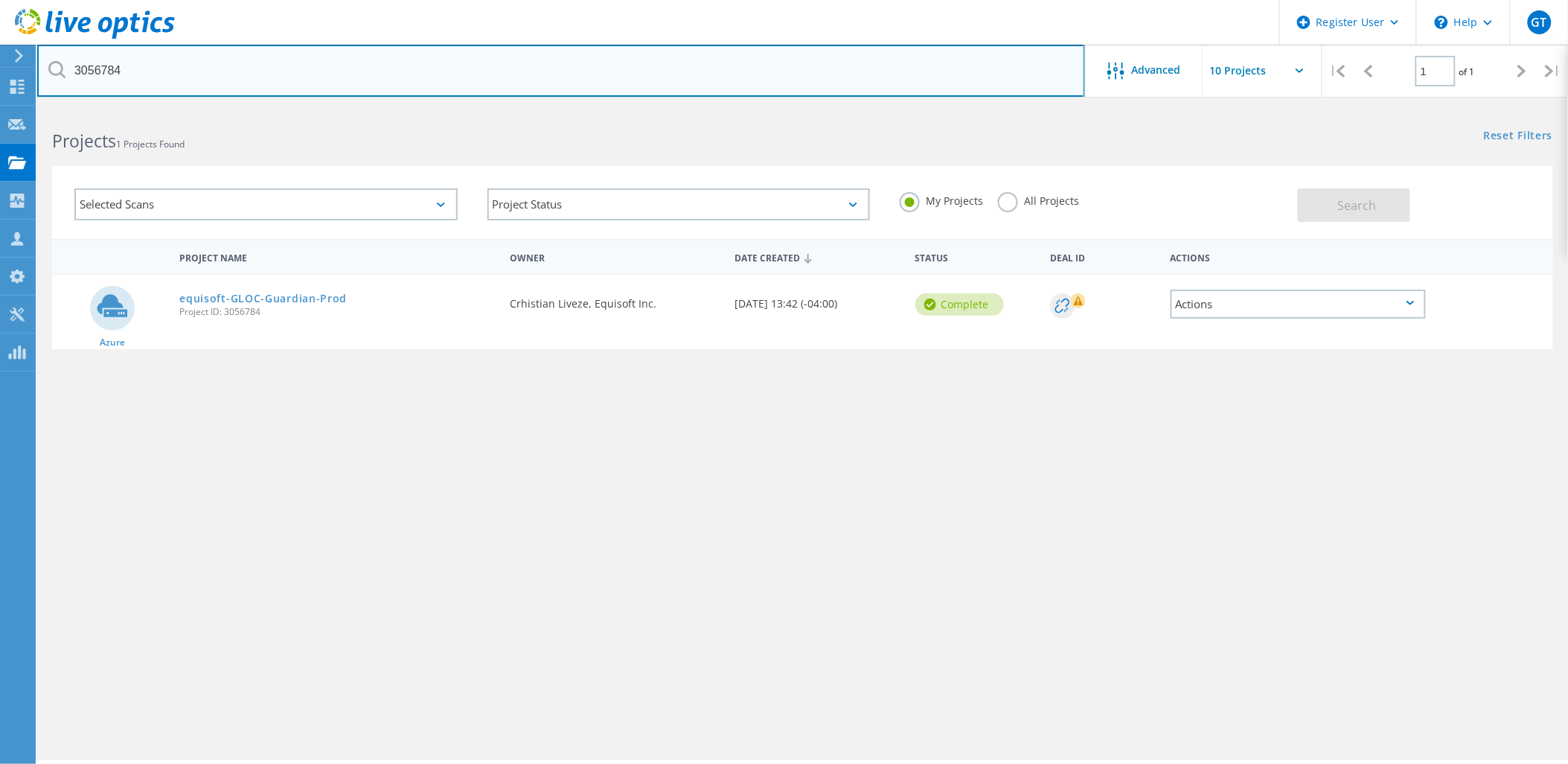
click at [0, 61] on html "Register User \n Help Explore Helpful Articles Contact Support GT Dell User [PE…" at bounding box center [784, 402] width 1568 height 805
paste input "1"
drag, startPoint x: 156, startPoint y: 75, endPoint x: 25, endPoint y: 67, distance: 131.2
click at [25, 108] on div "Register User \n Help Explore Helpful Articles Contact Support GT Dell User [PE…" at bounding box center [784, 456] width 1568 height 697
drag, startPoint x: 166, startPoint y: 73, endPoint x: 61, endPoint y: 56, distance: 106.4
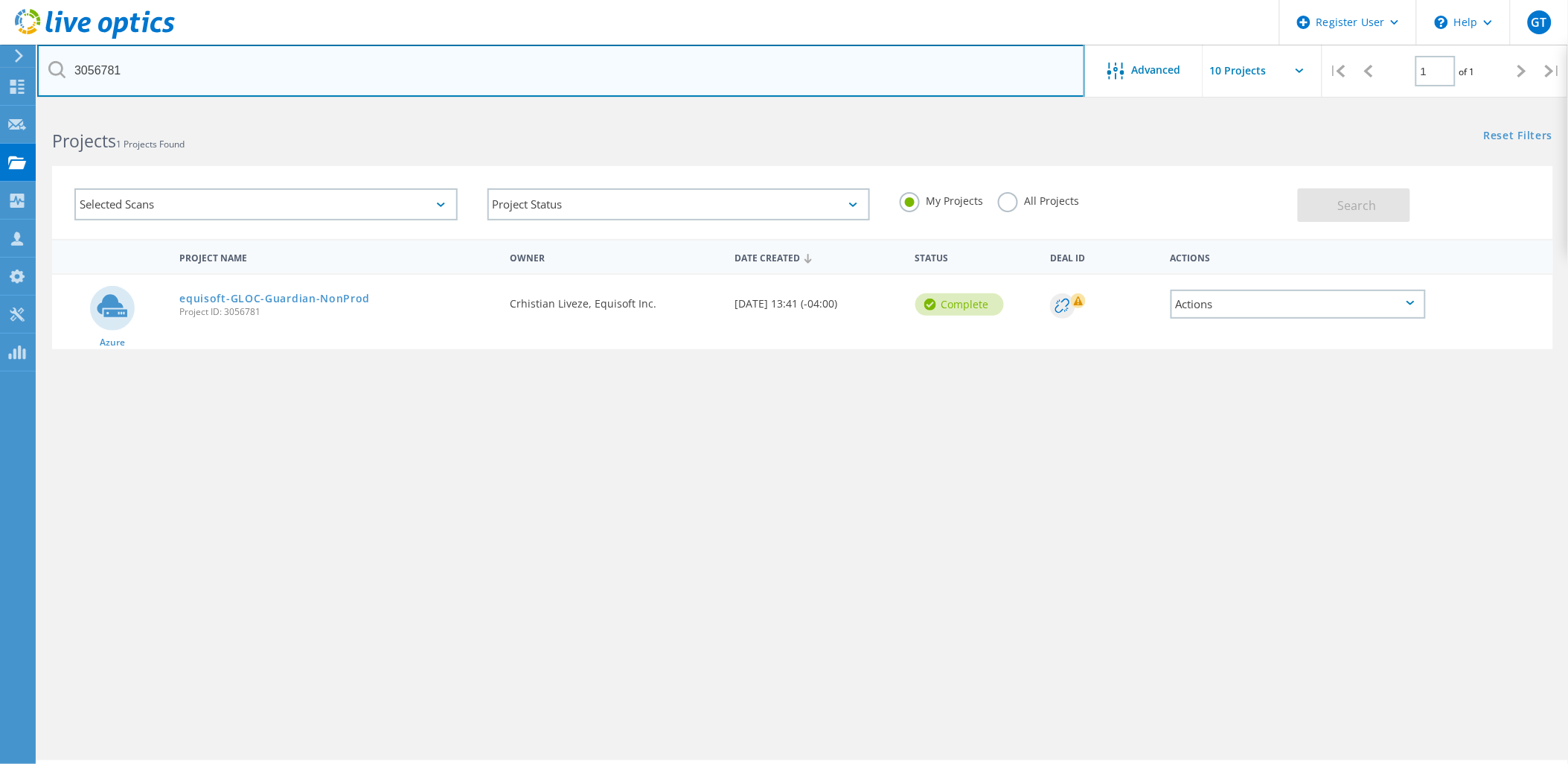
click at [61, 56] on input "3056781" at bounding box center [561, 70] width 1048 height 52
paste input "62"
drag, startPoint x: 248, startPoint y: 75, endPoint x: 29, endPoint y: 71, distance: 219.0
click at [29, 108] on div "Register User \n Help Explore Helpful Articles Contact Support GT Dell User [PE…" at bounding box center [784, 456] width 1568 height 697
drag, startPoint x: 182, startPoint y: 75, endPoint x: 39, endPoint y: 69, distance: 143.1
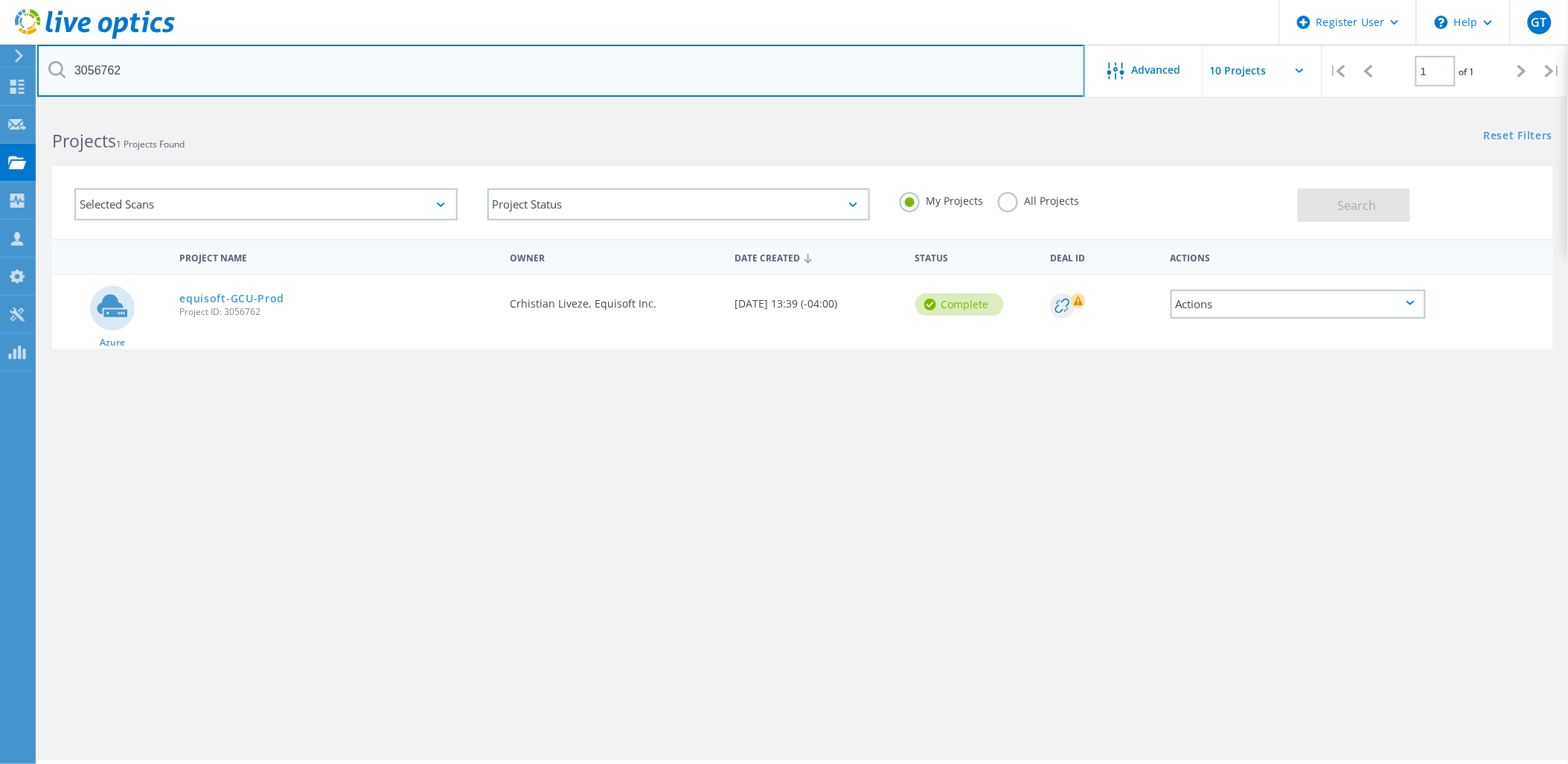
click at [39, 69] on input "3056762" at bounding box center [561, 70] width 1048 height 52
paste input "1"
drag, startPoint x: 166, startPoint y: 77, endPoint x: 0, endPoint y: 71, distance: 166.1
click at [0, 71] on html "Register User \n Help Explore Helpful Articles Contact Support GT Dell User [PE…" at bounding box center [784, 402] width 1568 height 805
paste input "0"
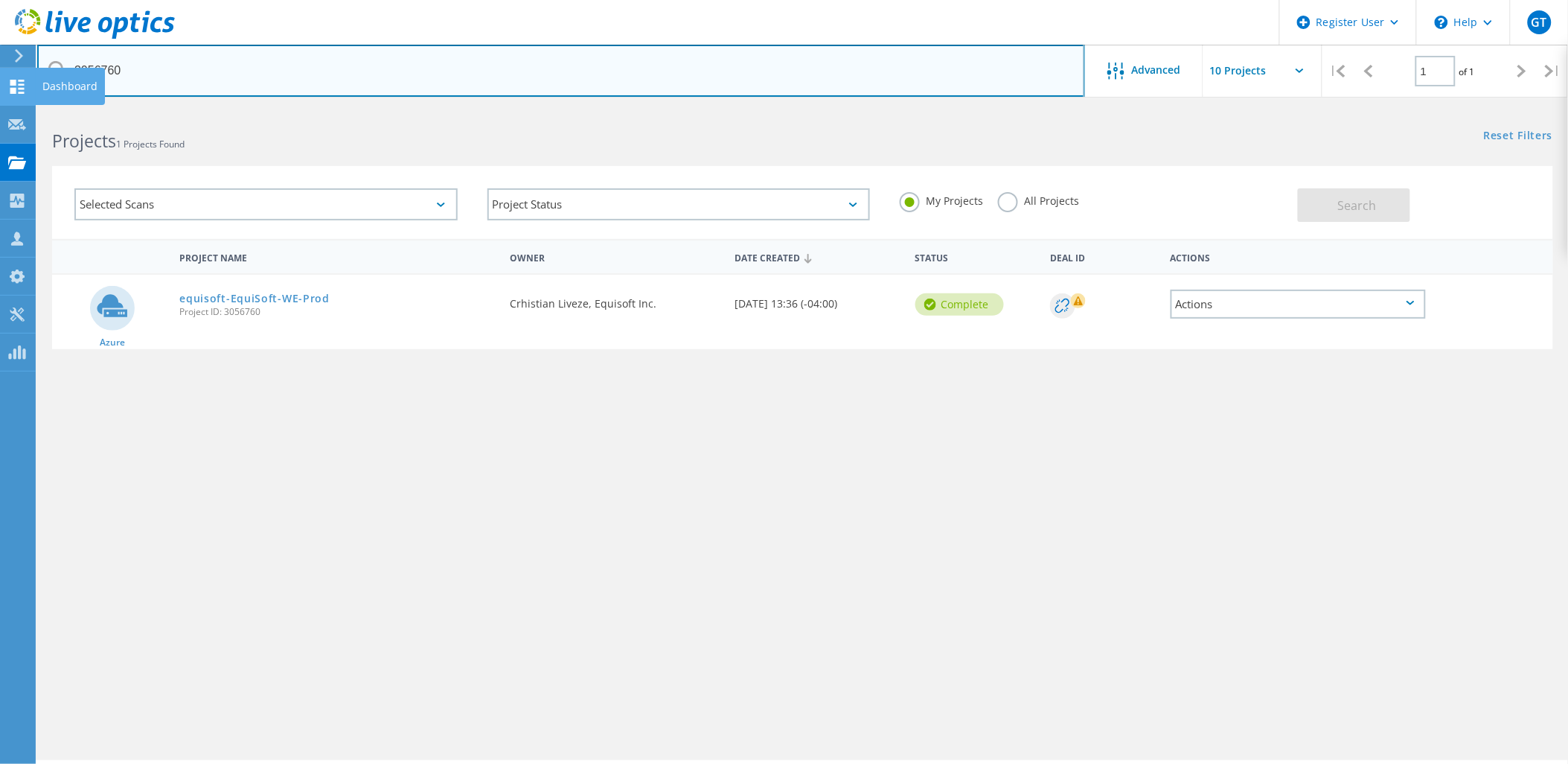
drag, startPoint x: 139, startPoint y: 75, endPoint x: 0, endPoint y: 71, distance: 139.1
click at [0, 108] on div "Register User \n Help Explore Helpful Articles Contact Support GT Dell User [PE…" at bounding box center [784, 456] width 1568 height 697
drag, startPoint x: 175, startPoint y: 67, endPoint x: 40, endPoint y: 71, distance: 135.1
click at [40, 71] on input "3056760" at bounding box center [561, 70] width 1048 height 52
paste input "5"
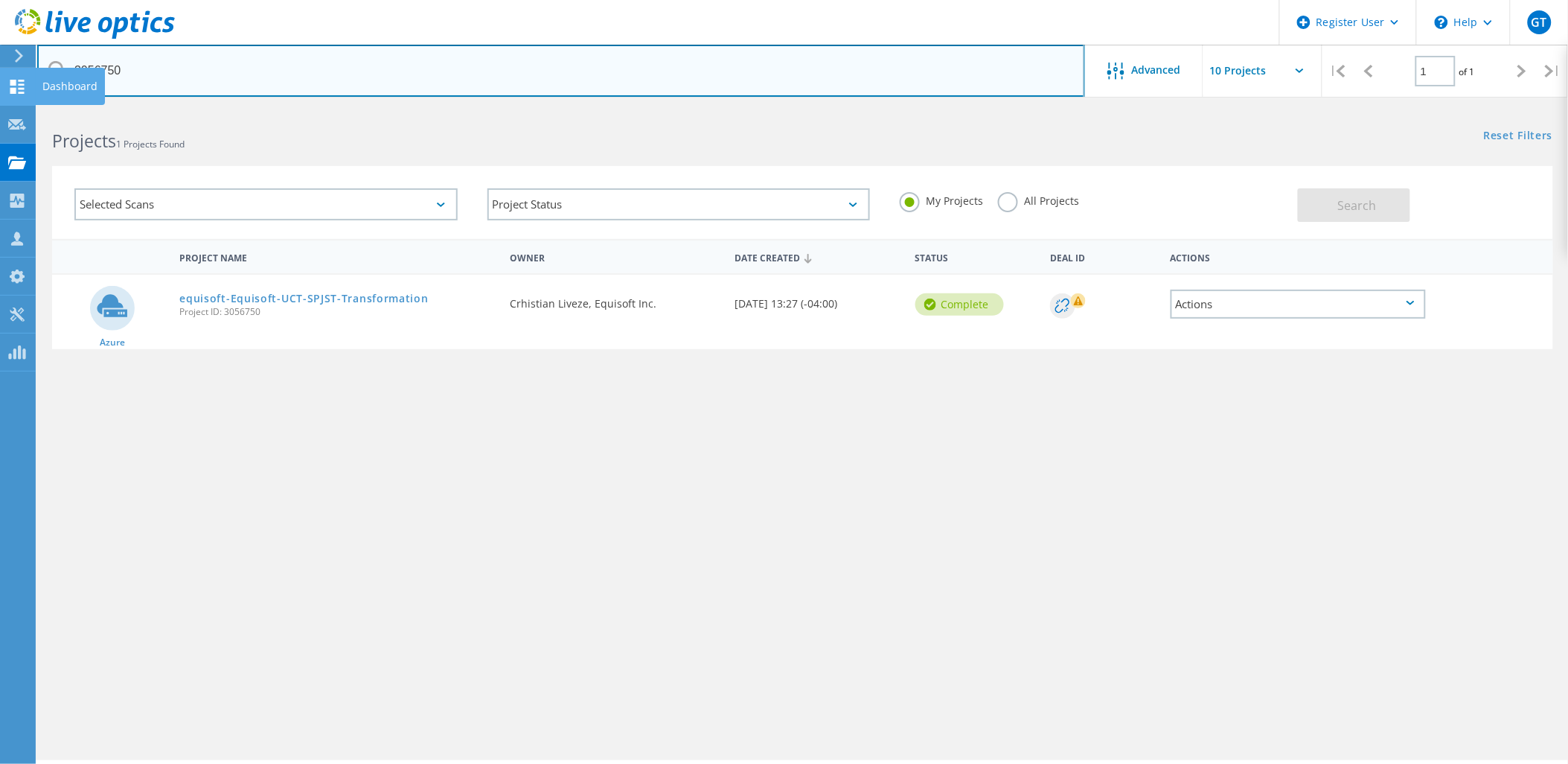
drag, startPoint x: 176, startPoint y: 82, endPoint x: 32, endPoint y: 73, distance: 144.3
click at [29, 108] on div "Register User \n Help Explore Helpful Articles Contact Support GT Dell User [PE…" at bounding box center [784, 456] width 1568 height 697
drag, startPoint x: 194, startPoint y: 72, endPoint x: 47, endPoint y: 64, distance: 147.2
click at [47, 64] on input "3056750" at bounding box center [561, 70] width 1048 height 52
paste input "48"
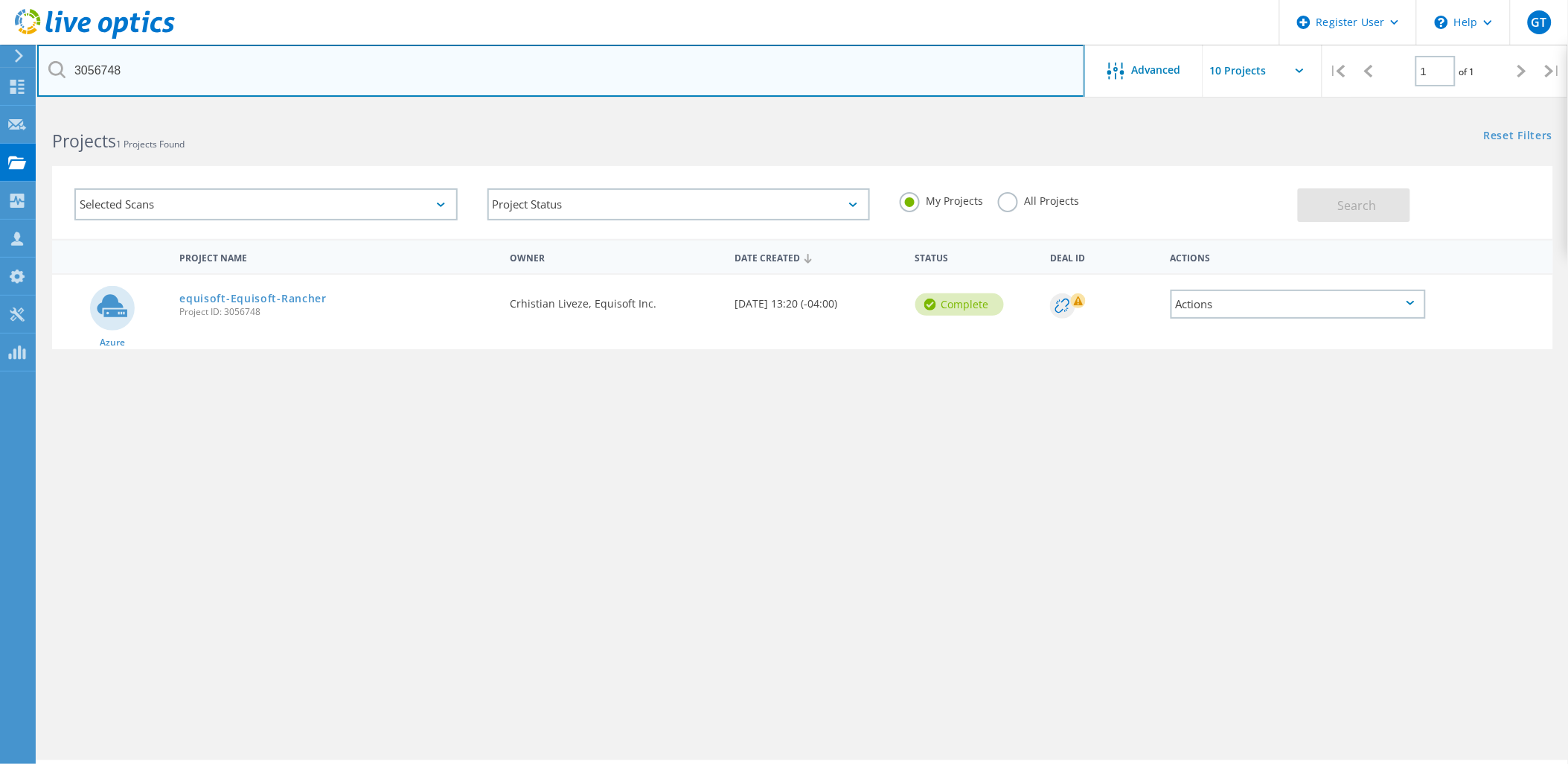
drag, startPoint x: 181, startPoint y: 64, endPoint x: 25, endPoint y: 67, distance: 156.0
click at [25, 108] on div "Register User \n Help Explore Helpful Articles Contact Support GT Dell User [PE…" at bounding box center [784, 456] width 1568 height 697
drag, startPoint x: 136, startPoint y: 82, endPoint x: -4, endPoint y: 75, distance: 140.2
click at [0, 75] on html "Register User \n Help Explore Helpful Articles Contact Support GT Dell User [PE…" at bounding box center [784, 402] width 1568 height 805
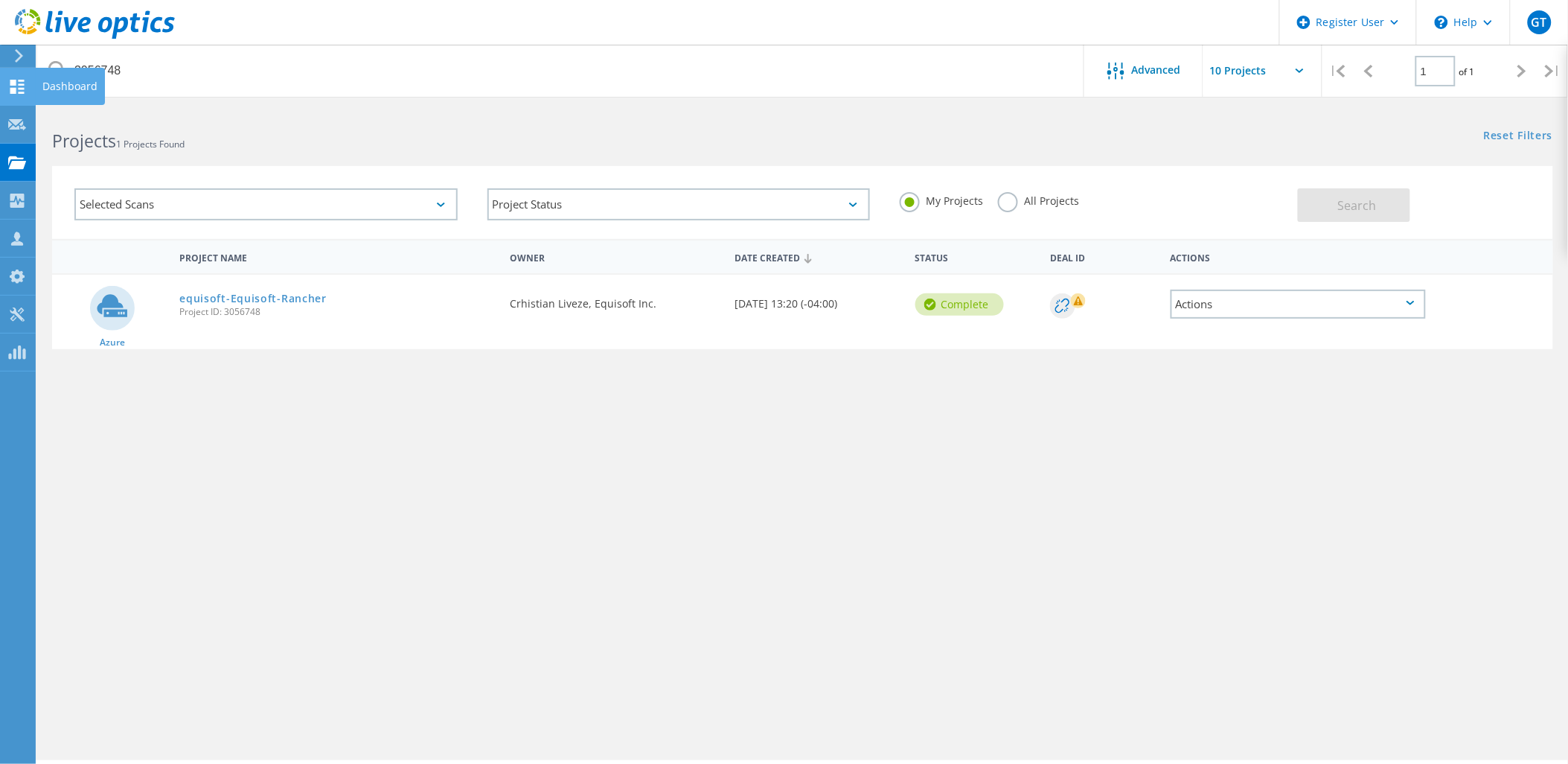
click at [0, 75] on html "Register User \n Help Explore Helpful Articles Contact Support GT Dell User [PE…" at bounding box center [784, 402] width 1568 height 805
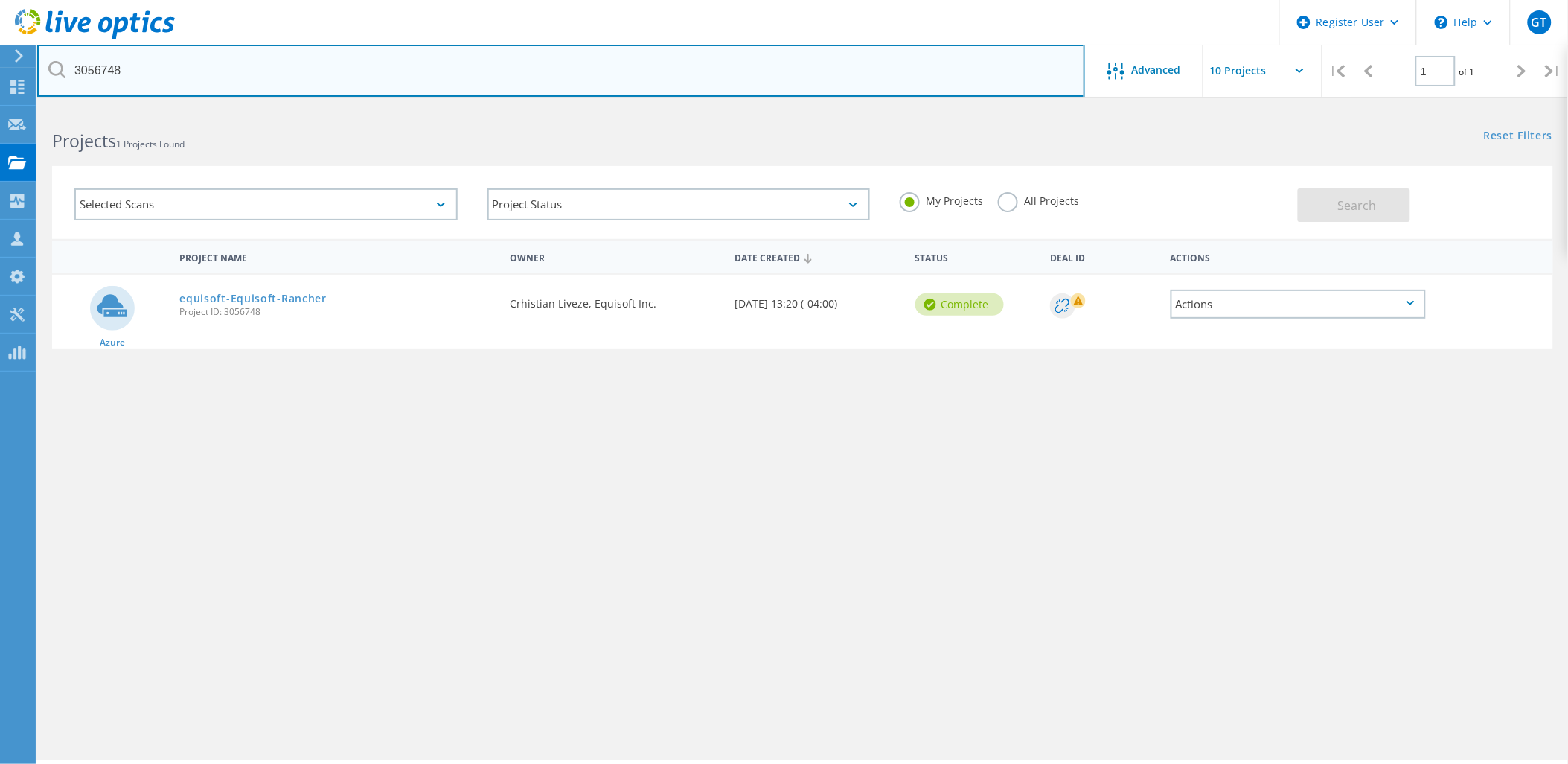
click at [223, 71] on input "3056748" at bounding box center [561, 70] width 1048 height 52
paste input "7"
drag, startPoint x: 175, startPoint y: 64, endPoint x: 33, endPoint y: 67, distance: 142.0
click at [33, 108] on div "Register User \n Help Explore Helpful Articles Contact Support GT Dell User [PE…" at bounding box center [784, 456] width 1568 height 697
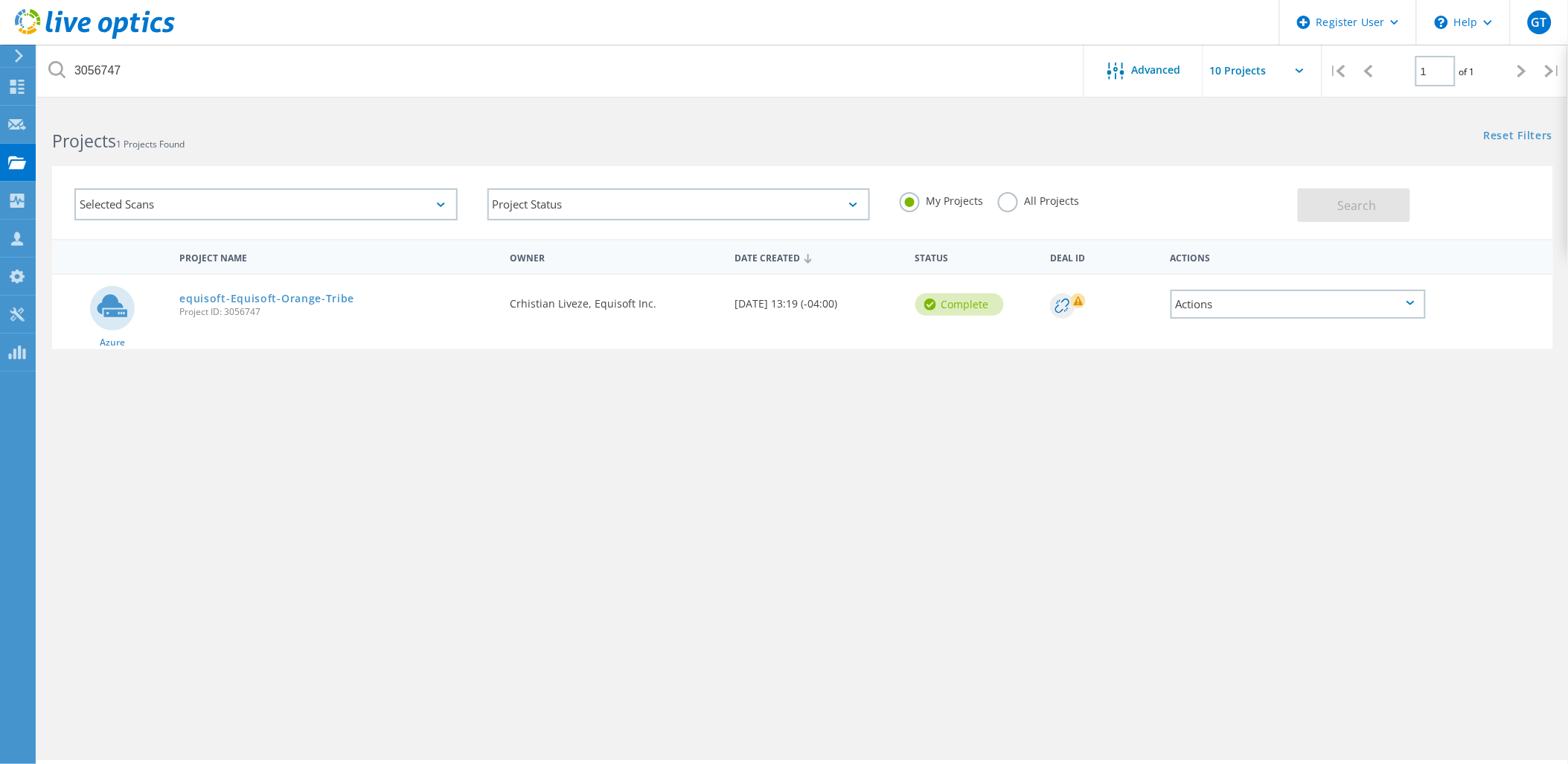
drag, startPoint x: 33, startPoint y: 67, endPoint x: 60, endPoint y: 62, distance: 27.5
click at [60, 108] on div "Register User \n Help Explore Helpful Articles Contact Support GT Dell User [PE…" at bounding box center [784, 456] width 1568 height 697
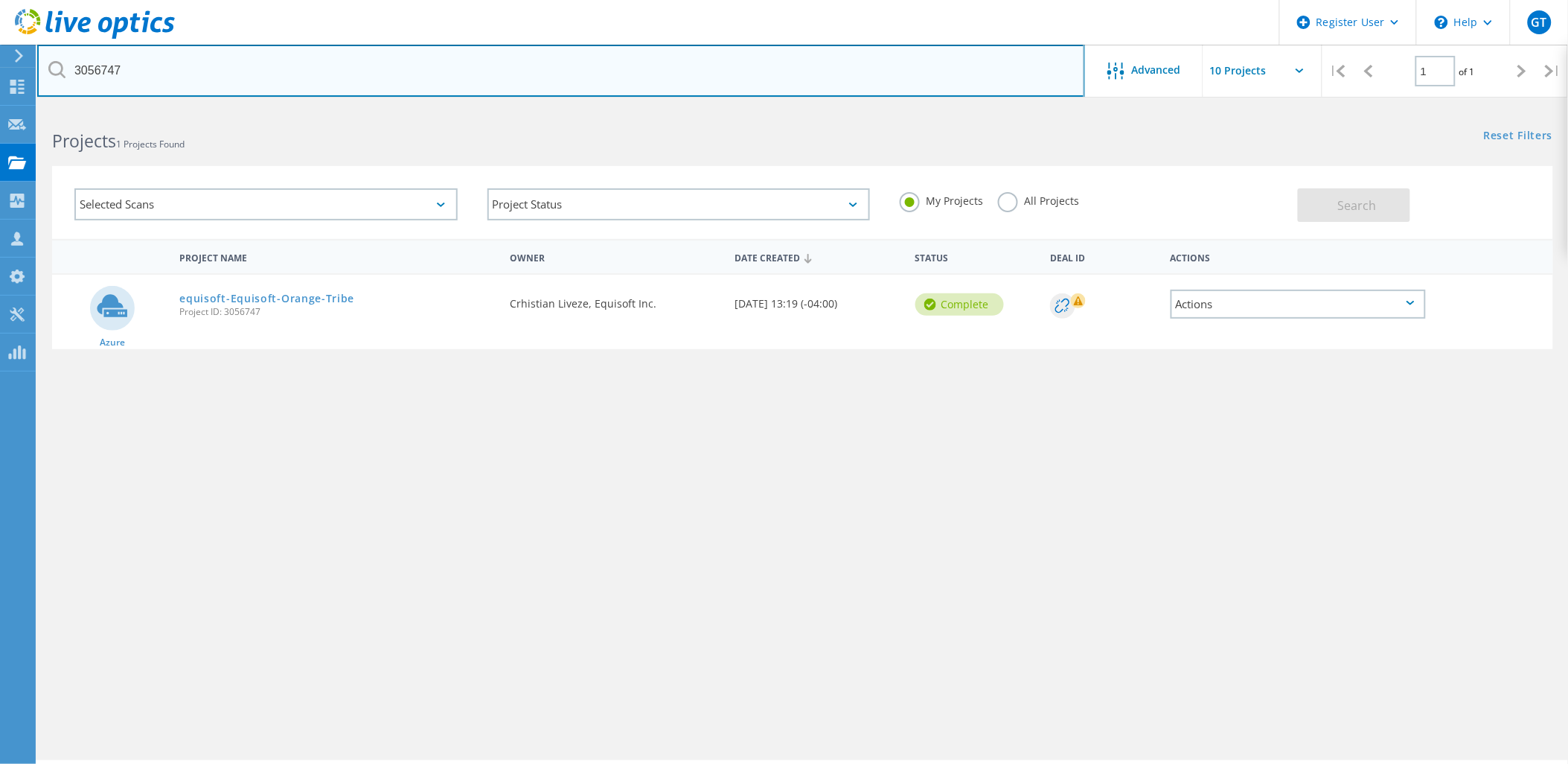
click at [194, 73] on input "3056747" at bounding box center [561, 70] width 1048 height 52
paste input "5"
click at [114, 76] on input "3056745" at bounding box center [561, 70] width 1048 height 52
click at [113, 75] on input "3056745" at bounding box center [561, 70] width 1048 height 52
paste input "4"
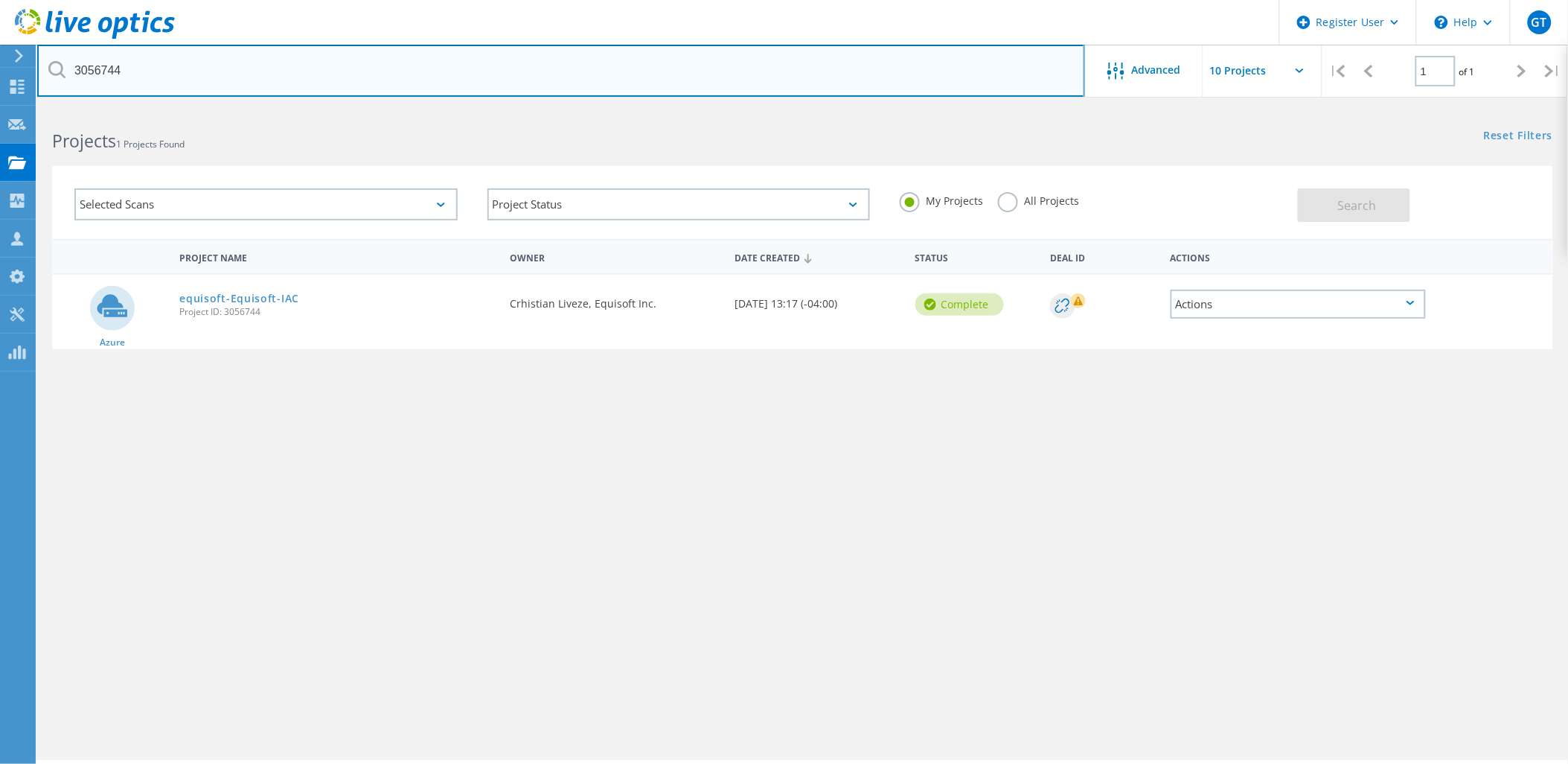
click at [114, 68] on input "3056744" at bounding box center [561, 70] width 1048 height 52
paste input "3"
click at [93, 67] on input "3056743" at bounding box center [561, 70] width 1048 height 52
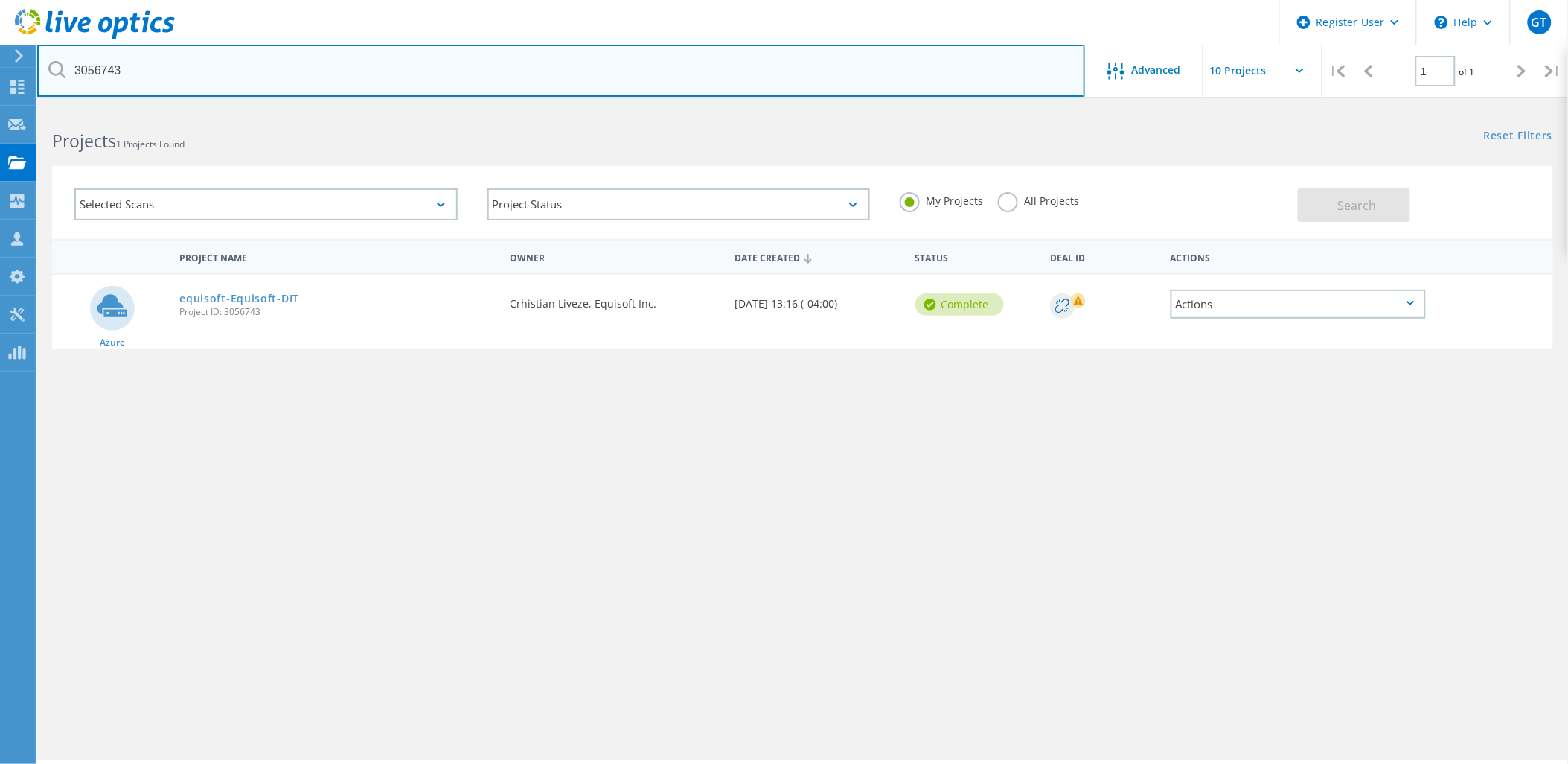
paste input "2"
click at [94, 71] on input "3056742" at bounding box center [561, 70] width 1048 height 52
paste input "1"
click at [102, 69] on input "3056741" at bounding box center [561, 70] width 1048 height 52
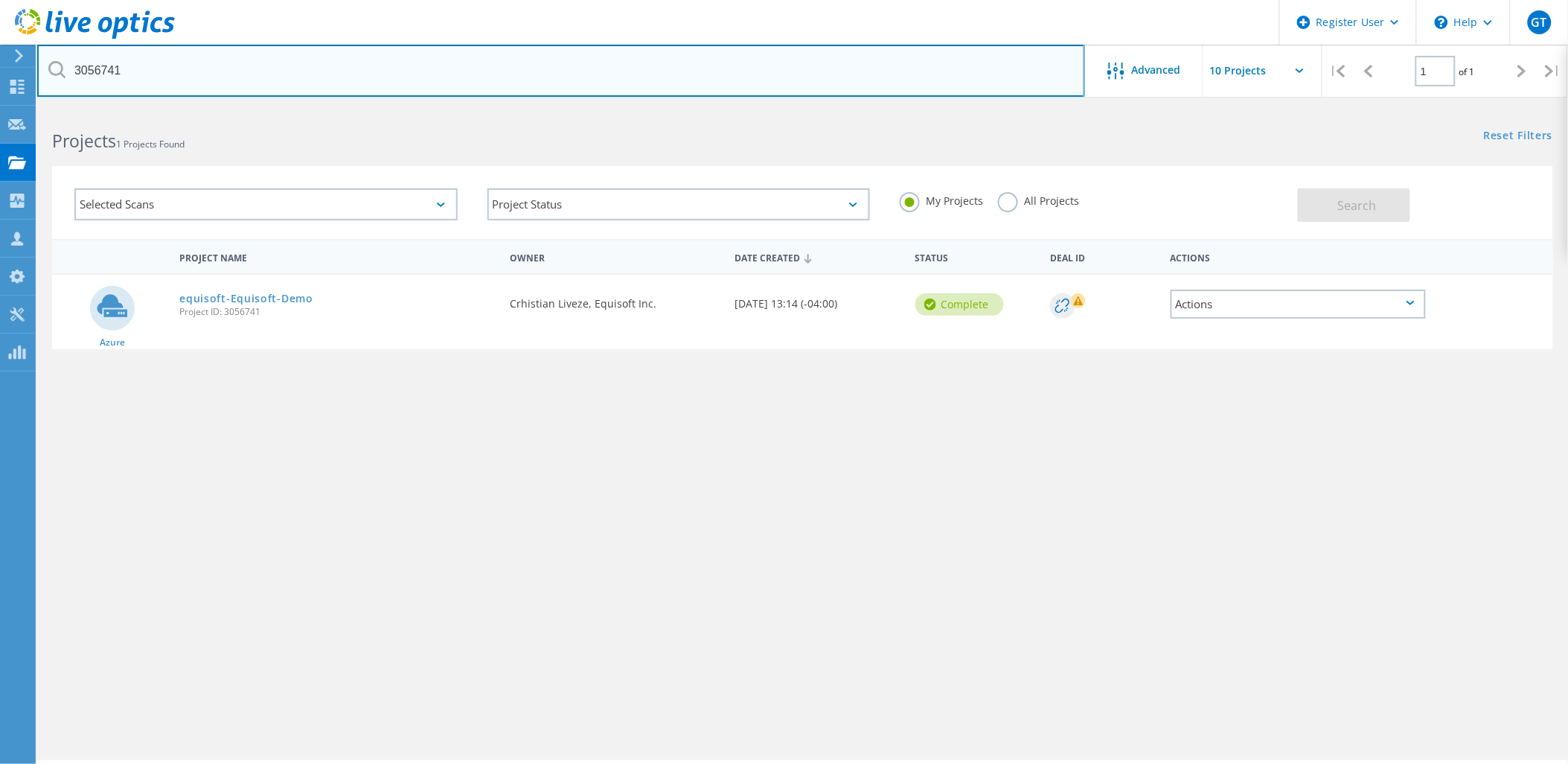
click at [102, 69] on input "3056741" at bounding box center [561, 70] width 1048 height 52
paste input "0"
click at [110, 70] on input "3056740" at bounding box center [561, 70] width 1048 height 52
click at [110, 71] on input "3056740" at bounding box center [561, 70] width 1048 height 52
click at [112, 71] on input "3056740" at bounding box center [561, 70] width 1048 height 52
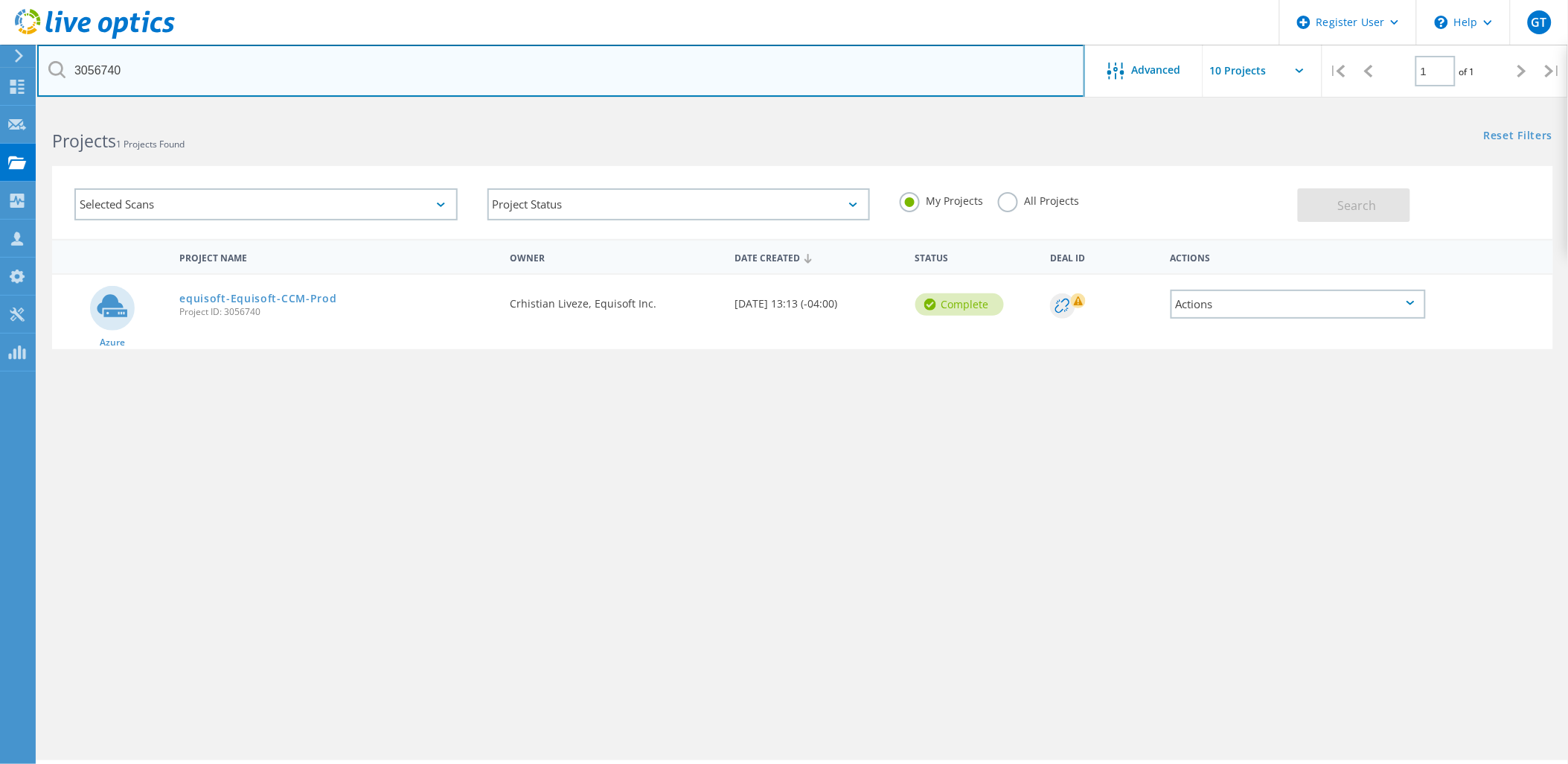
paste input "36"
click at [94, 72] on input "3056736" at bounding box center [561, 70] width 1048 height 52
paste input "5"
click at [116, 71] on input "3056735" at bounding box center [561, 70] width 1048 height 52
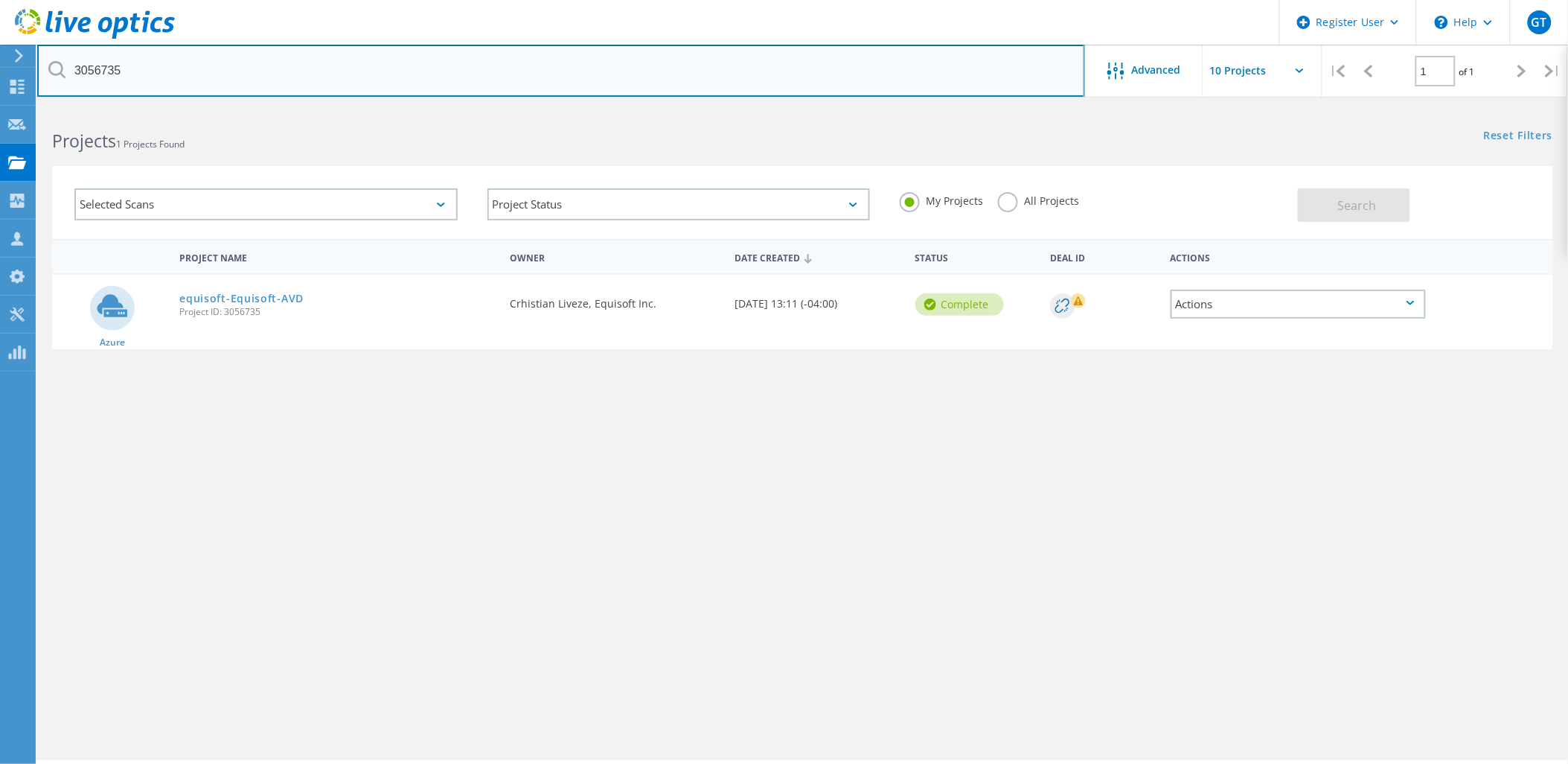
click at [116, 71] on input "3056735" at bounding box center [561, 70] width 1048 height 52
paste input "4"
click at [98, 73] on input "3056734" at bounding box center [561, 70] width 1048 height 52
paste input "1"
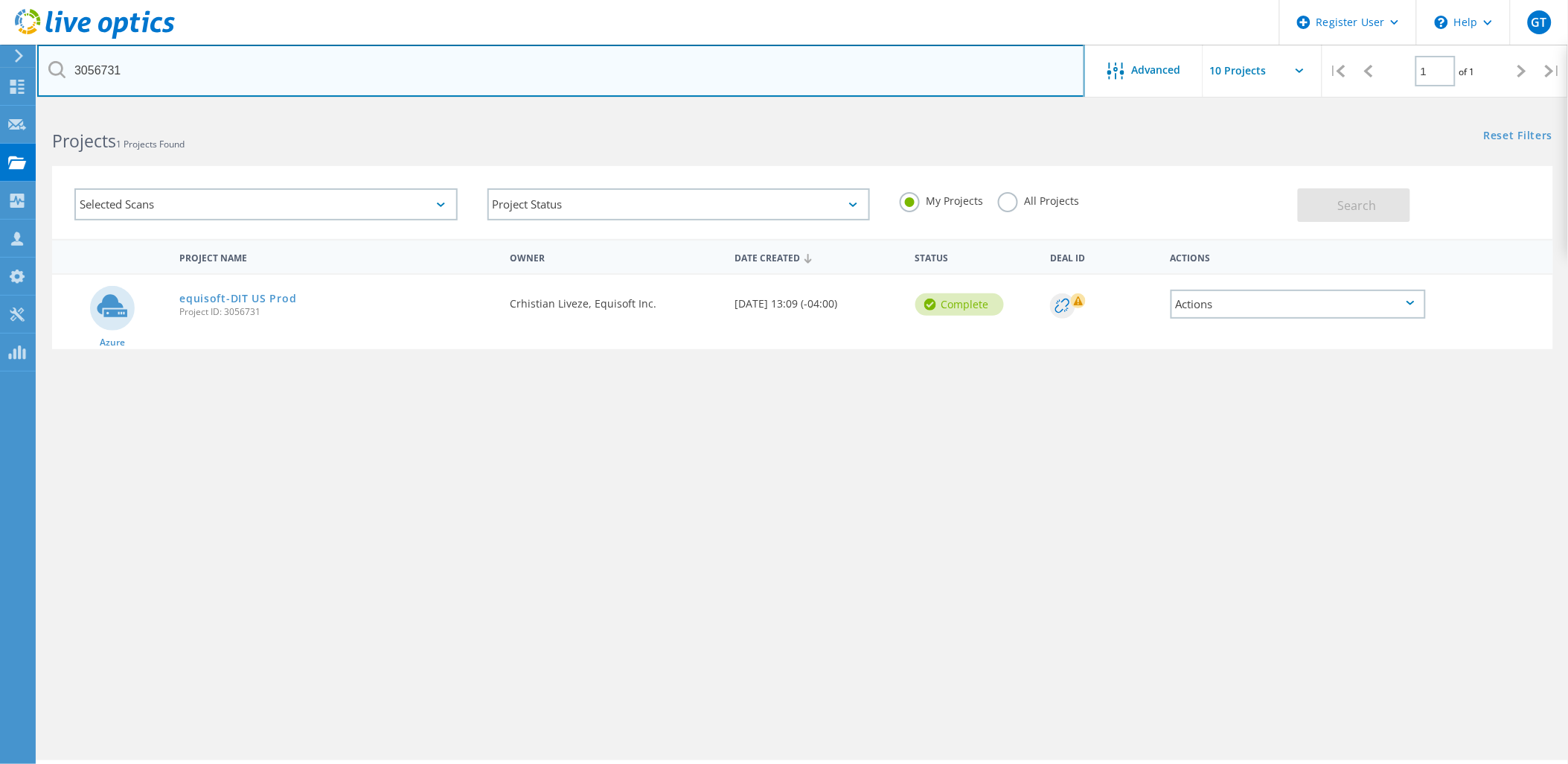
click at [95, 67] on input "3056731" at bounding box center [561, 70] width 1048 height 52
paste input "28"
click at [100, 66] on input "3056728" at bounding box center [561, 70] width 1048 height 52
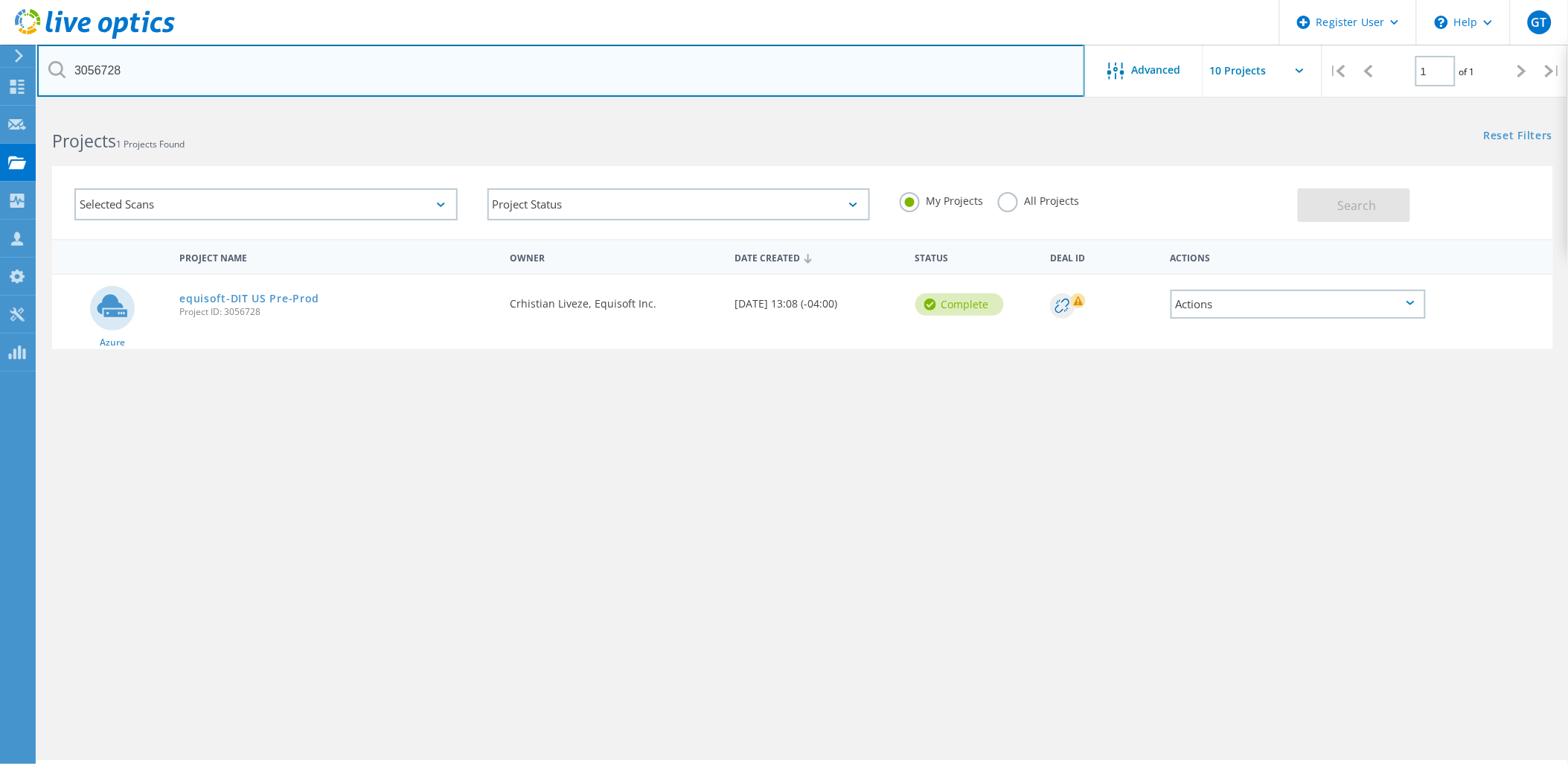
paste input "4"
click at [114, 72] on input "3056724" at bounding box center [561, 70] width 1048 height 52
paste input "18"
click at [100, 64] on input "3056718" at bounding box center [561, 70] width 1048 height 52
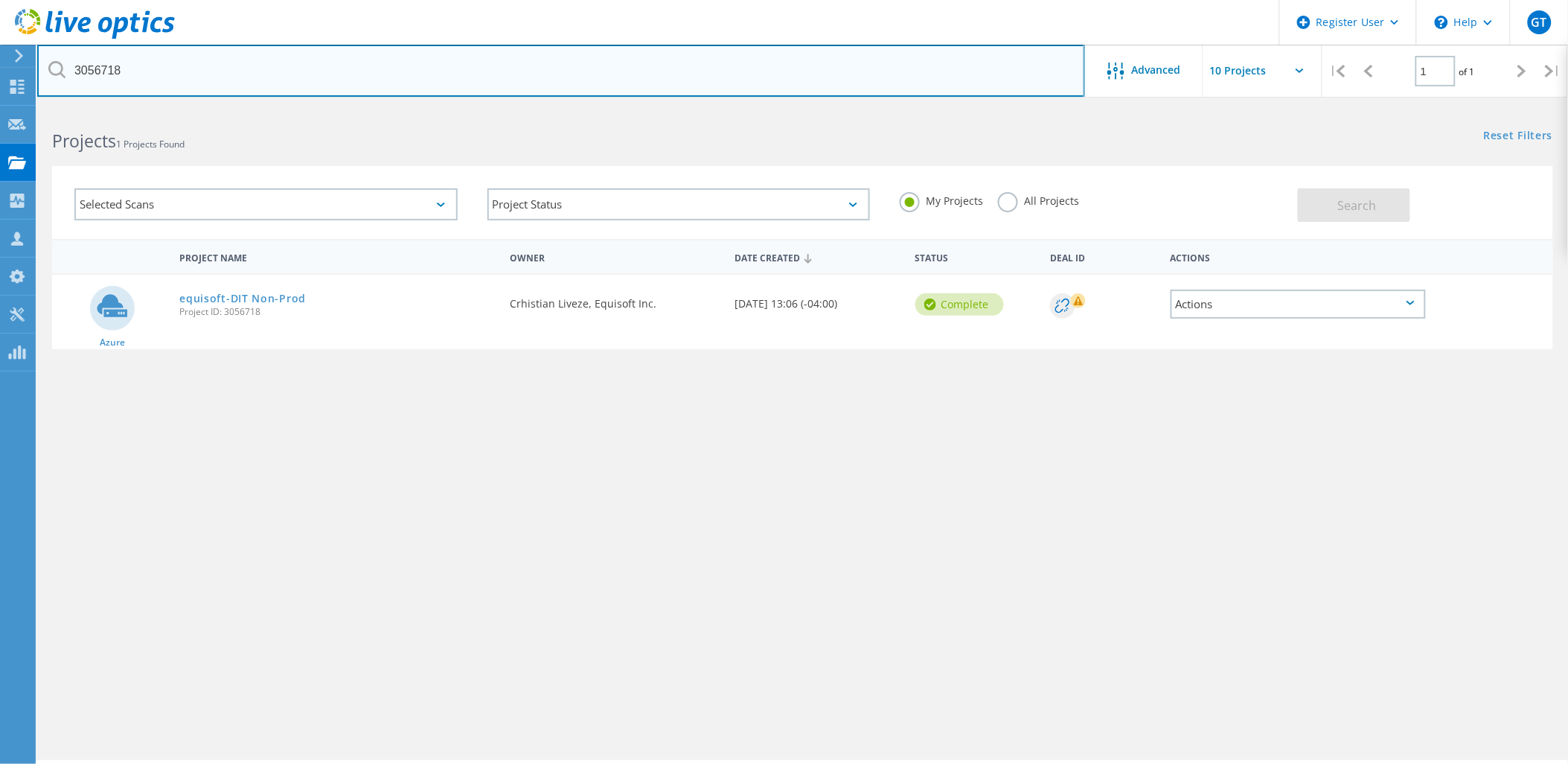
click at [100, 64] on input "3056718" at bounding box center [561, 70] width 1048 height 52
paste input "1"
click at [94, 75] on input "3056711" at bounding box center [561, 70] width 1048 height 52
paste input "04"
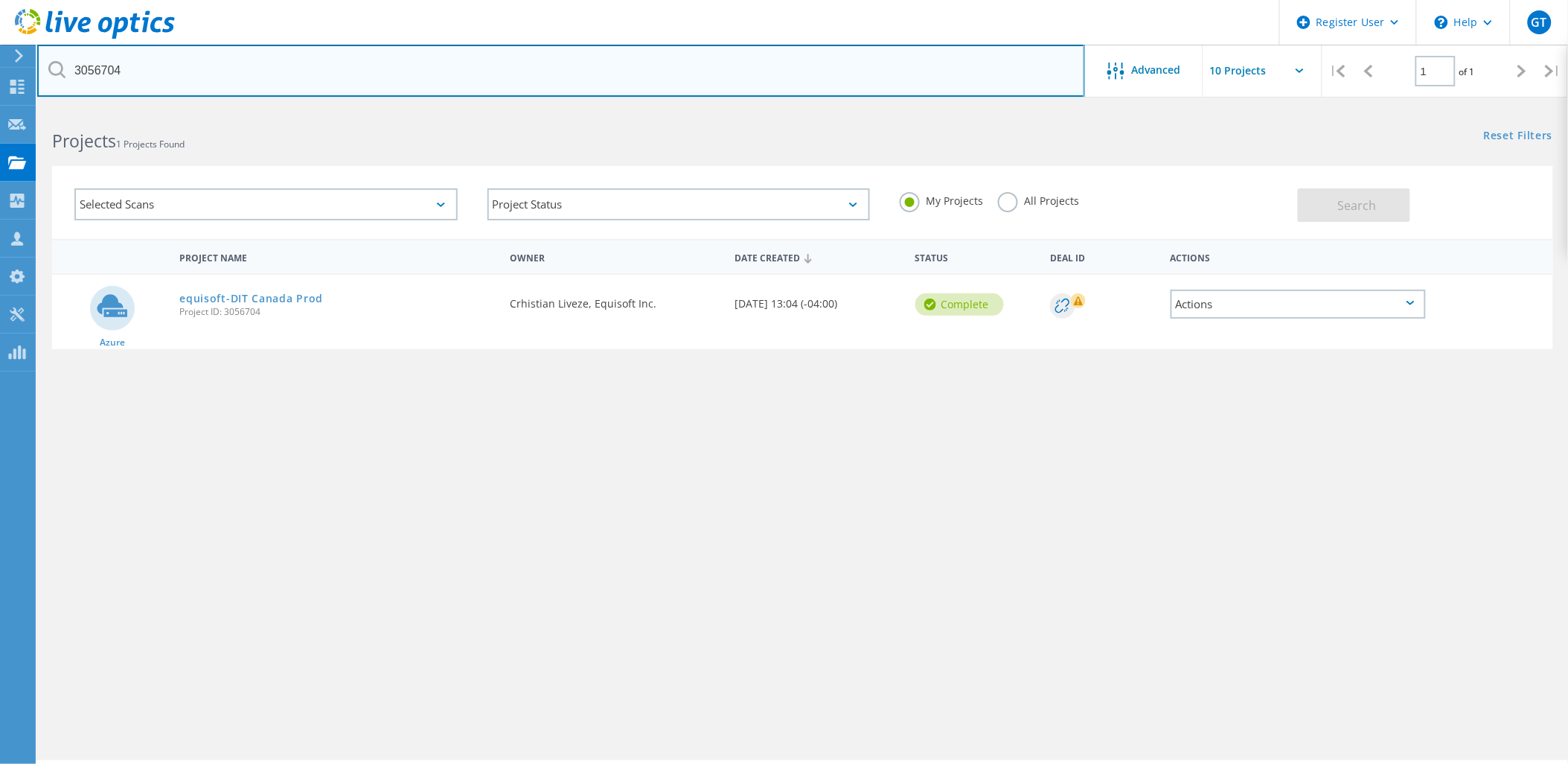
drag, startPoint x: 108, startPoint y: 56, endPoint x: 99, endPoint y: 66, distance: 13.5
click at [108, 56] on input "3056704" at bounding box center [561, 70] width 1048 height 52
click at [99, 67] on input "3056704" at bounding box center [561, 70] width 1048 height 52
paste input "692"
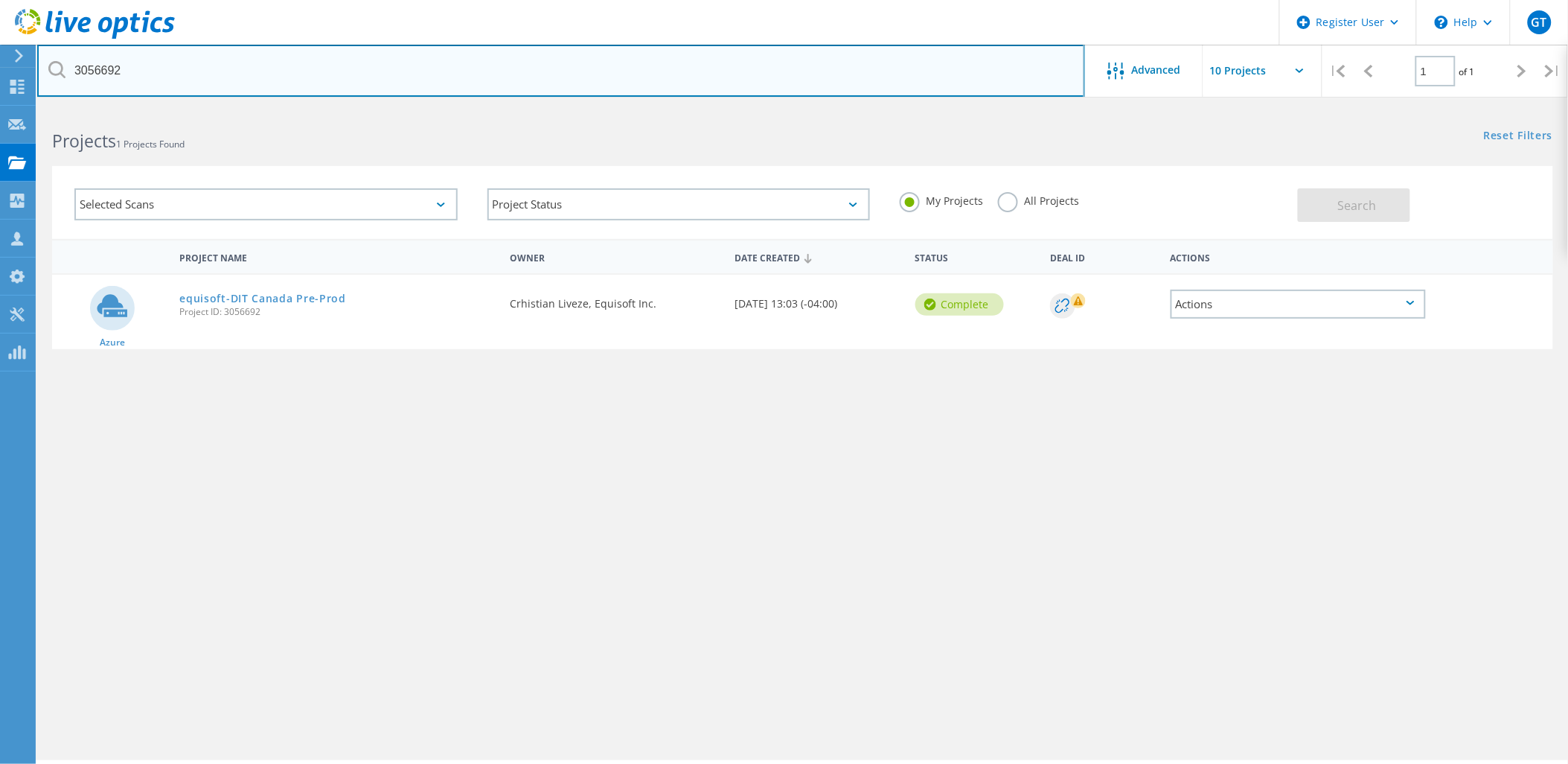
click at [107, 66] on input "3056692" at bounding box center [561, 70] width 1048 height 52
paste input "73"
click at [93, 71] on input "3056673" at bounding box center [561, 70] width 1048 height 52
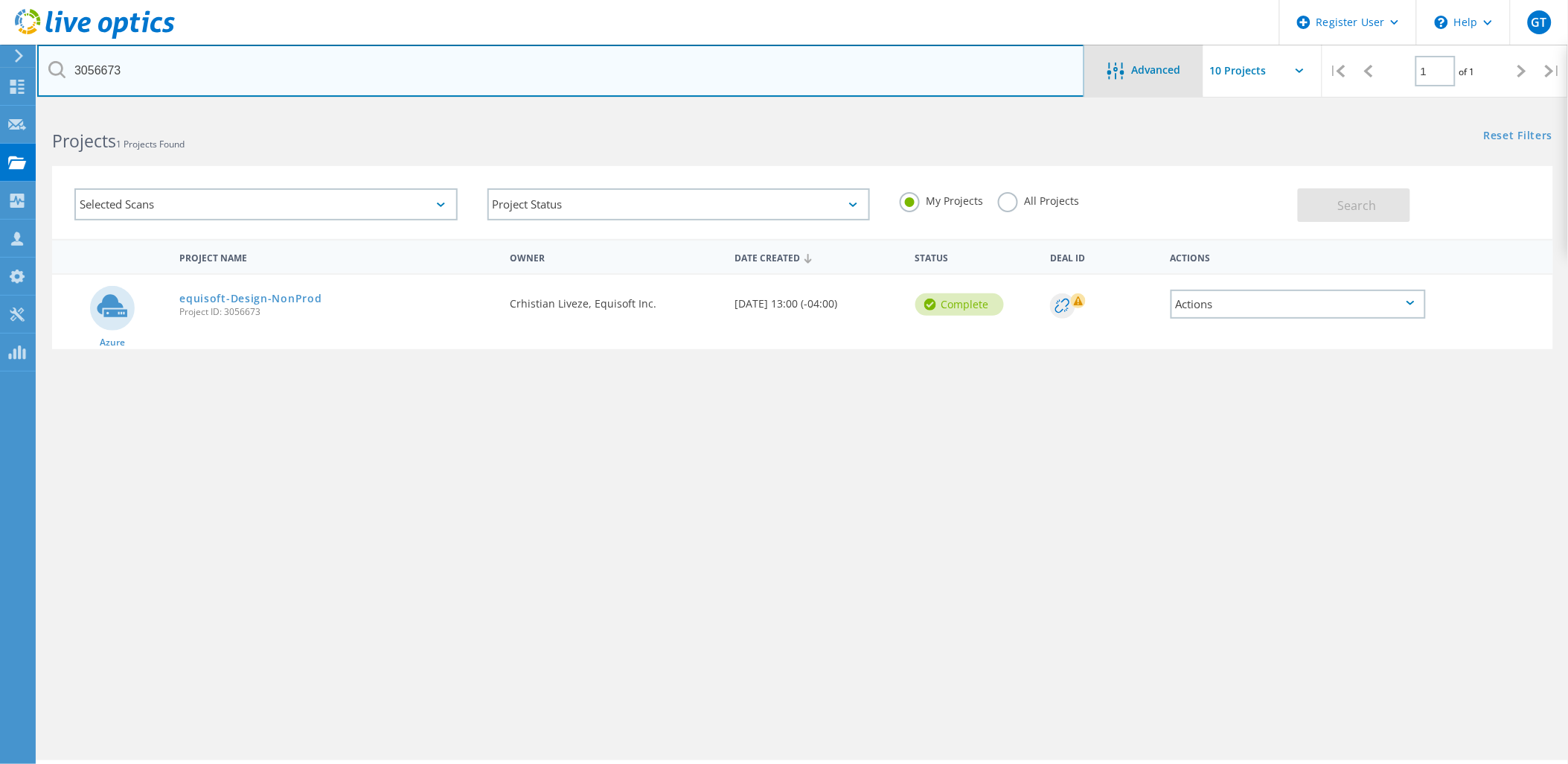
paste input "69"
click at [94, 73] on input "3056669" at bounding box center [561, 70] width 1048 height 52
paste input "7"
click at [92, 64] on input "3056667" at bounding box center [561, 70] width 1048 height 52
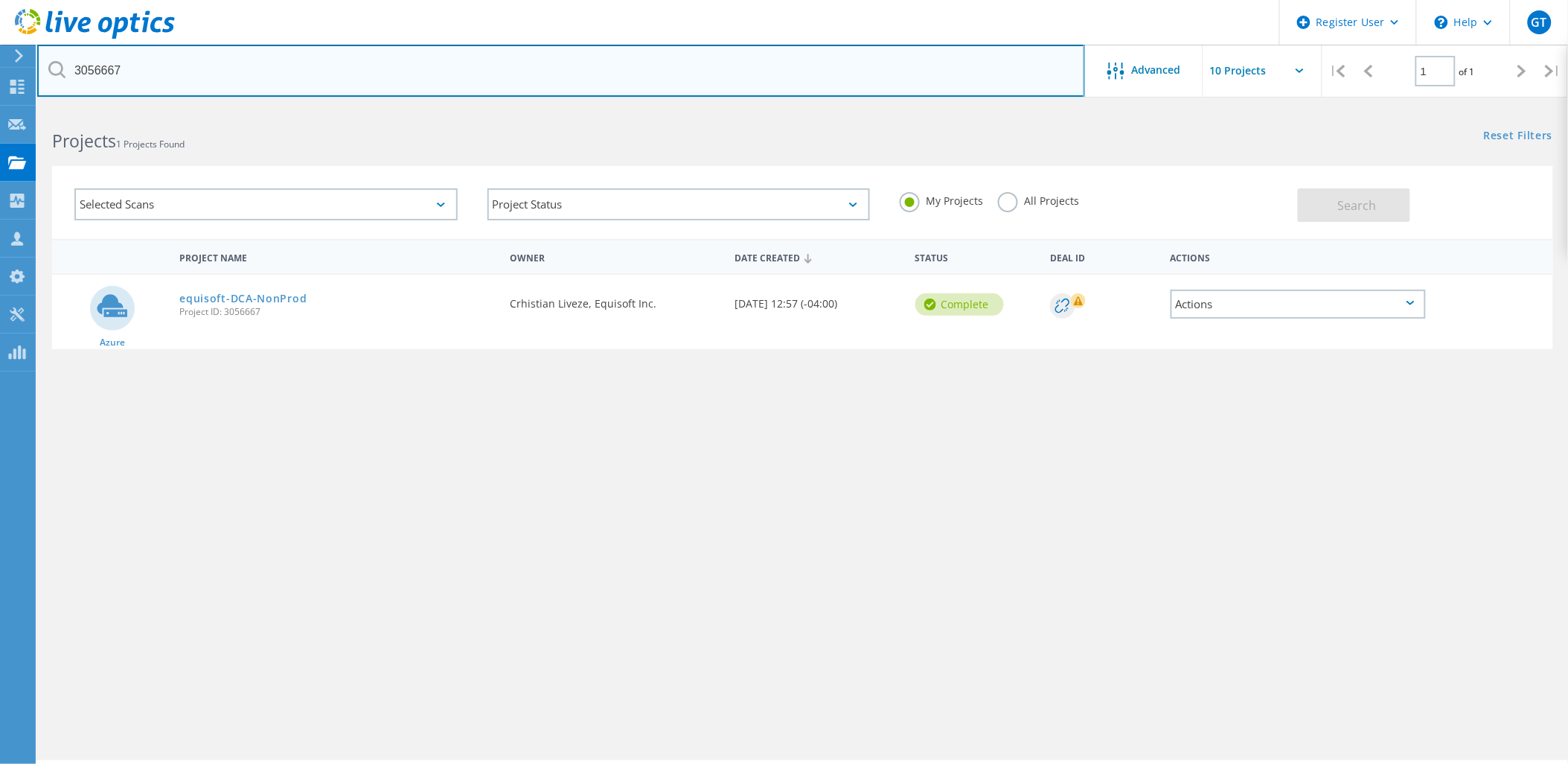
click at [92, 64] on input "3056667" at bounding box center [561, 70] width 1048 height 52
paste input "6"
click at [108, 67] on input "3056666" at bounding box center [561, 70] width 1048 height 52
paste input "4"
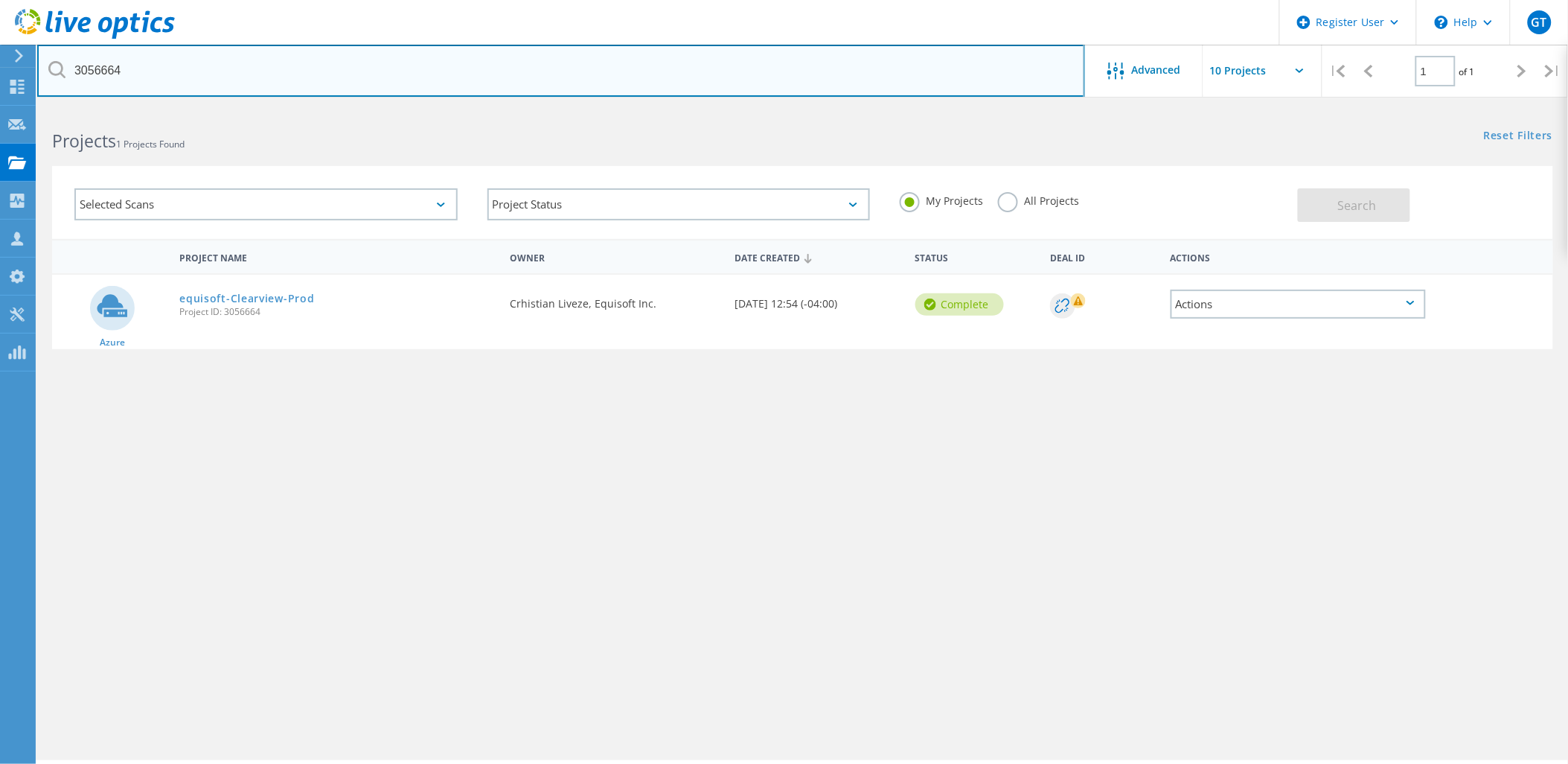
click at [116, 65] on input "3056664" at bounding box center [561, 70] width 1048 height 52
paste input "5558"
click at [112, 78] on input "3055558" at bounding box center [561, 70] width 1048 height 52
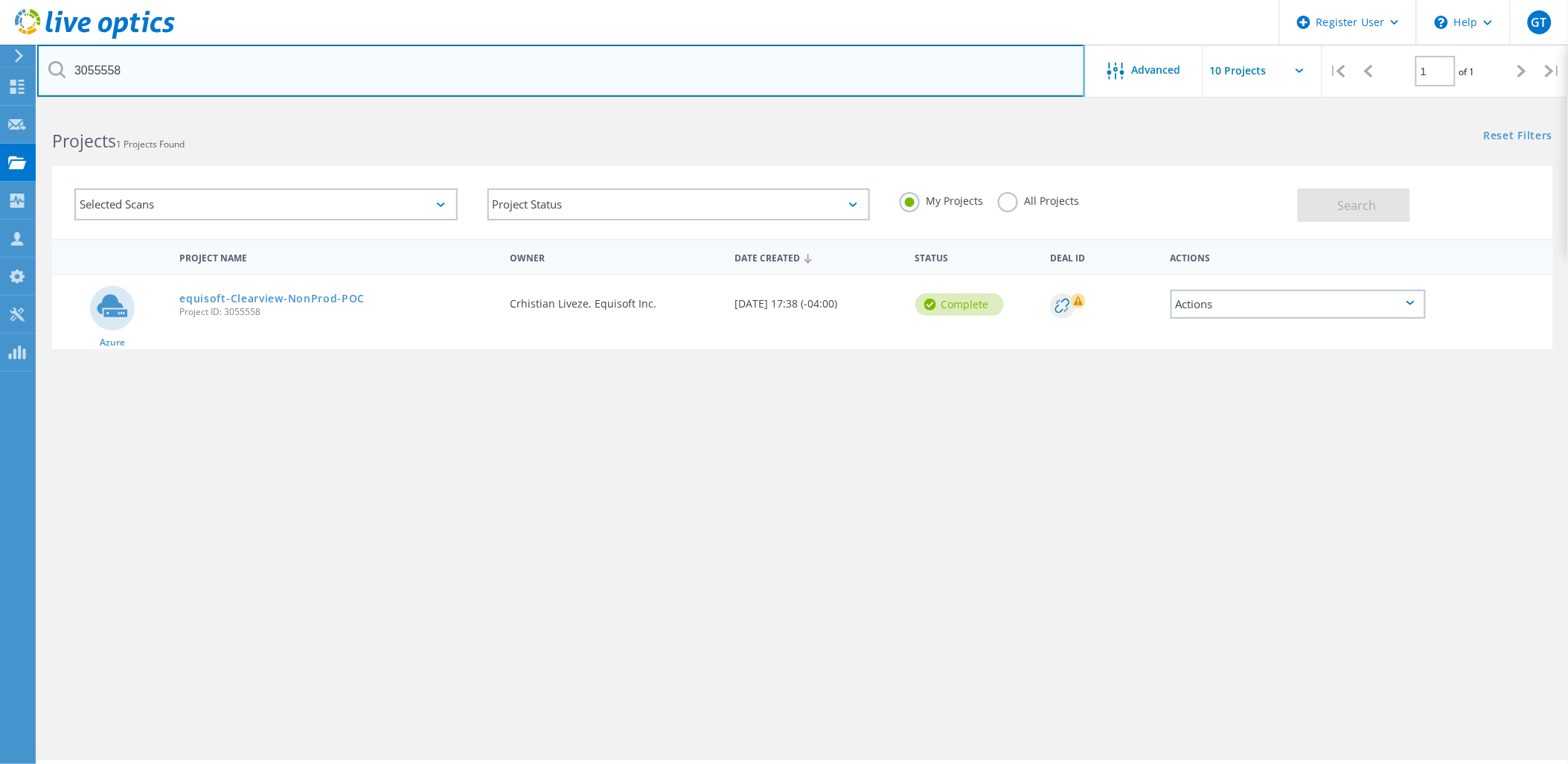
paste input "7"
click at [86, 78] on input "3055557" at bounding box center [561, 70] width 1048 height 52
paste input "6"
click at [101, 71] on input "3055556" at bounding box center [561, 70] width 1048 height 52
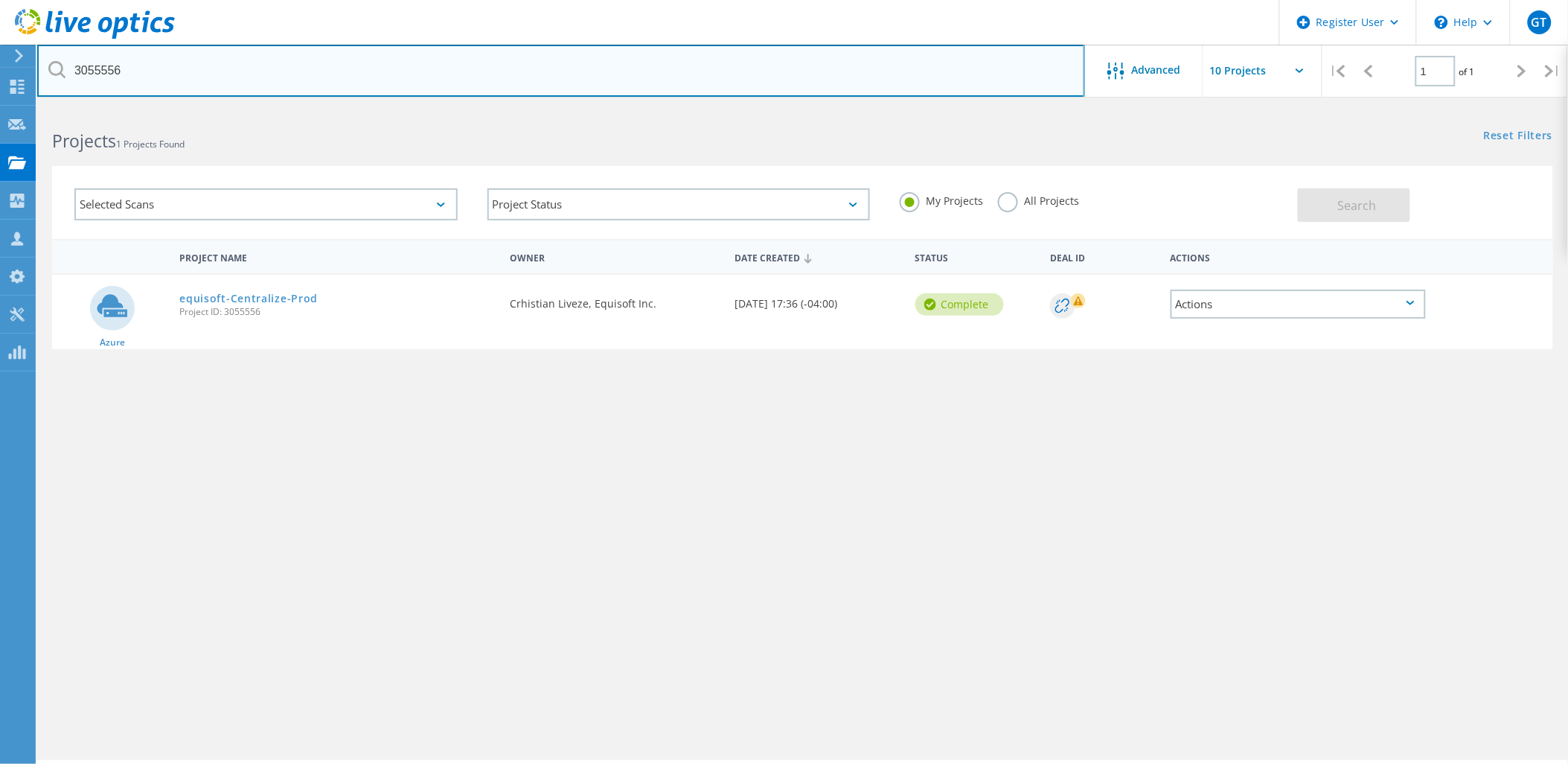
click at [101, 71] on input "3055556" at bounding box center [561, 70] width 1048 height 52
paste input "5"
click at [107, 62] on input "3055555" at bounding box center [561, 70] width 1048 height 52
paste input "4"
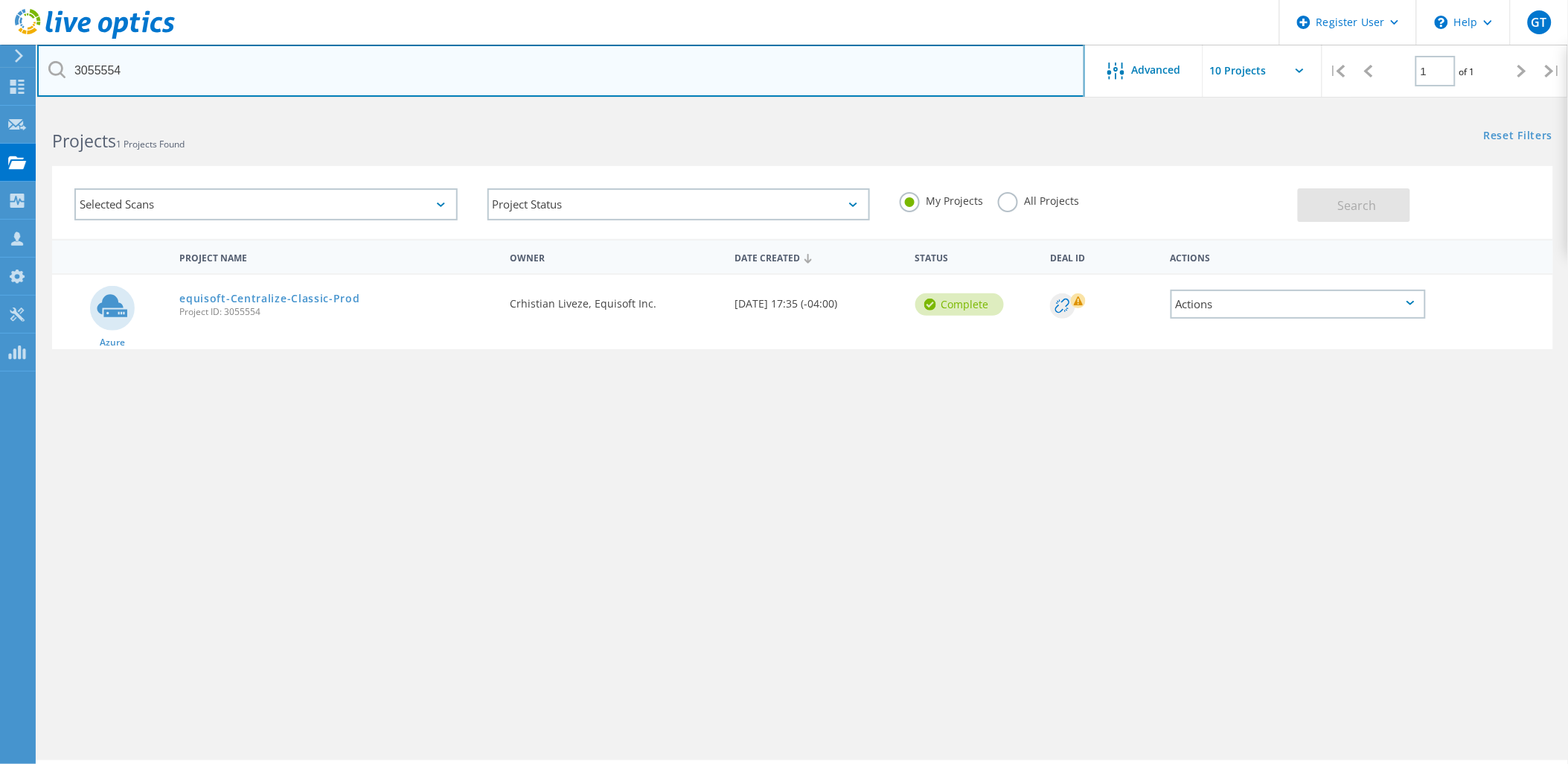
click at [102, 69] on input "3055554" at bounding box center [561, 70] width 1048 height 52
paste input "2"
click at [104, 66] on input "3055552" at bounding box center [561, 70] width 1048 height 52
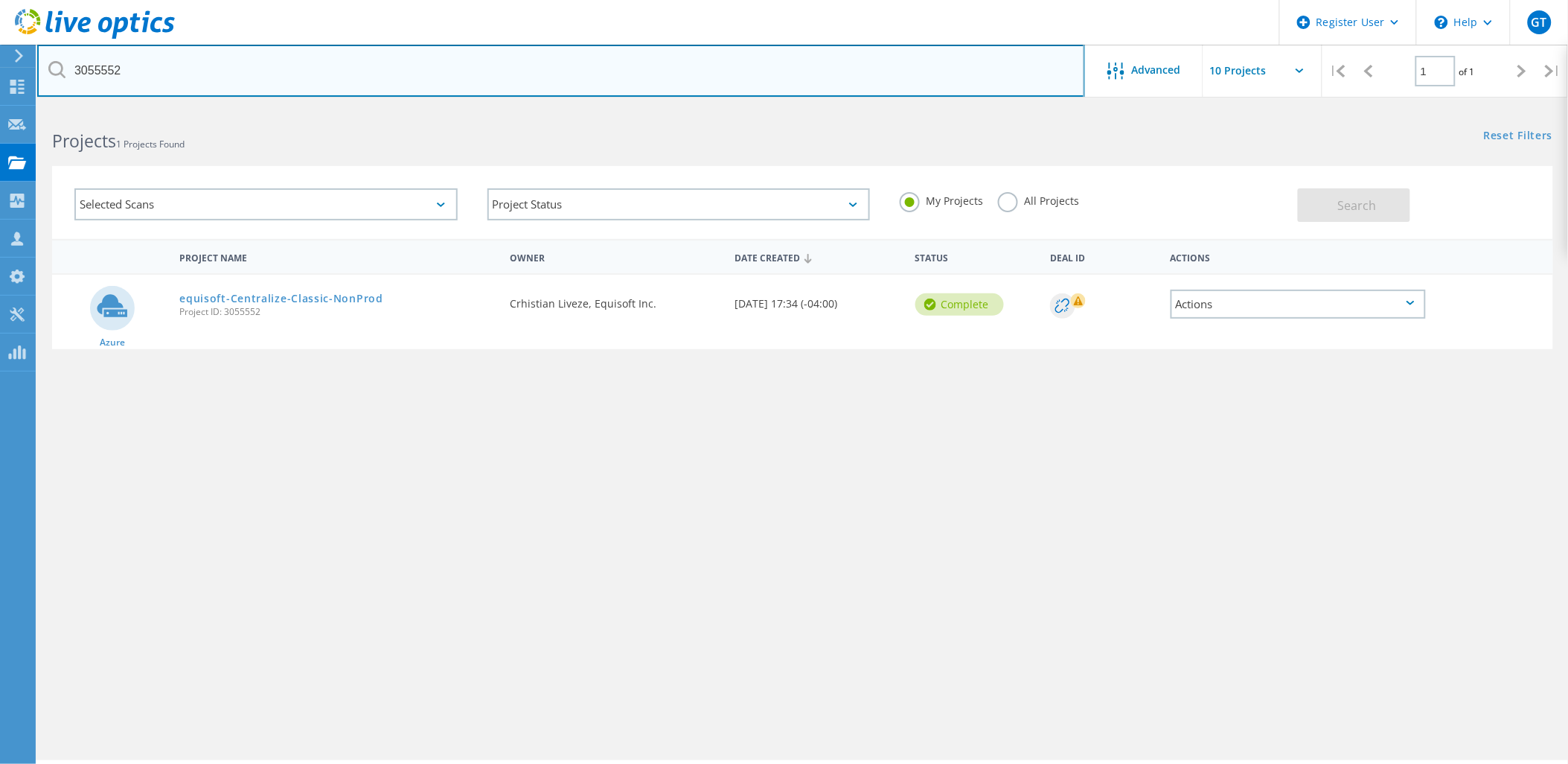
paste input "1"
click at [91, 76] on input "3055551" at bounding box center [561, 70] width 1048 height 52
paste input "0"
click at [95, 70] on input "3055550" at bounding box center [561, 70] width 1048 height 52
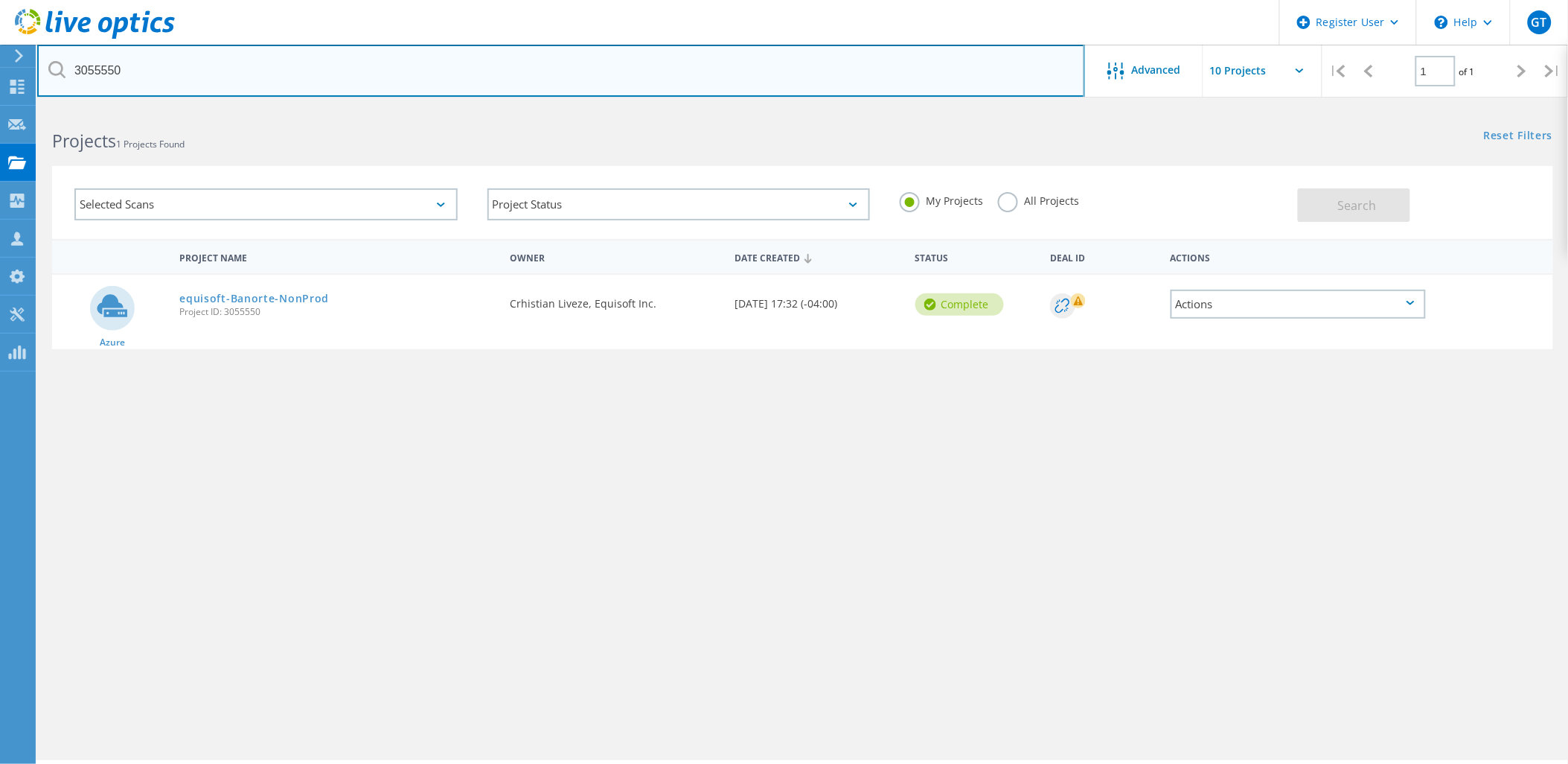
click at [95, 70] on input "3055550" at bounding box center [561, 70] width 1048 height 52
paste input "49"
click at [103, 71] on input "3055549" at bounding box center [561, 70] width 1048 height 52
paste input "8"
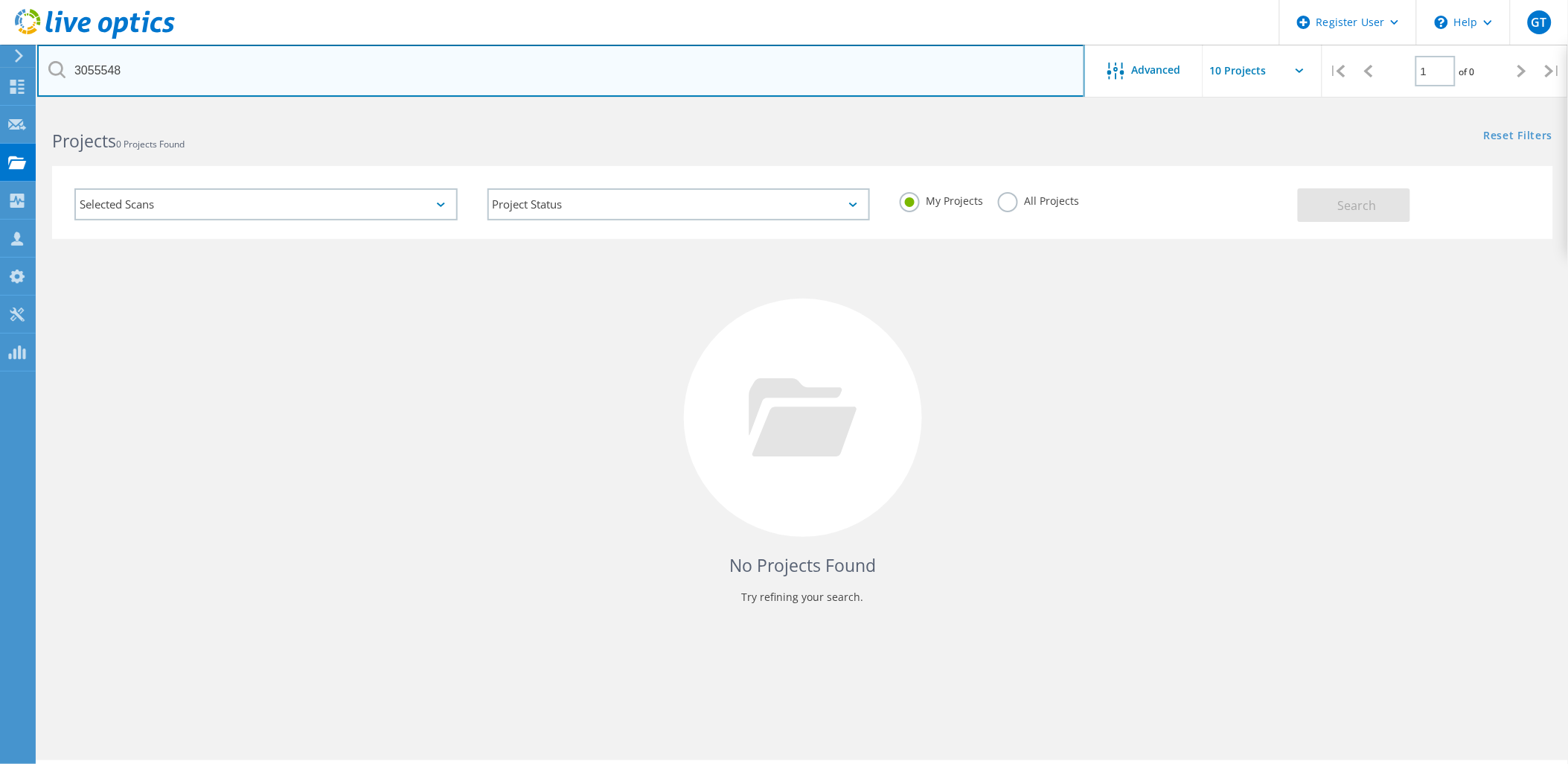
drag, startPoint x: 167, startPoint y: 67, endPoint x: 148, endPoint y: 67, distance: 19.0
click at [167, 67] on input "3055548" at bounding box center [561, 70] width 1048 height 52
click at [90, 73] on input "3055548" at bounding box center [561, 70] width 1048 height 52
paste input "6"
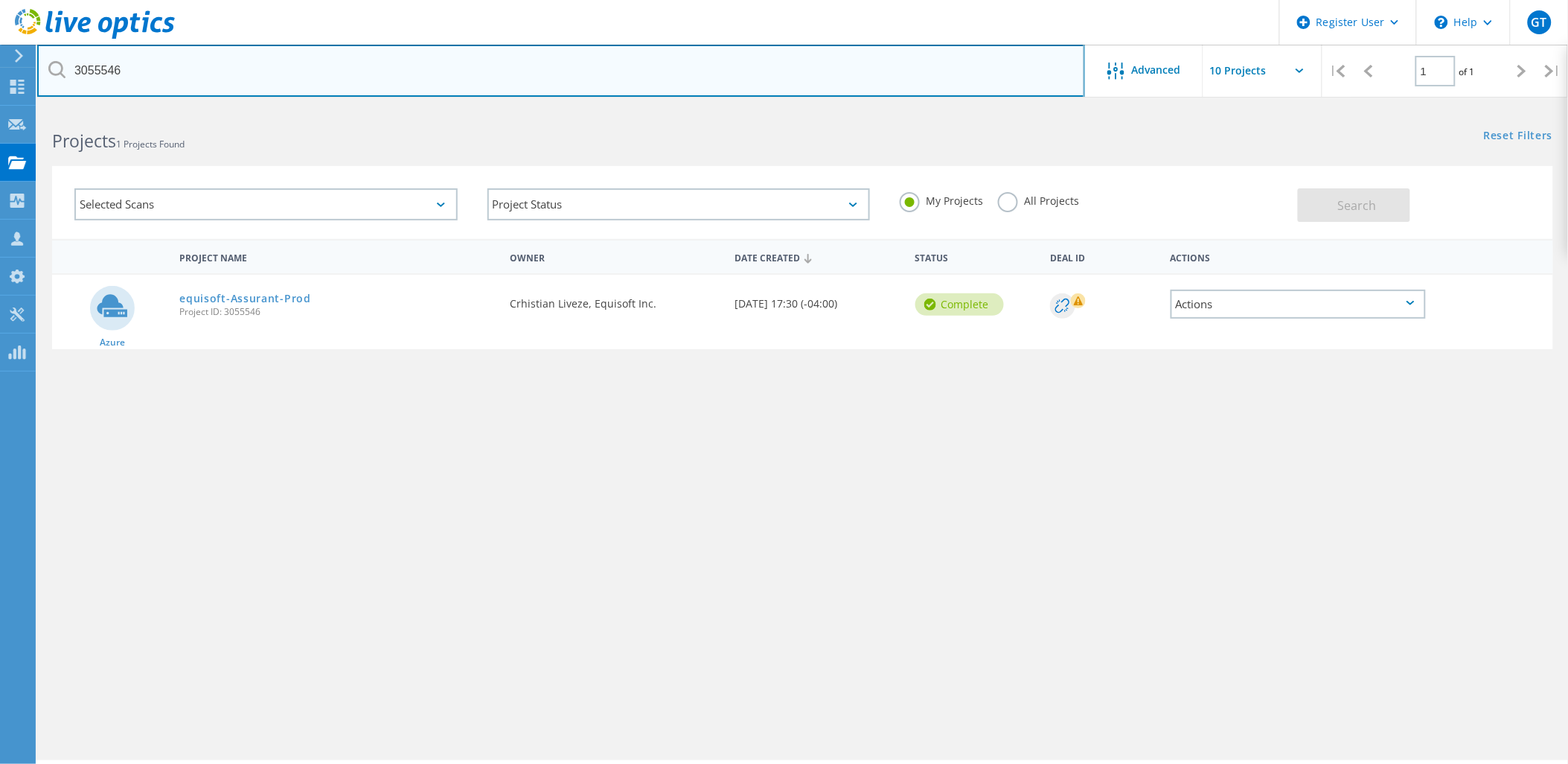
click at [94, 70] on input "3055546" at bounding box center [561, 70] width 1048 height 52
paste input "4"
click at [99, 76] on input "3055544" at bounding box center [561, 70] width 1048 height 52
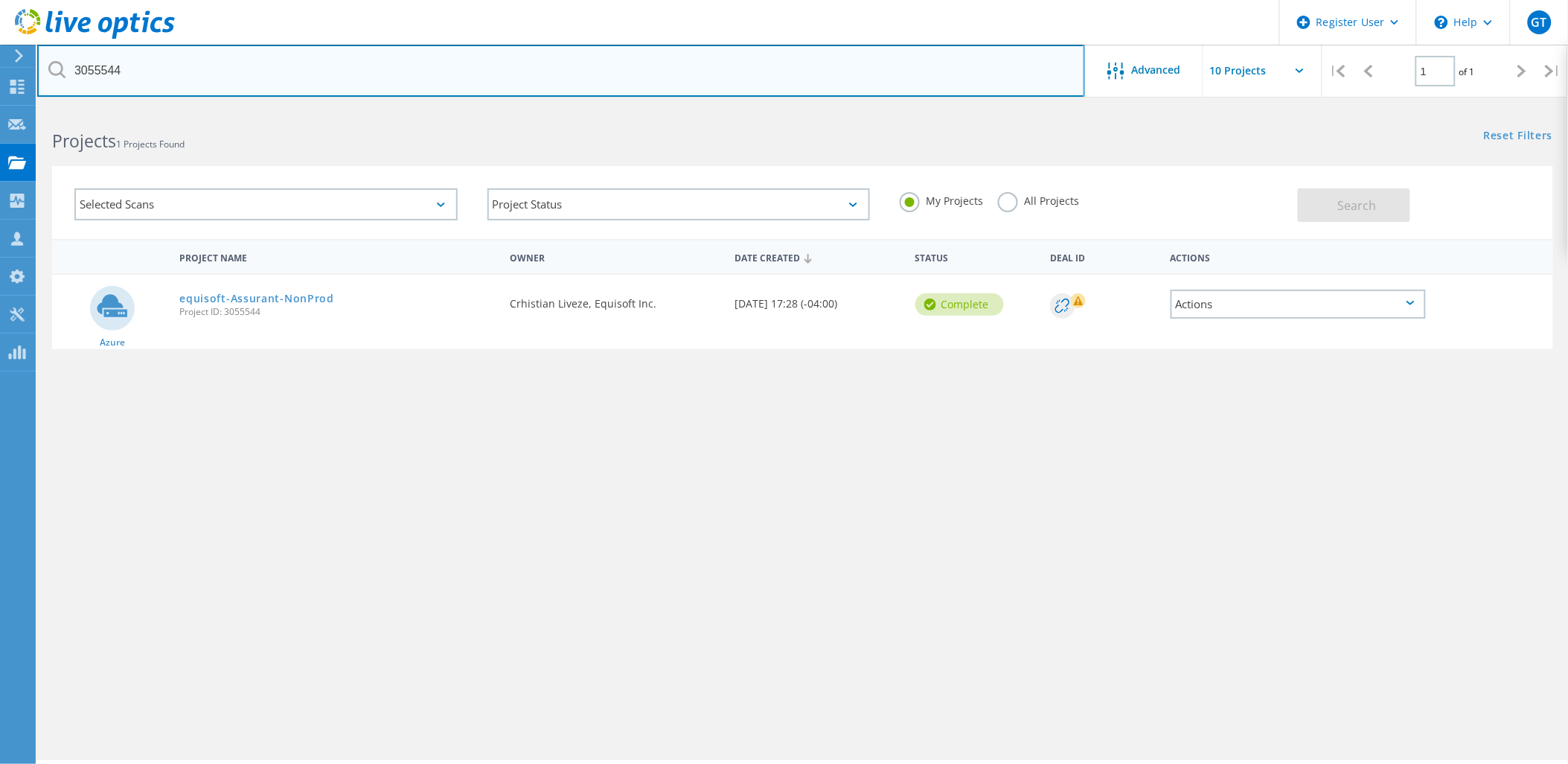
paste input "3"
click at [115, 68] on input "3055543" at bounding box center [561, 70] width 1048 height 52
paste input "2"
click at [95, 72] on input "3055542" at bounding box center [561, 70] width 1048 height 52
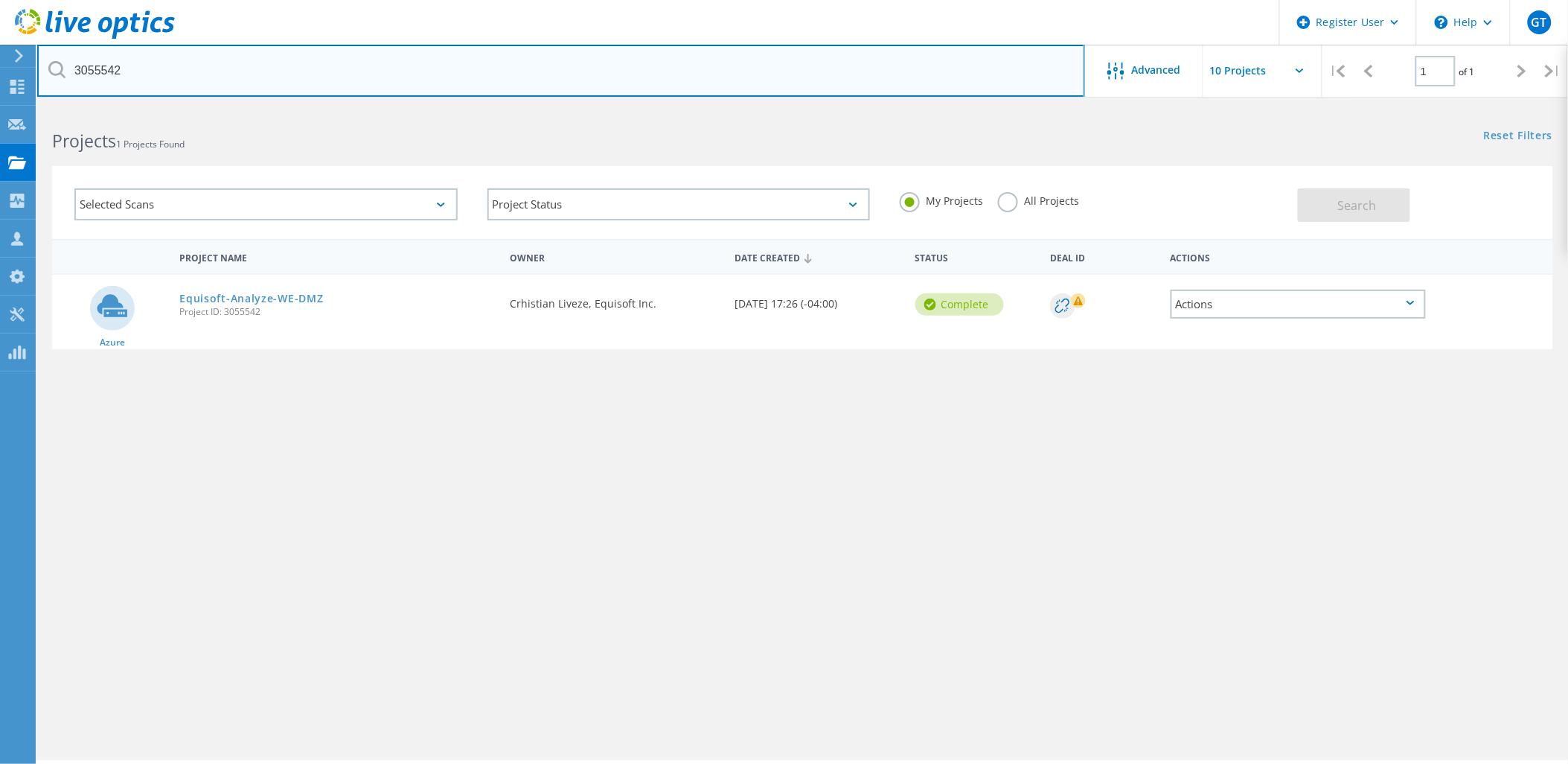
click at [95, 72] on input "3055542" at bounding box center [561, 70] width 1048 height 52
paste input "1"
click at [90, 70] on input "3055541" at bounding box center [561, 70] width 1048 height 52
paste input "32"
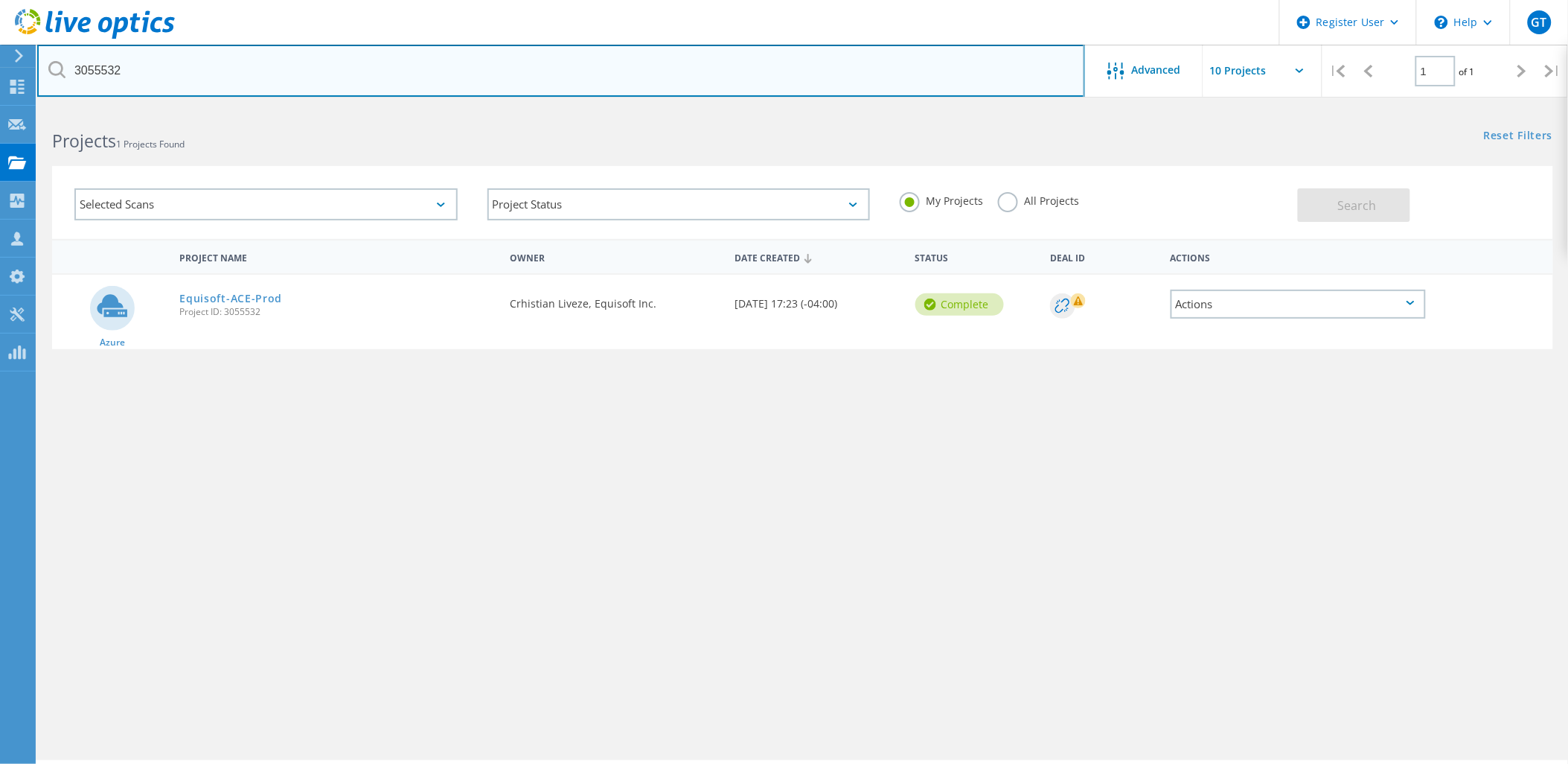
click at [108, 66] on input "3055532" at bounding box center [561, 70] width 1048 height 52
paste input "1"
drag, startPoint x: 318, startPoint y: 71, endPoint x: -4, endPoint y: 51, distance: 322.6
click at [0, 51] on html "Register User \n Help Explore Helpful Articles Contact Support GT Dell User [PE…" at bounding box center [784, 402] width 1568 height 805
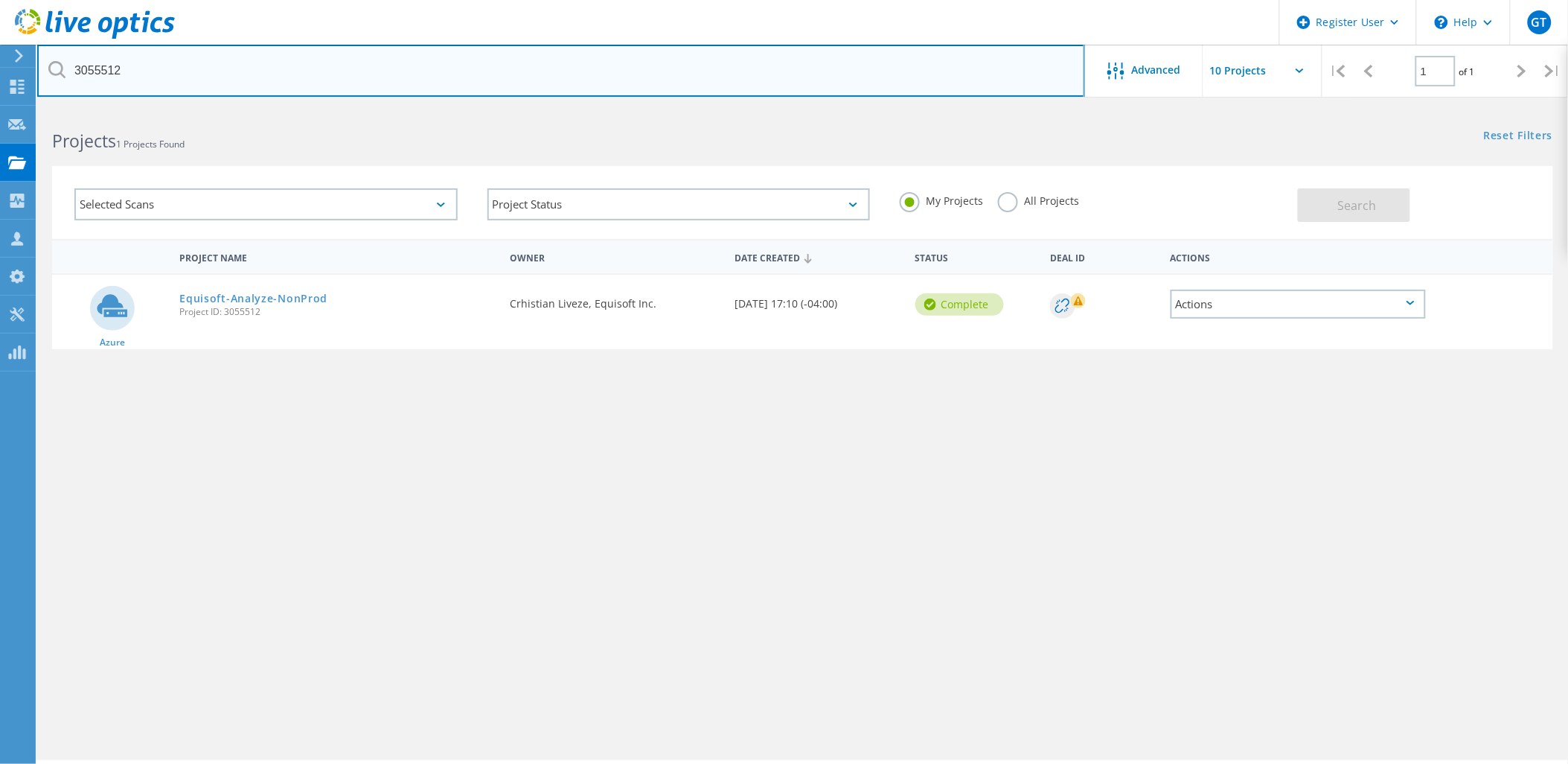
paste input "485"
click at [201, 67] on input "3055485" at bounding box center [561, 70] width 1048 height 52
click at [98, 65] on input "3055485" at bounding box center [561, 70] width 1048 height 52
paste input "812"
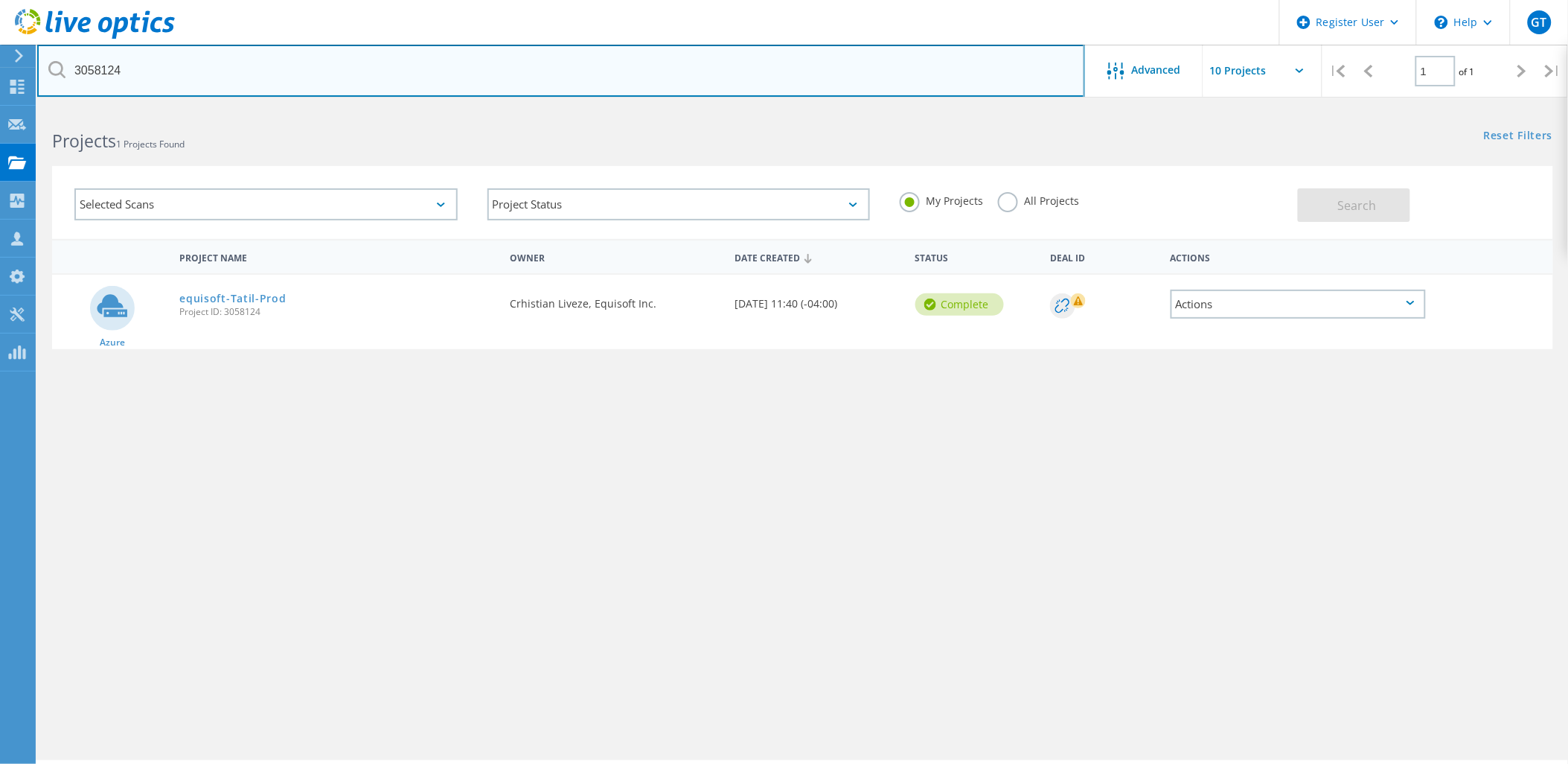
click at [80, 67] on input "3058124" at bounding box center [561, 70] width 1048 height 52
paste input "085"
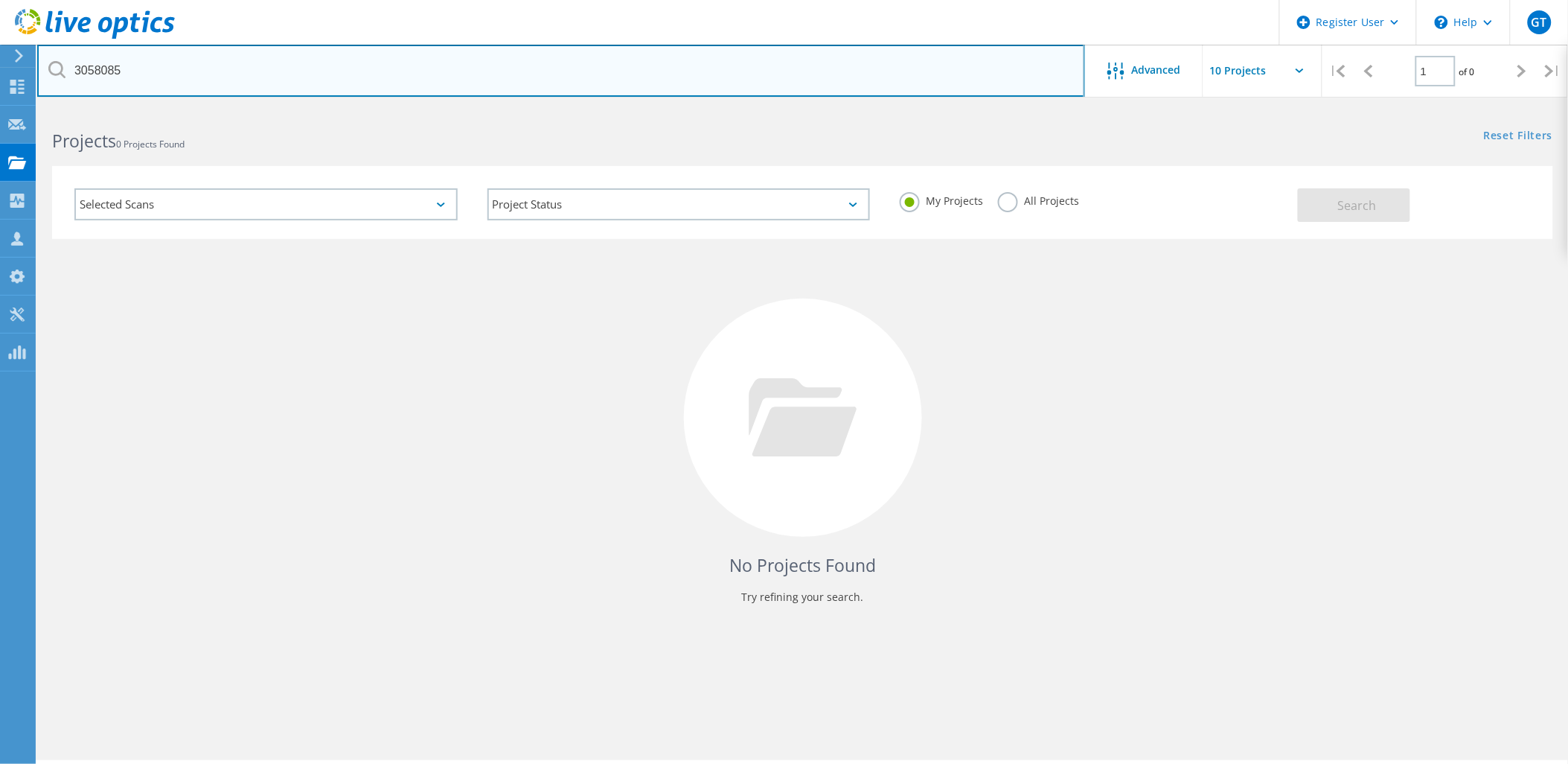
click at [115, 70] on input "3058085" at bounding box center [561, 70] width 1048 height 52
paste input "5548"
type input "3055548"
